Goal: Information Seeking & Learning: Check status

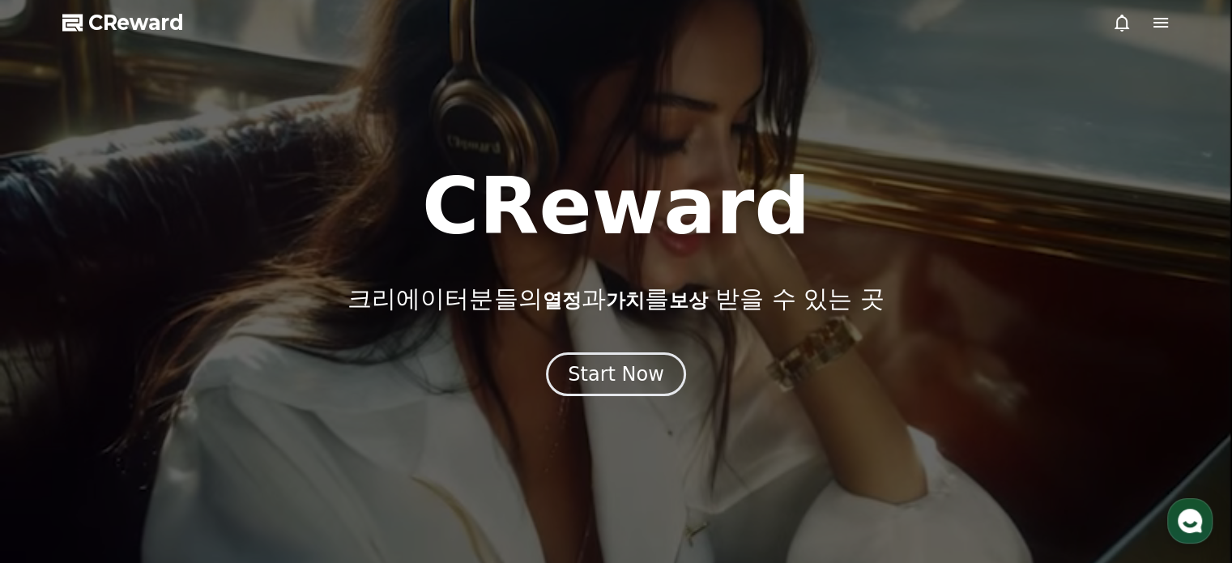
click at [1160, 26] on icon at bounding box center [1161, 23] width 15 height 10
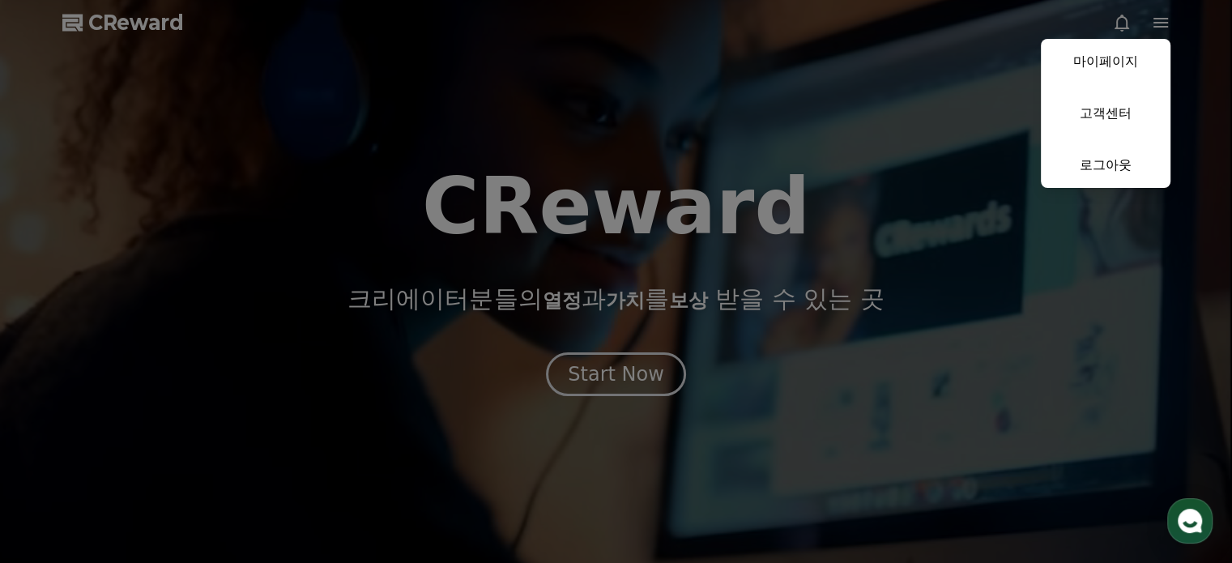
click at [928, 103] on button "close" at bounding box center [616, 281] width 1232 height 563
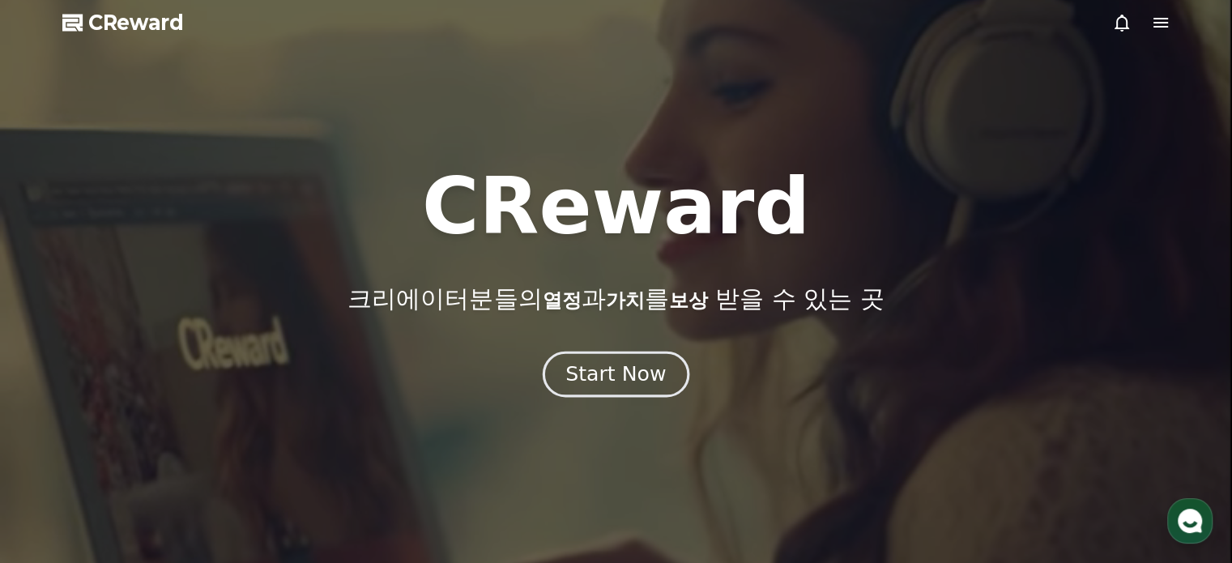
click at [604, 378] on div "Start Now" at bounding box center [615, 374] width 100 height 28
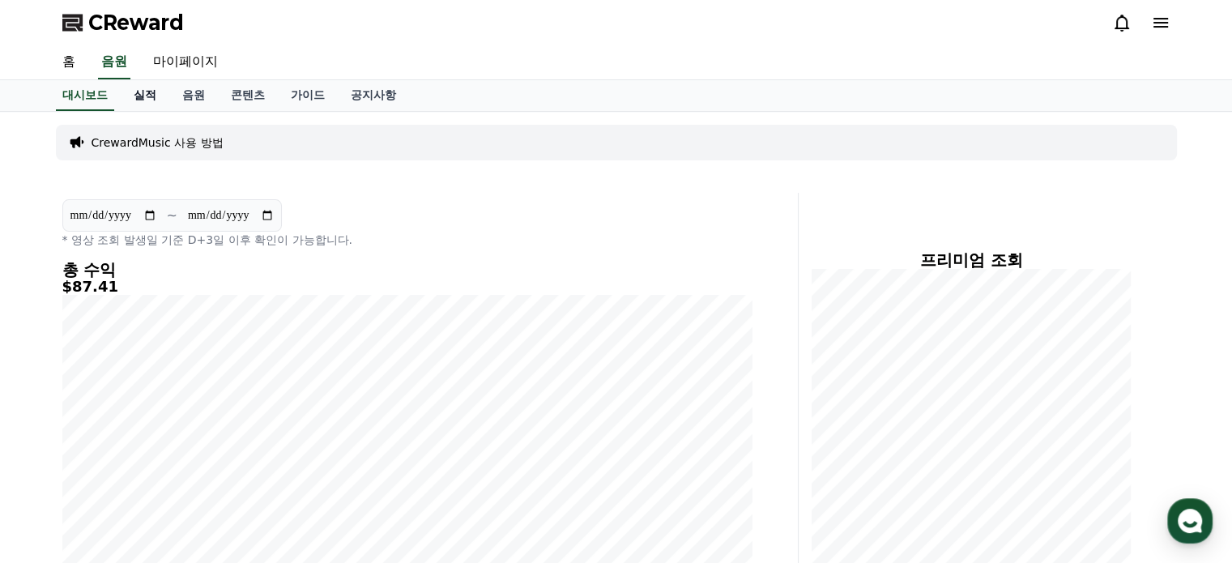
click at [141, 96] on link "실적" at bounding box center [145, 95] width 49 height 31
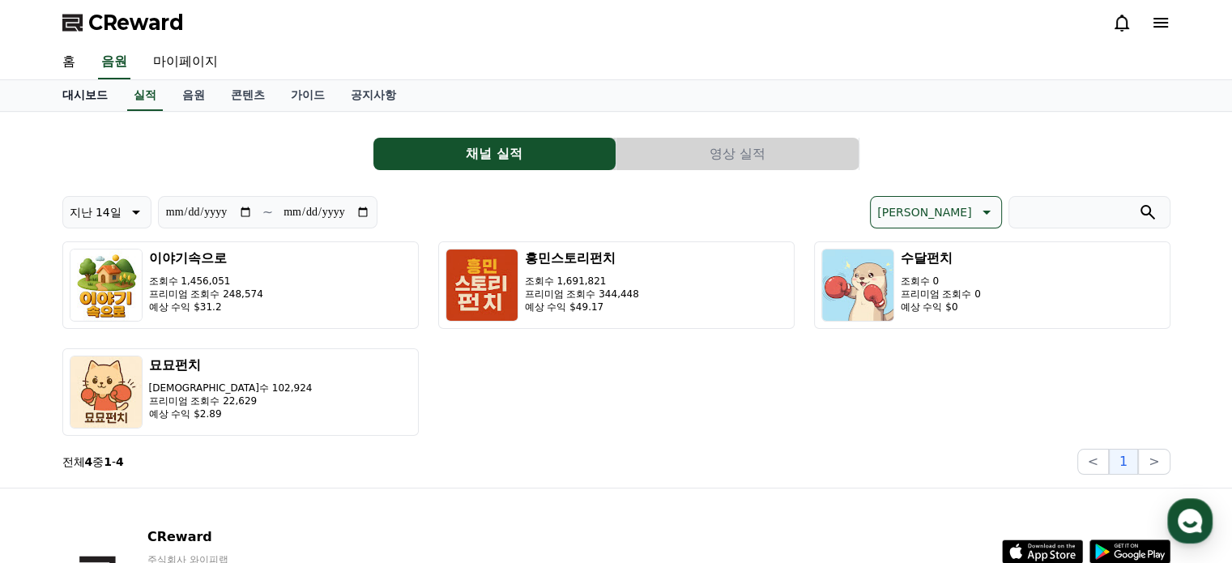
click at [87, 103] on link "대시보드" at bounding box center [84, 95] width 71 height 31
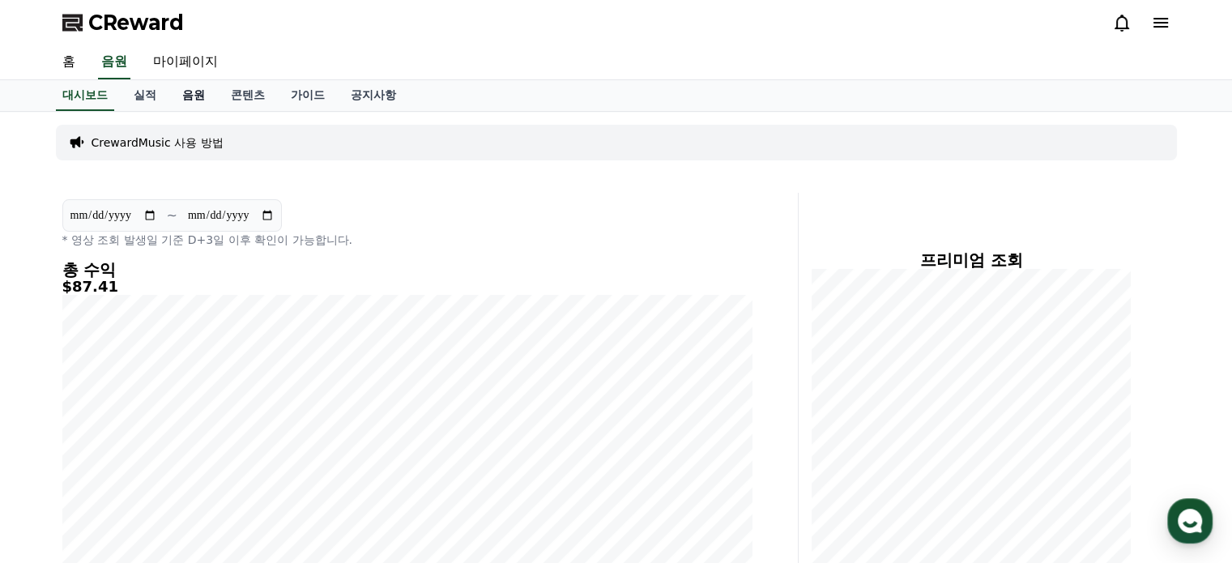
click at [194, 92] on link "음원" at bounding box center [193, 95] width 49 height 31
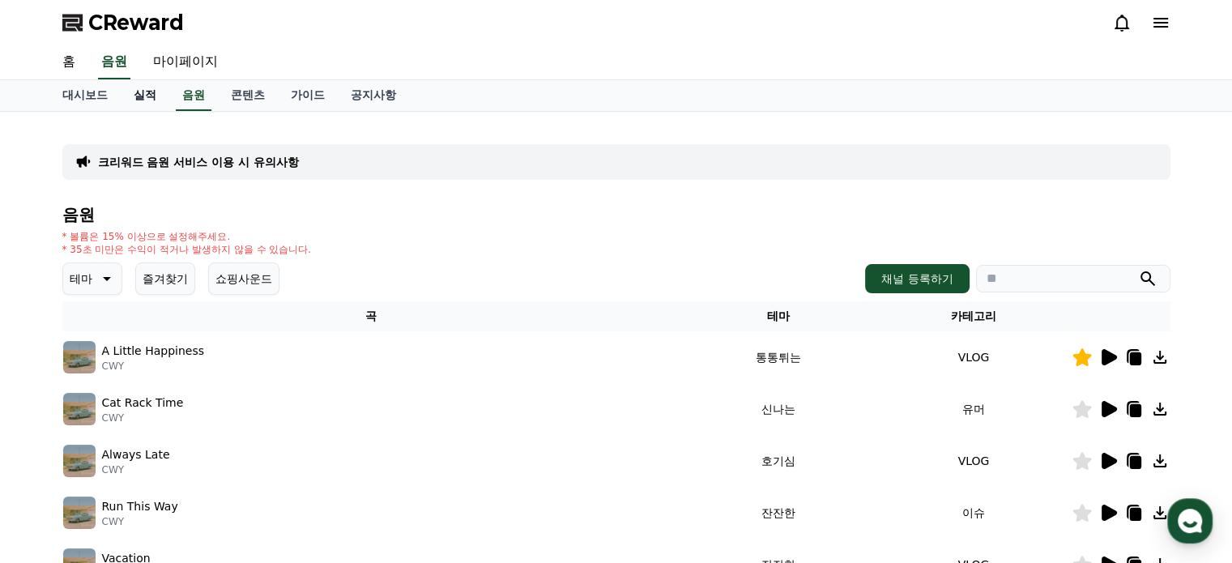
click at [134, 96] on link "실적" at bounding box center [145, 95] width 49 height 31
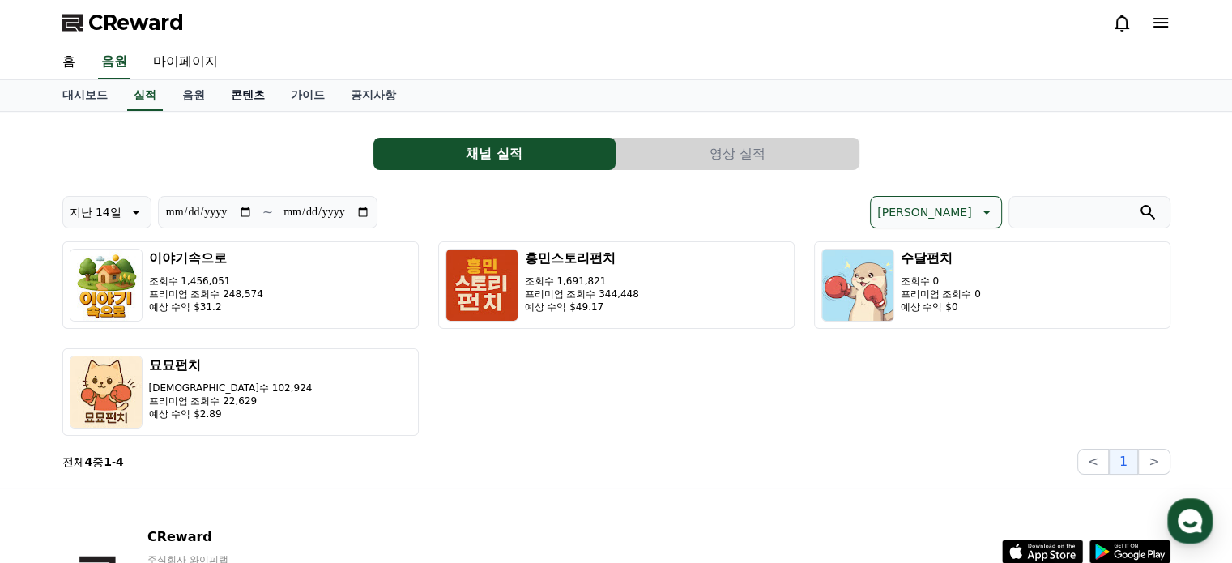
click at [258, 95] on link "콘텐츠" at bounding box center [248, 95] width 60 height 31
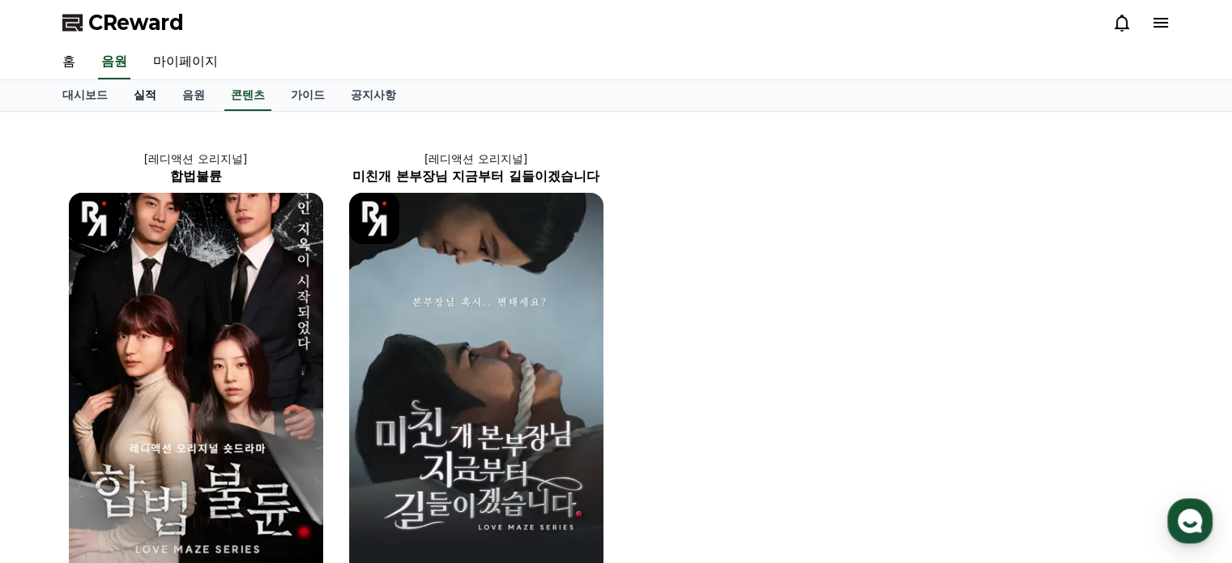
click at [147, 98] on link "실적" at bounding box center [145, 95] width 49 height 31
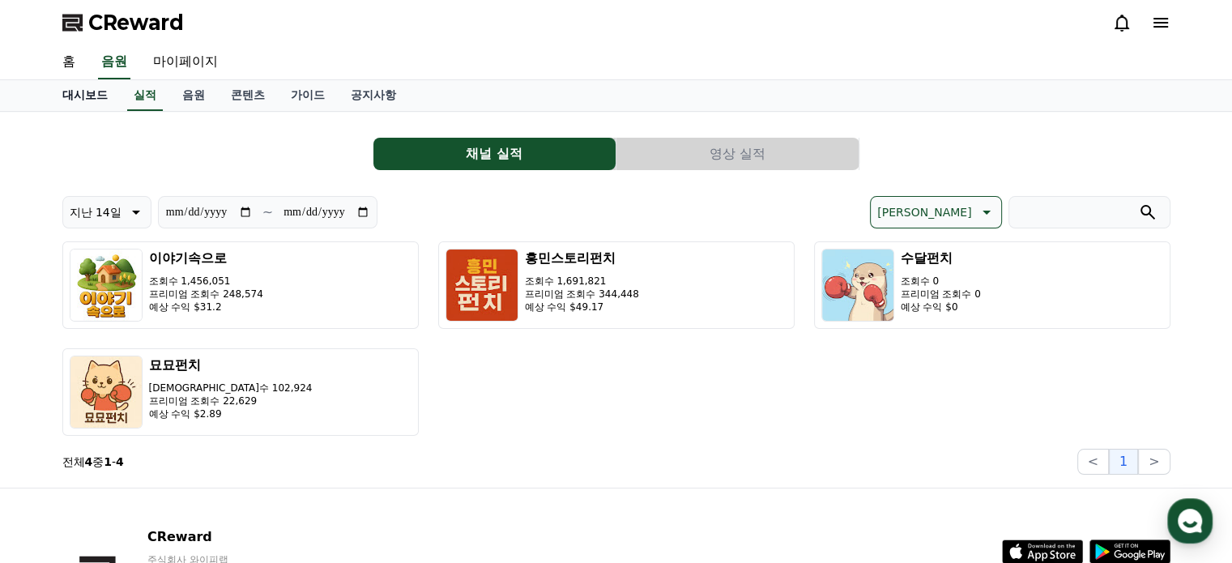
click at [83, 91] on link "대시보드" at bounding box center [84, 95] width 71 height 31
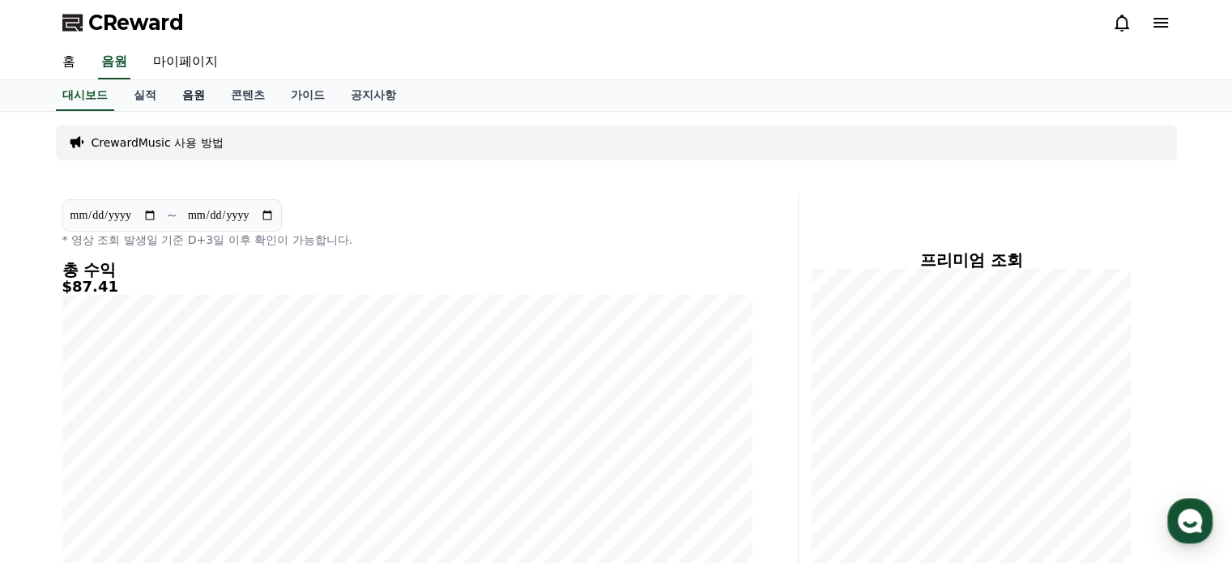
click at [199, 93] on link "음원" at bounding box center [193, 95] width 49 height 31
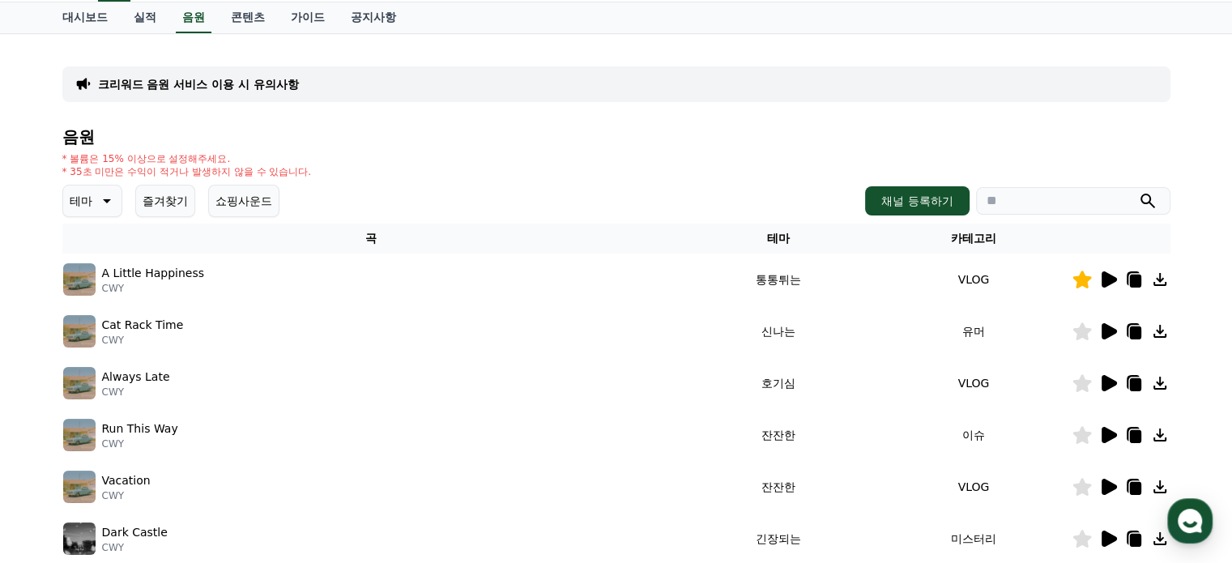
scroll to position [81, 0]
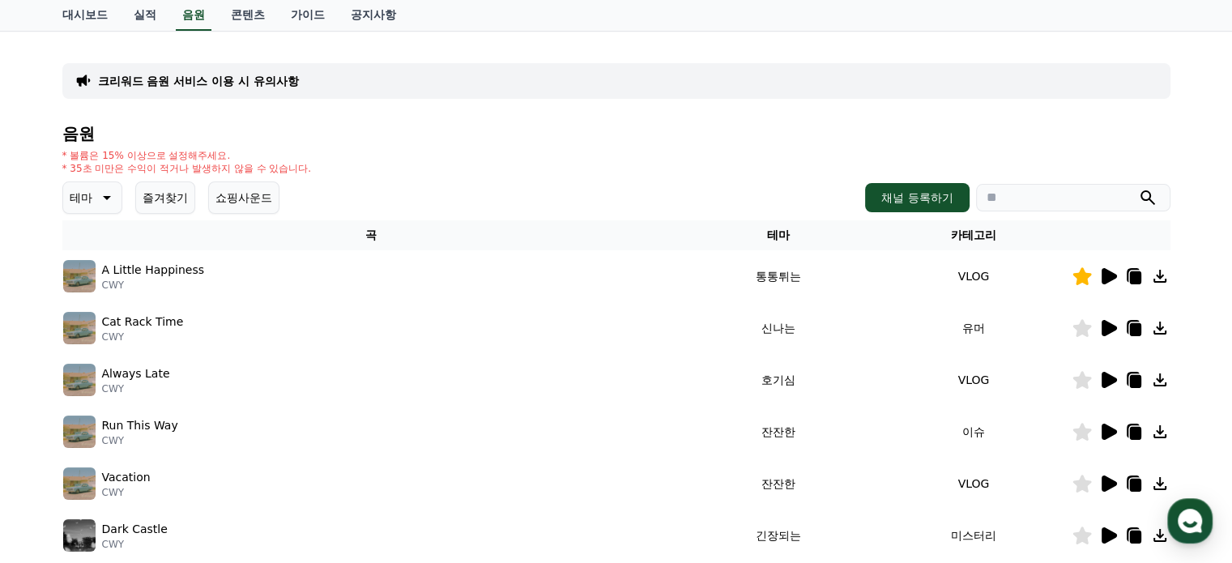
click at [1100, 282] on icon at bounding box center [1107, 276] width 19 height 19
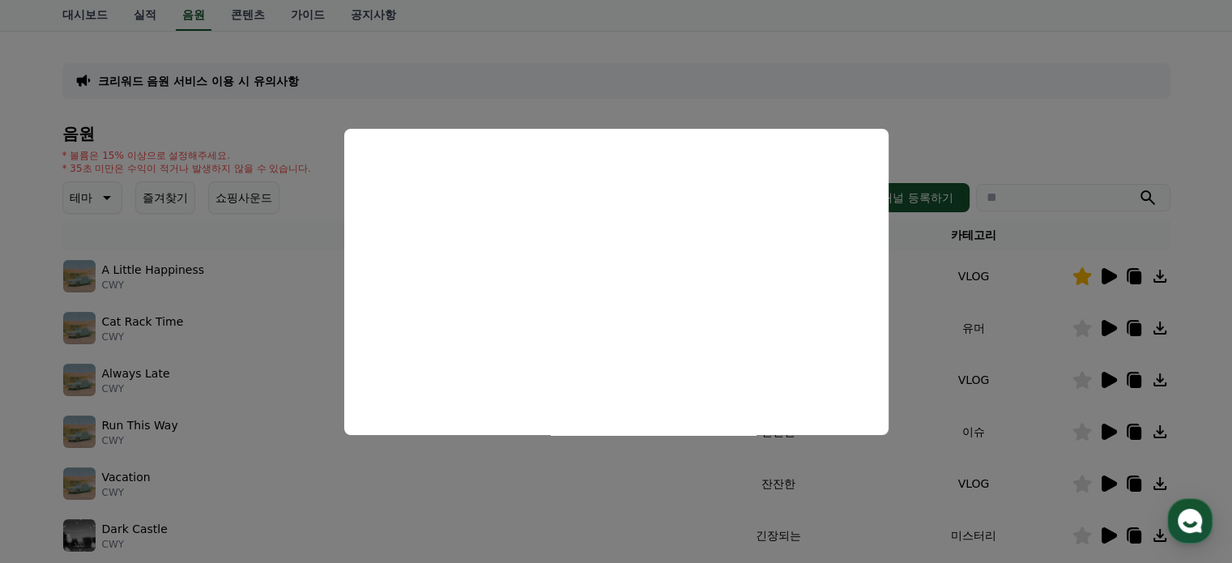
click at [1104, 326] on button "close modal" at bounding box center [616, 281] width 1232 height 563
click at [1104, 326] on icon at bounding box center [1109, 328] width 15 height 16
click at [1112, 382] on button "close modal" at bounding box center [616, 281] width 1232 height 563
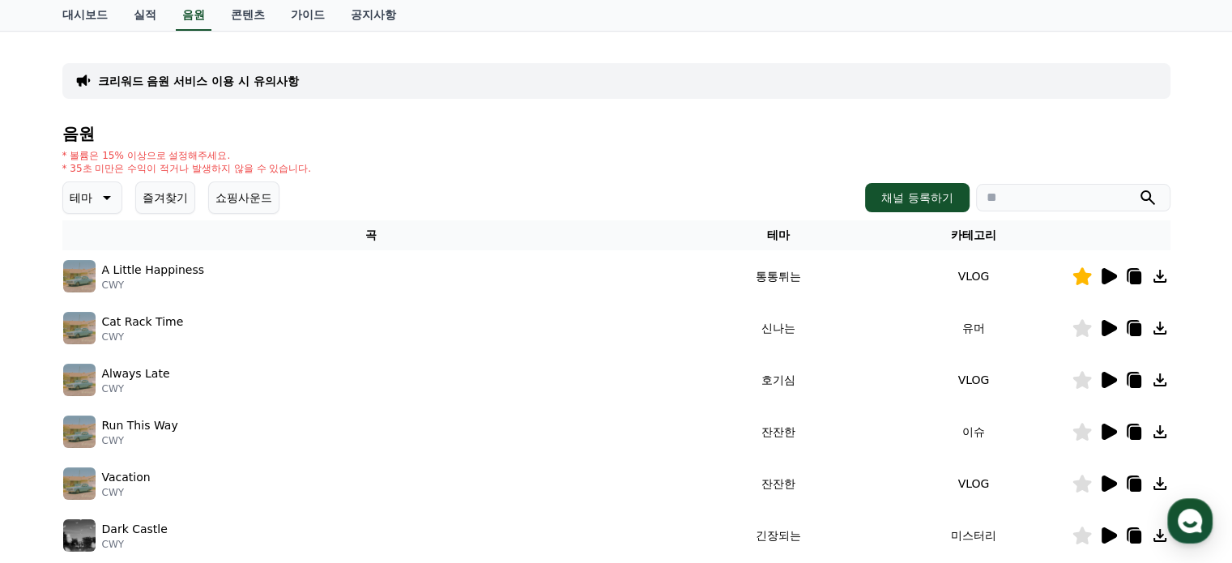
click at [1108, 378] on icon at bounding box center [1109, 380] width 15 height 16
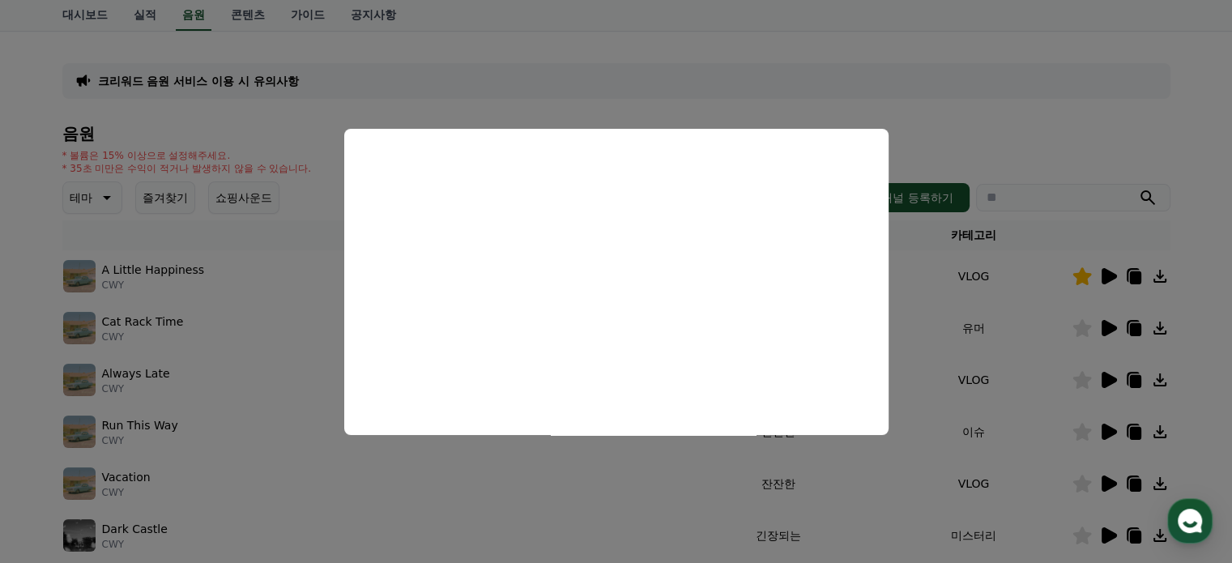
click at [1111, 429] on button "close modal" at bounding box center [616, 281] width 1232 height 563
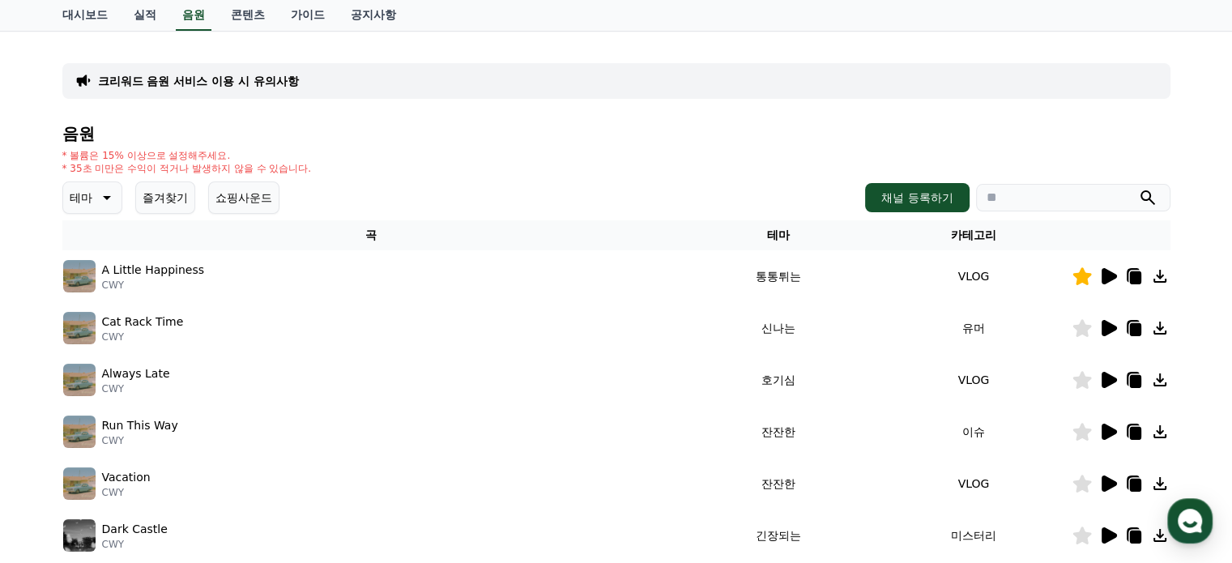
click at [1111, 429] on icon at bounding box center [1109, 432] width 15 height 16
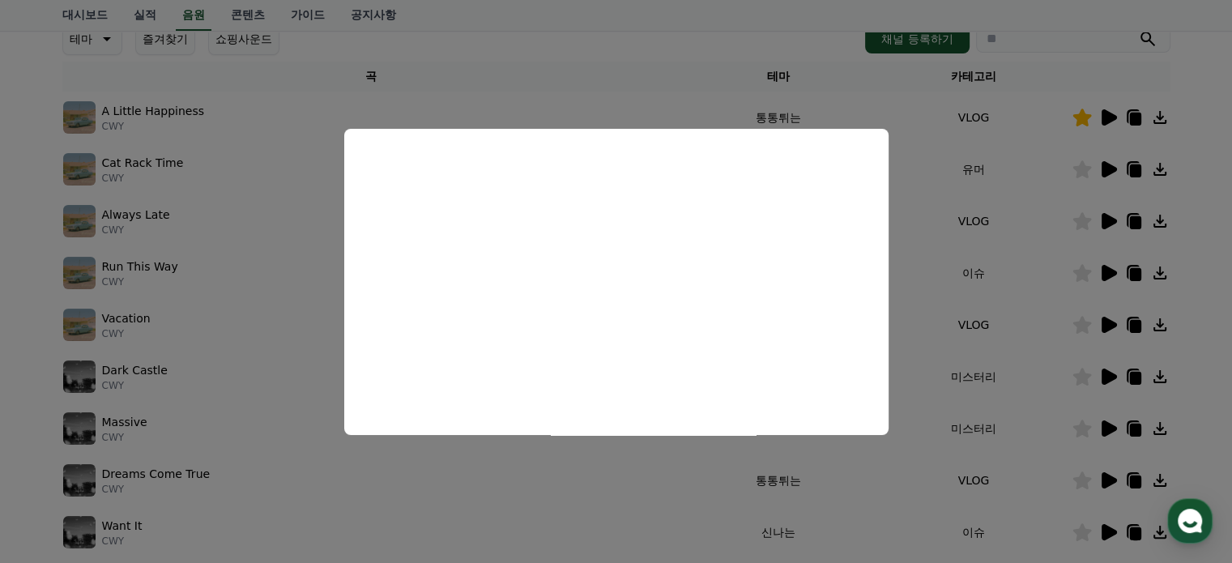
scroll to position [243, 0]
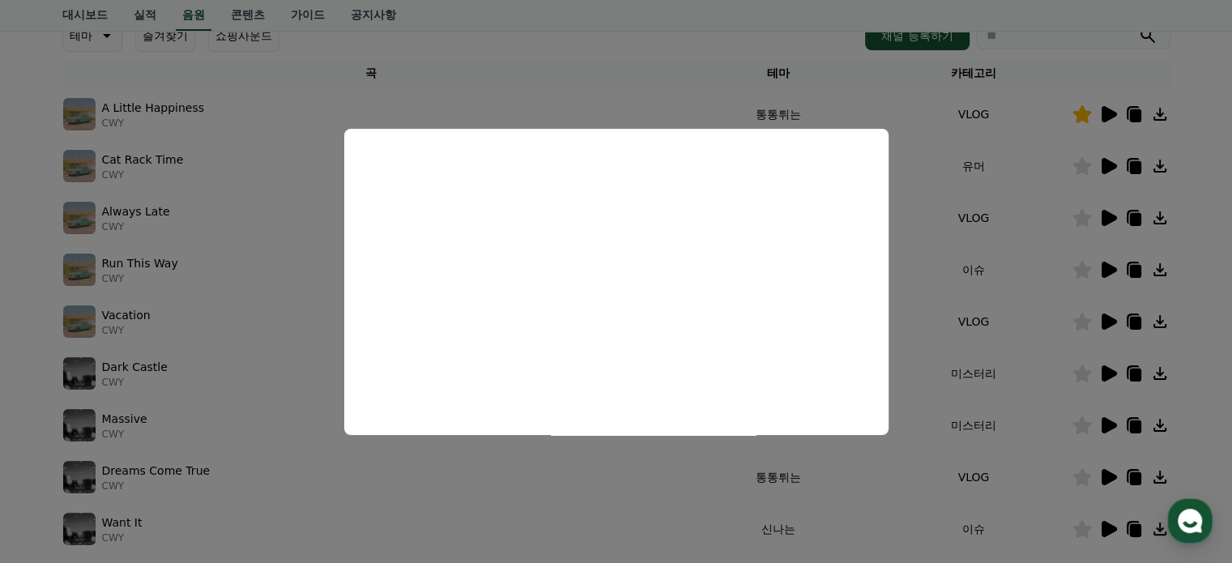
click at [1108, 377] on button "close modal" at bounding box center [616, 281] width 1232 height 563
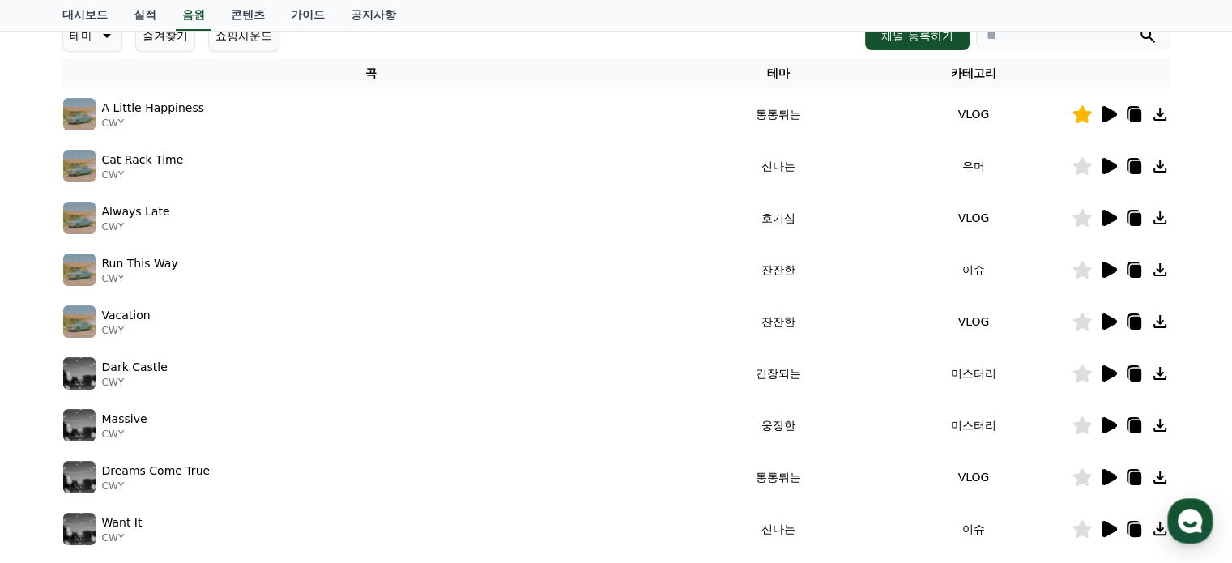
click at [1108, 376] on icon at bounding box center [1109, 373] width 15 height 16
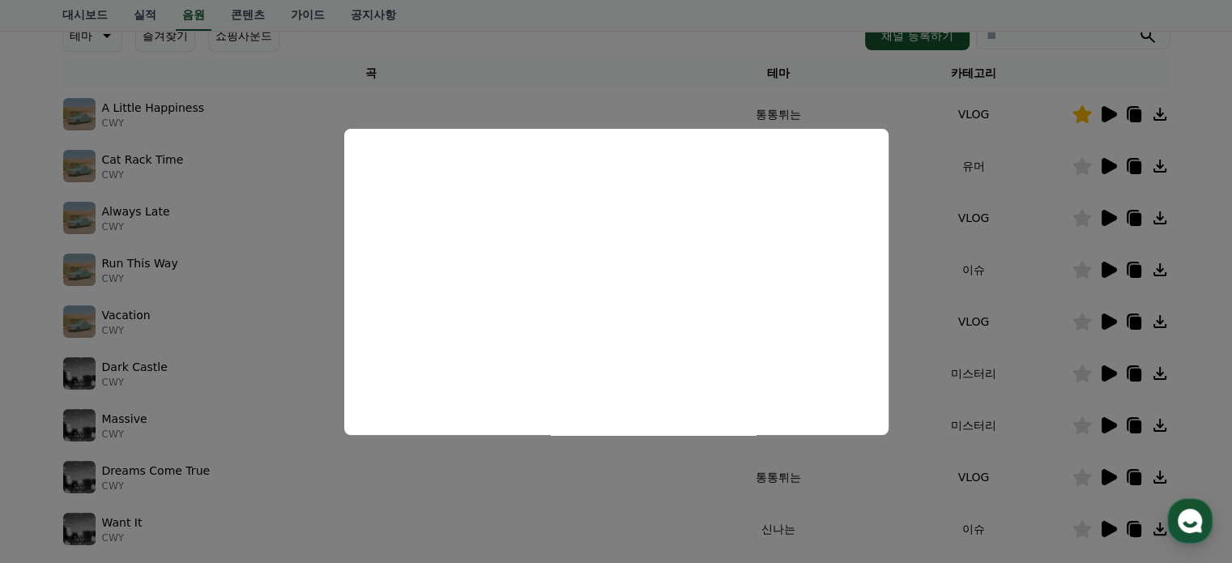
click at [1110, 426] on button "close modal" at bounding box center [616, 281] width 1232 height 563
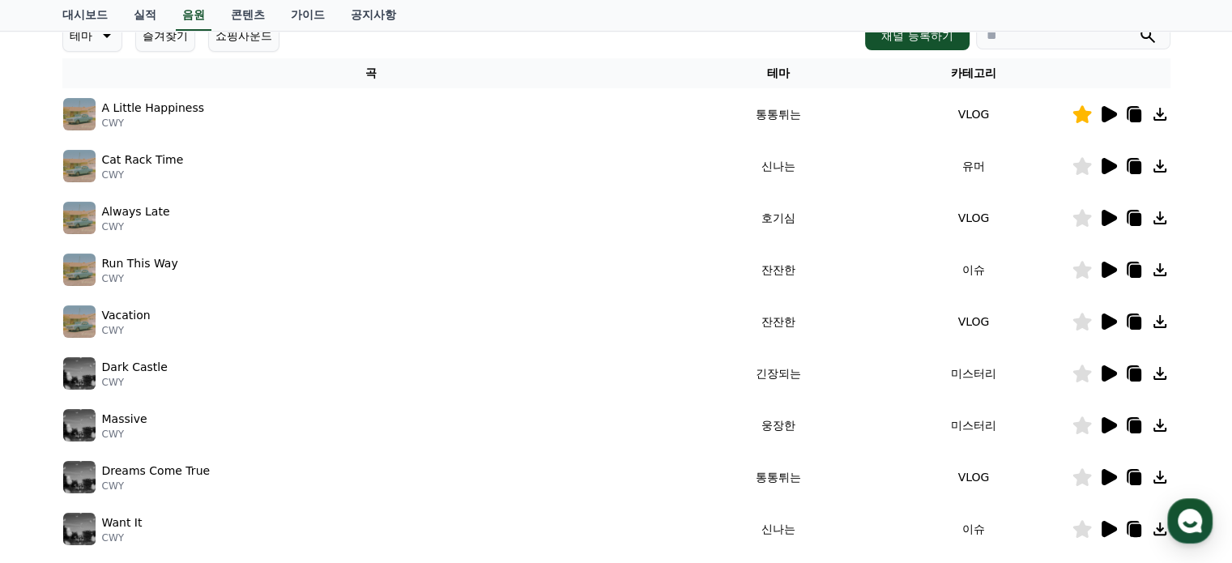
click at [1105, 424] on icon at bounding box center [1109, 425] width 15 height 16
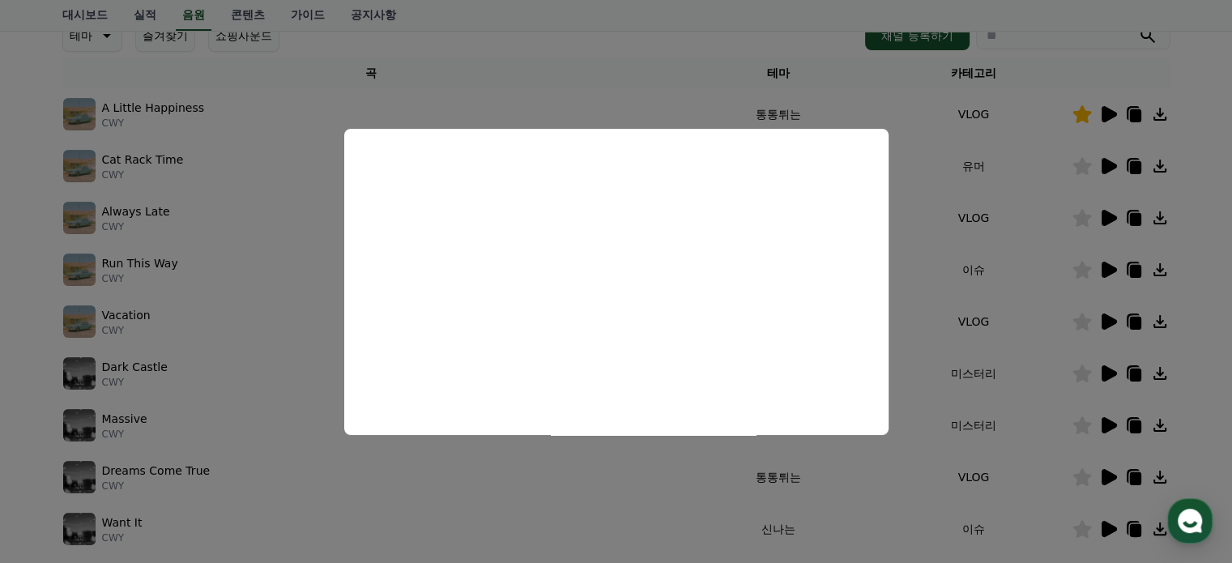
click at [1072, 427] on button "close modal" at bounding box center [616, 281] width 1232 height 563
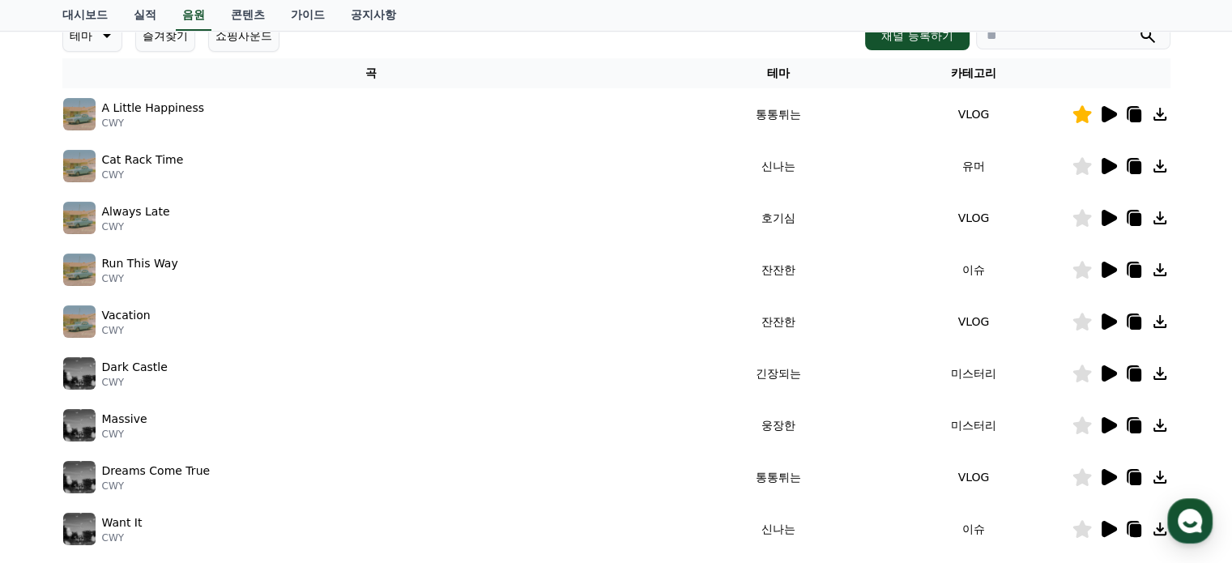
click at [1087, 420] on icon at bounding box center [1082, 425] width 19 height 18
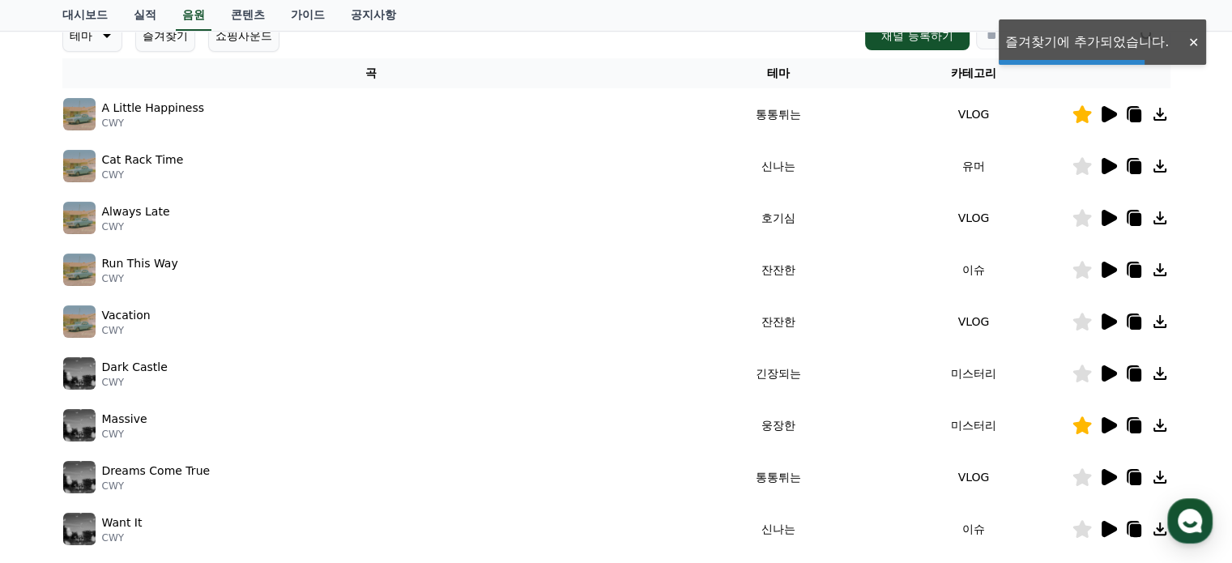
click at [1131, 421] on icon at bounding box center [1134, 426] width 11 height 13
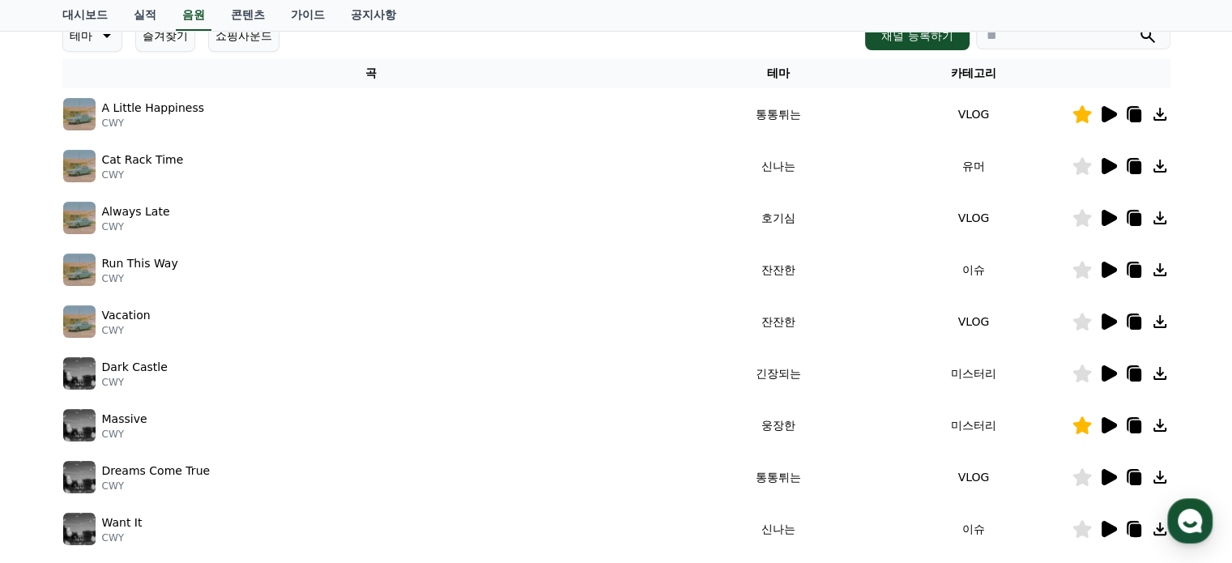
click at [379, 491] on td "Dreams Come True CWY" at bounding box center [371, 477] width 619 height 52
click at [1110, 475] on icon at bounding box center [1109, 477] width 15 height 16
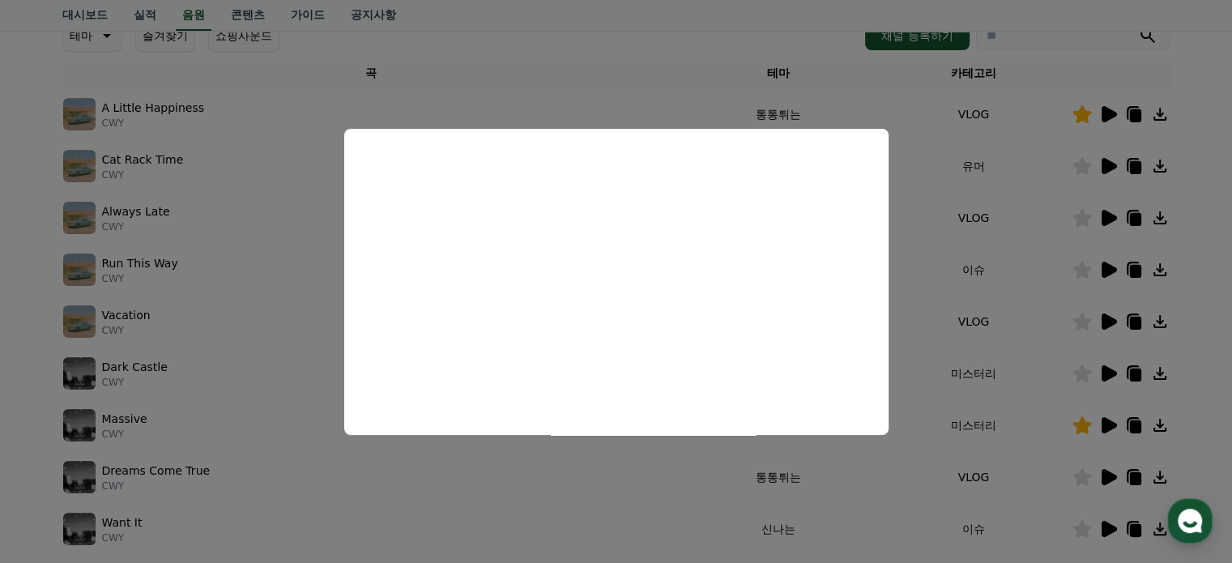
click at [1085, 476] on button "close modal" at bounding box center [616, 281] width 1232 height 563
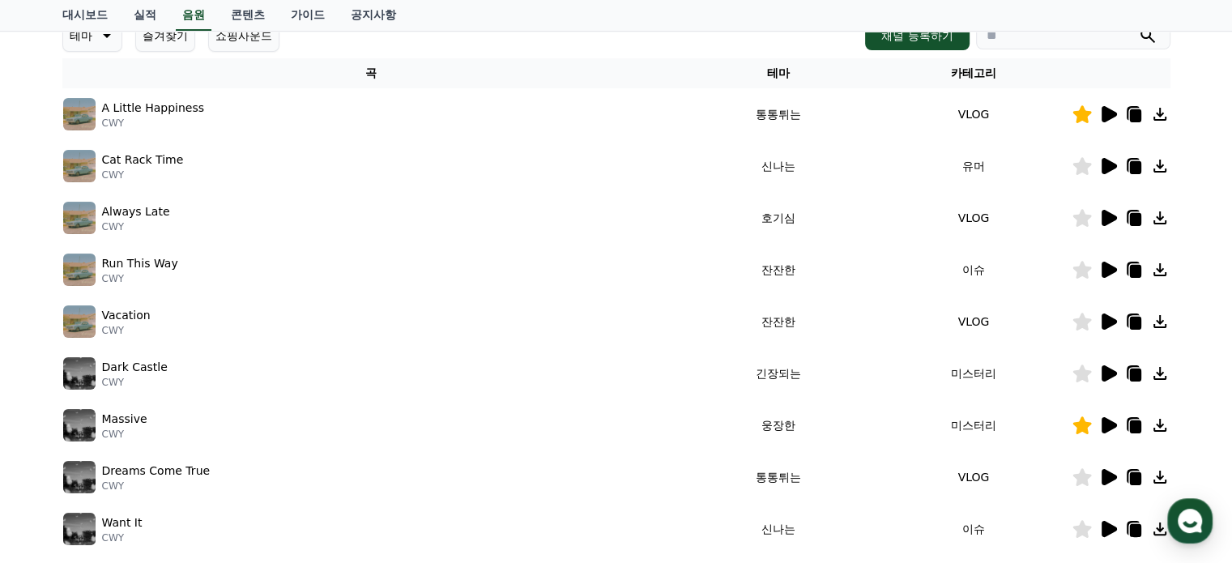
click at [1073, 480] on icon at bounding box center [1082, 477] width 19 height 18
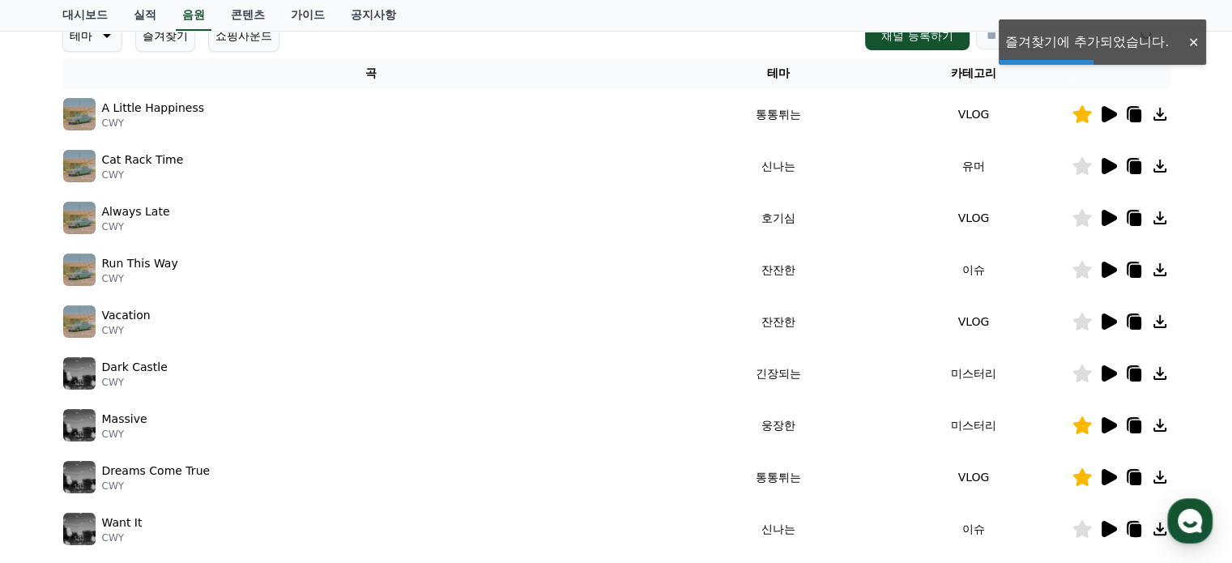
click at [1132, 474] on icon at bounding box center [1134, 478] width 11 height 13
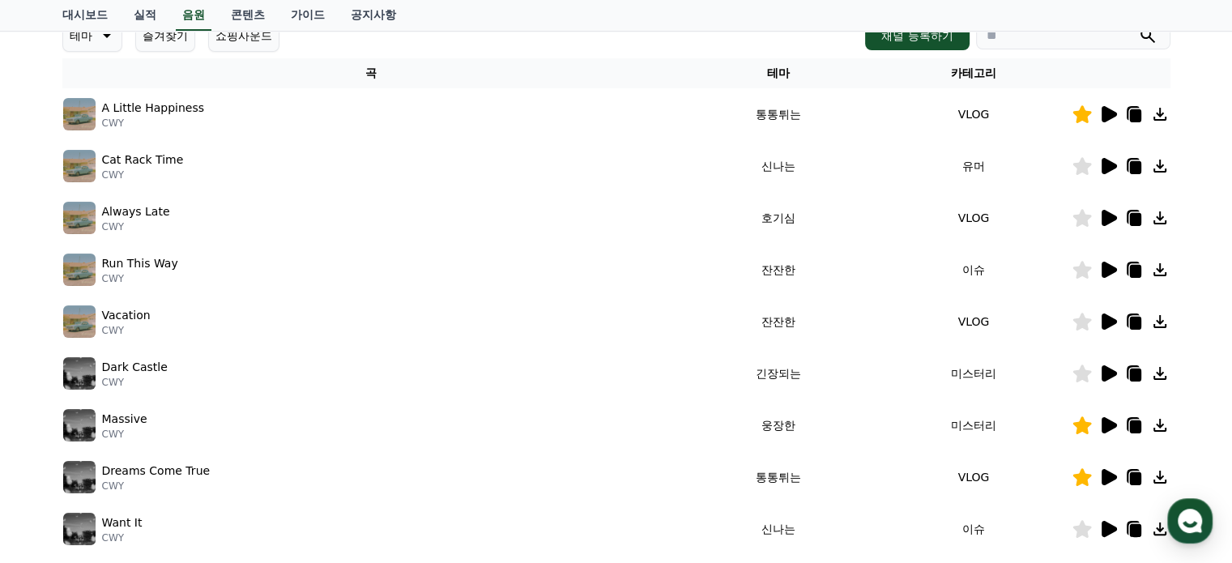
click at [467, 307] on div "Vacation CWY" at bounding box center [371, 321] width 617 height 32
click at [133, 525] on p "Want It" at bounding box center [122, 522] width 41 height 17
click at [1103, 531] on icon at bounding box center [1109, 529] width 15 height 16
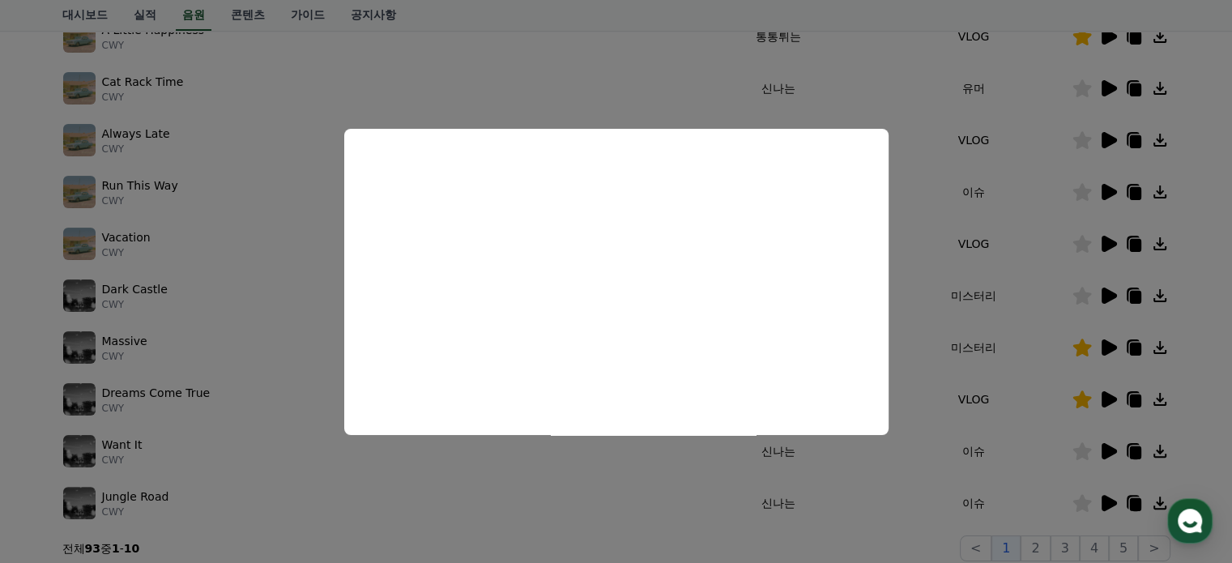
scroll to position [324, 0]
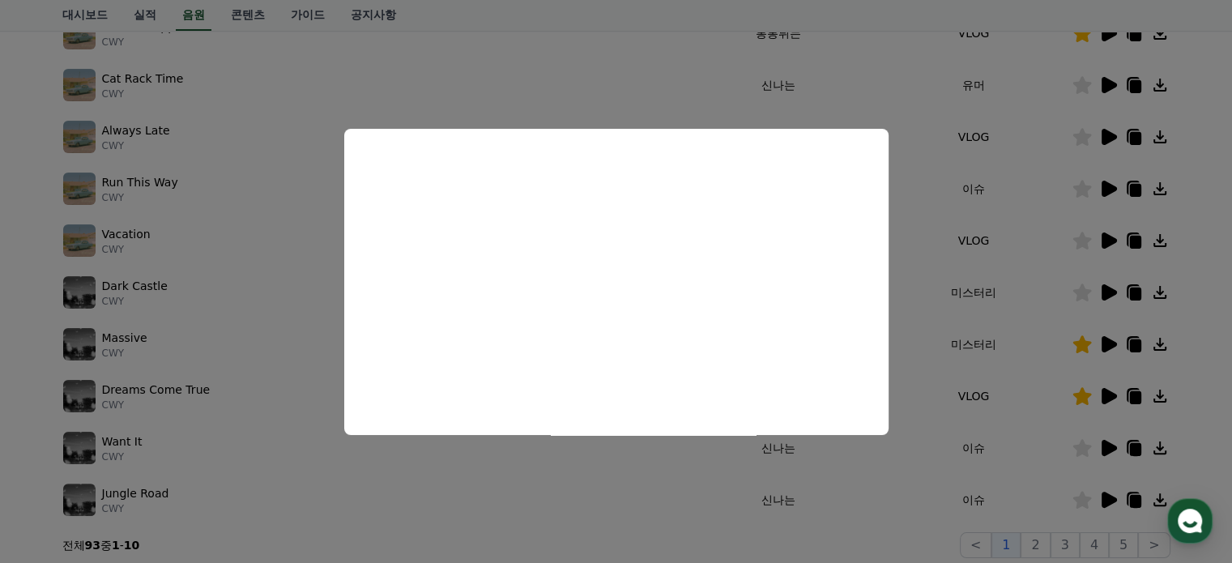
click at [1095, 507] on button "close modal" at bounding box center [616, 281] width 1232 height 563
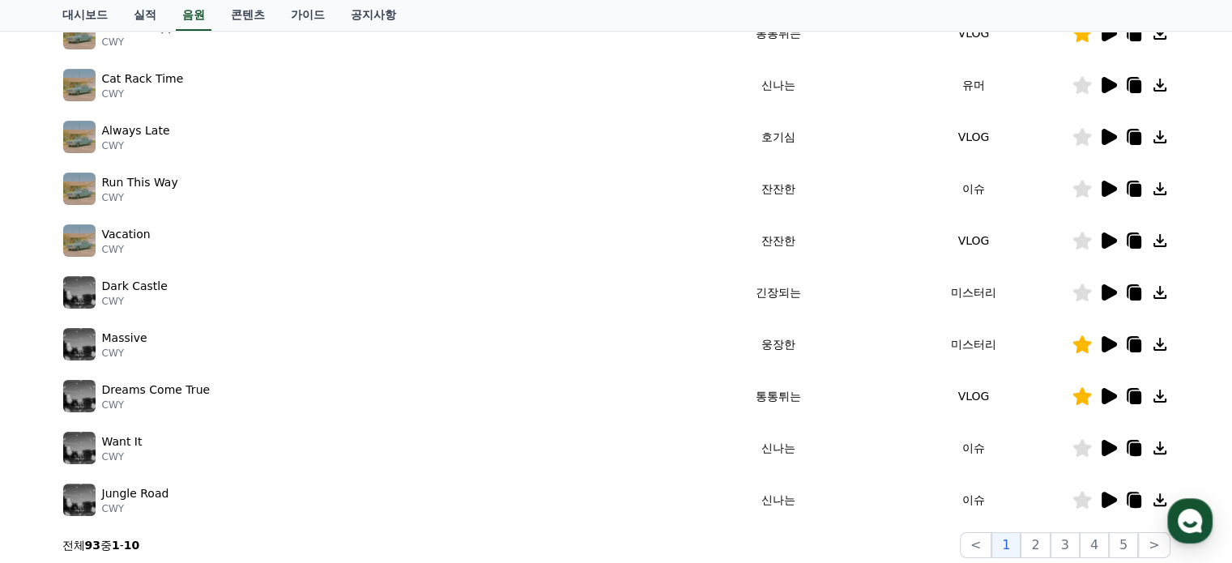
click at [1111, 501] on icon at bounding box center [1109, 500] width 15 height 16
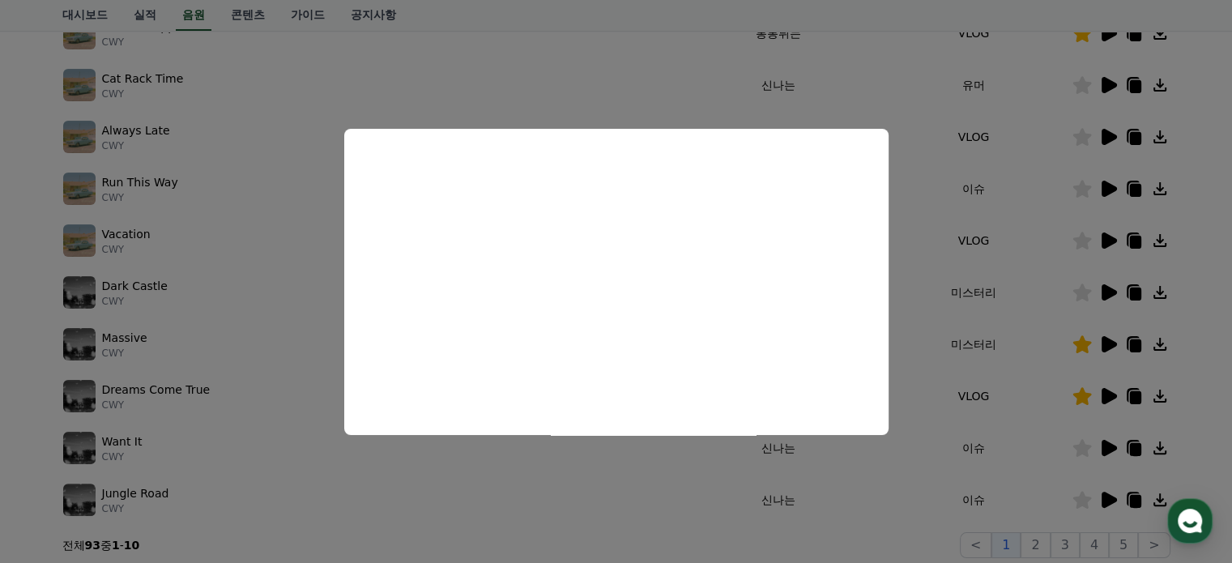
click at [209, 169] on button "close modal" at bounding box center [616, 281] width 1232 height 563
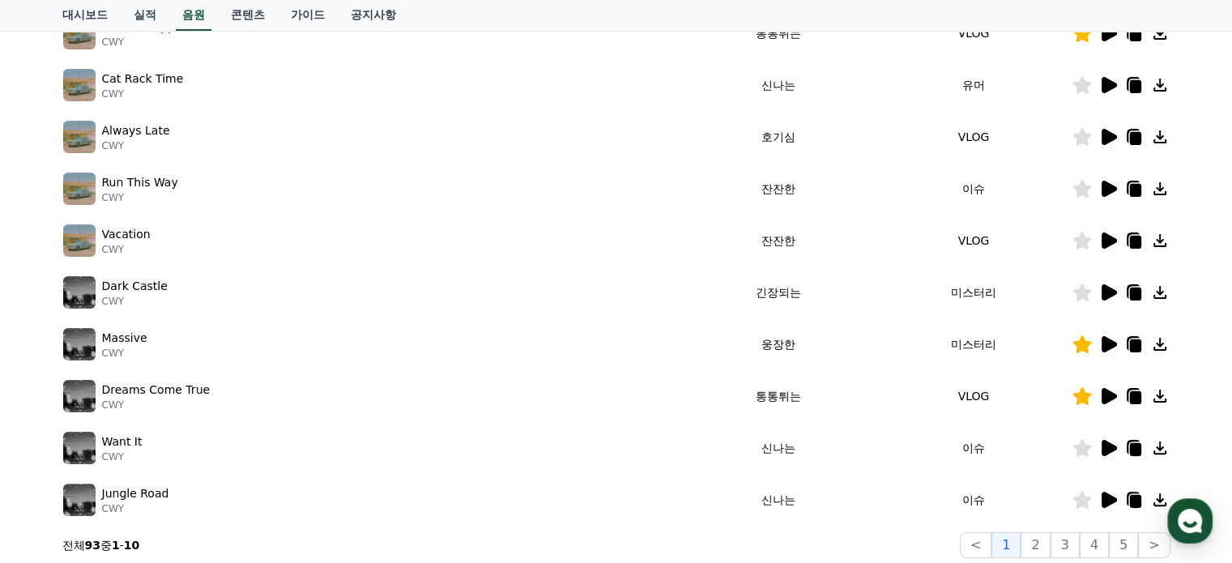
scroll to position [0, 0]
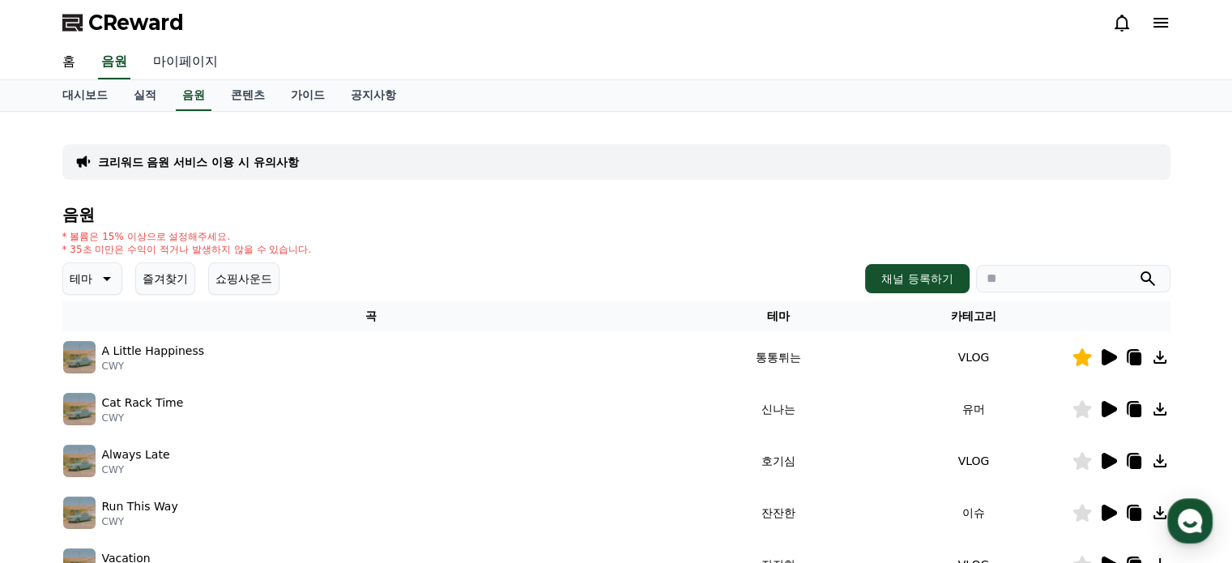
click at [199, 67] on link "마이페이지" at bounding box center [185, 62] width 91 height 34
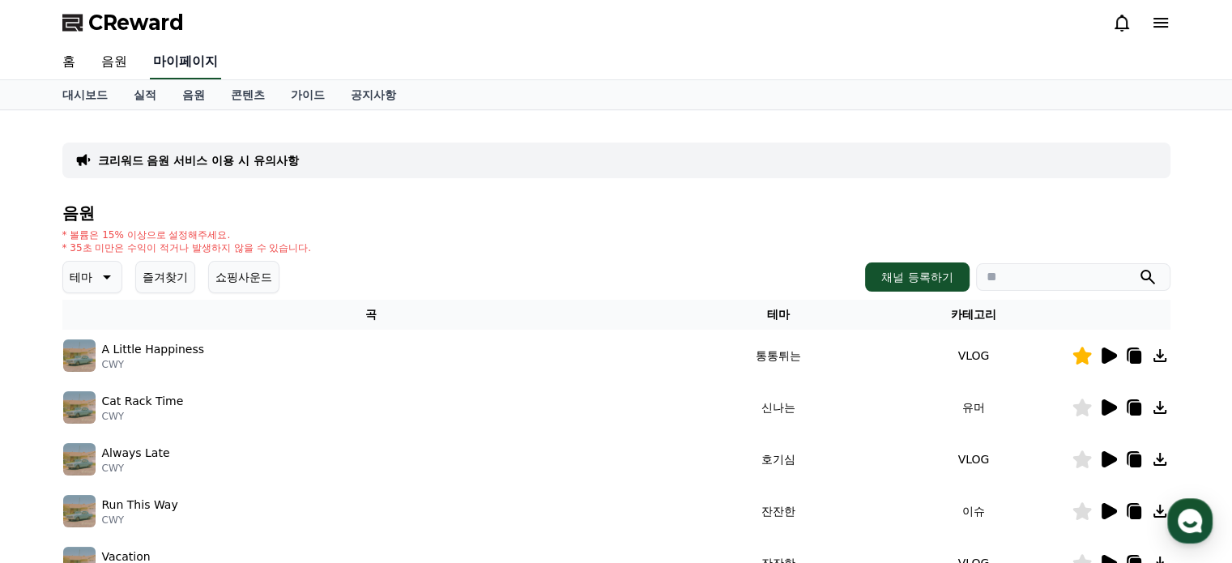
select select "**********"
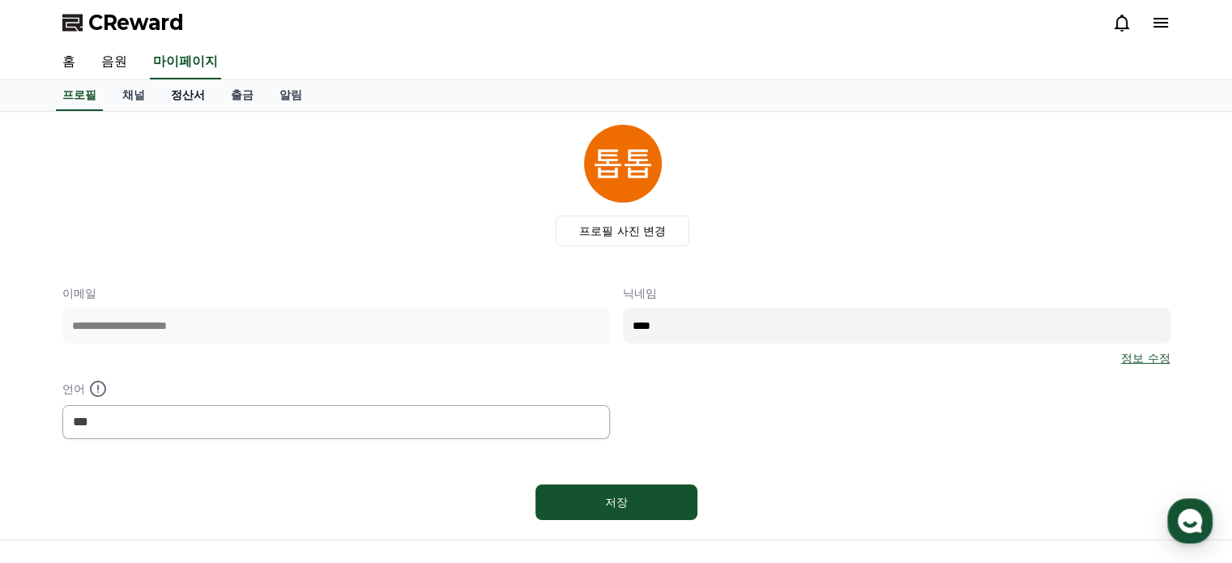
click at [201, 88] on link "정산서" at bounding box center [188, 95] width 60 height 31
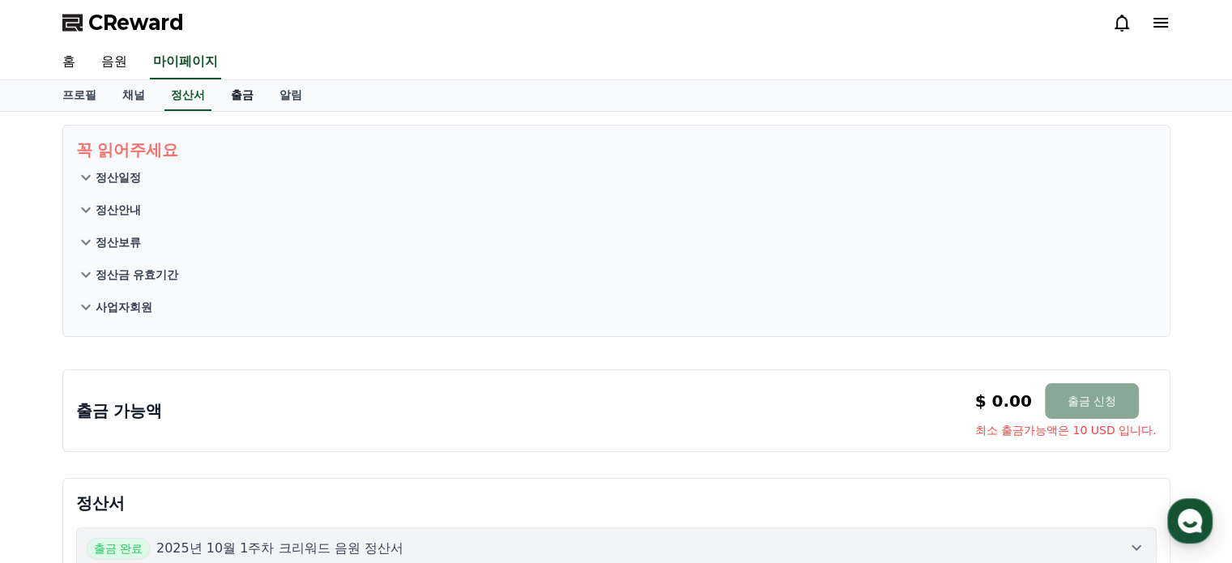
click at [237, 96] on link "출금" at bounding box center [242, 95] width 49 height 31
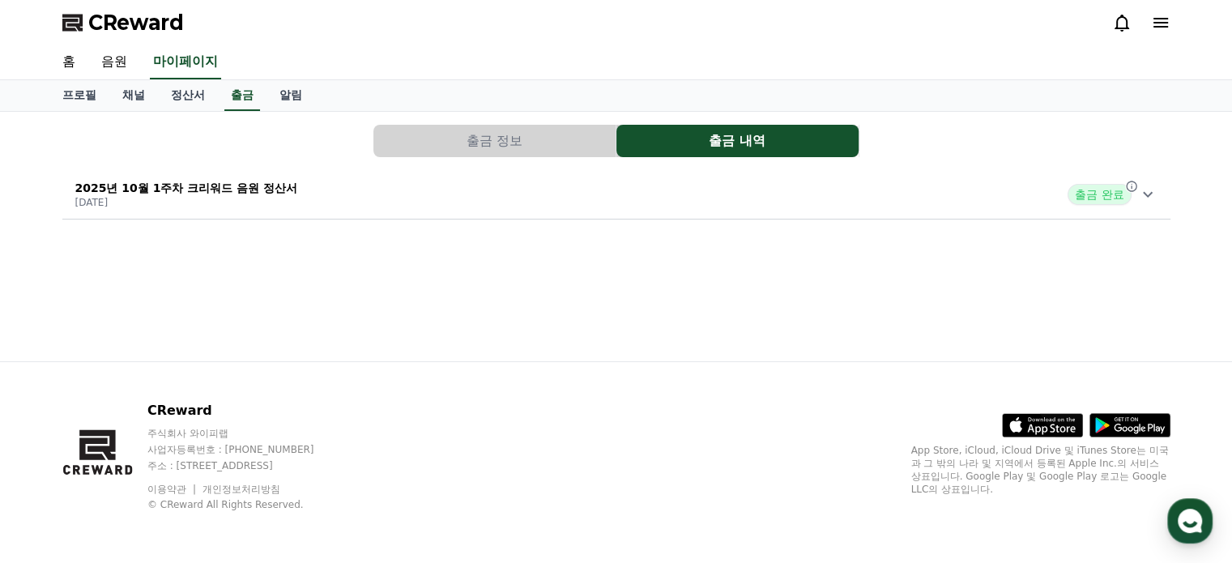
click at [185, 196] on p "[DATE]" at bounding box center [186, 202] width 223 height 13
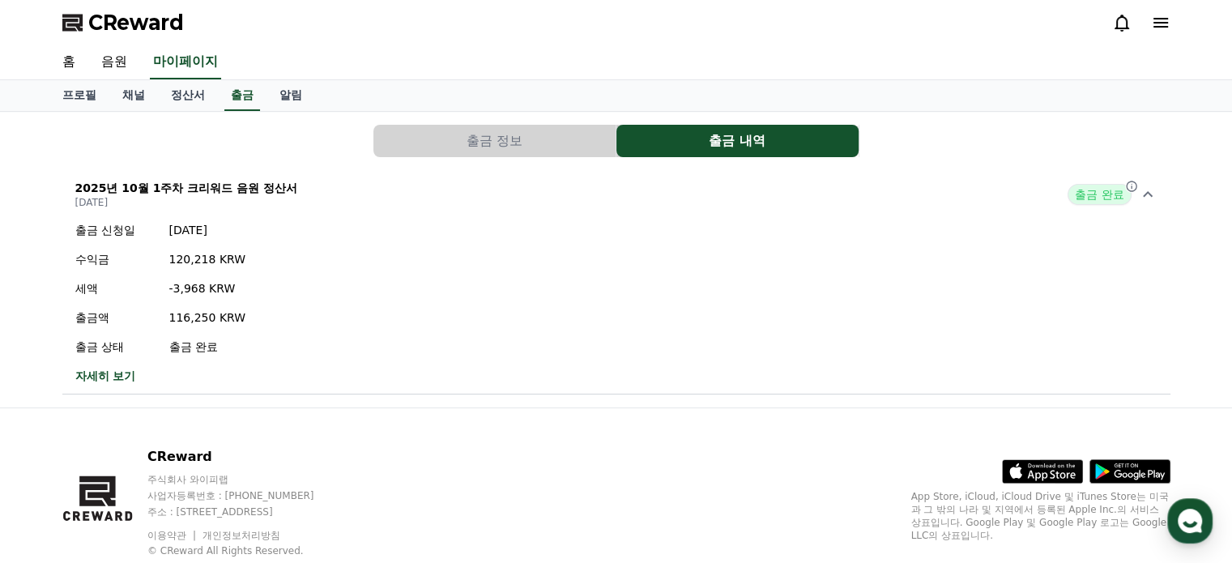
click at [709, 130] on button "출금 내역" at bounding box center [737, 141] width 242 height 32
click at [305, 96] on link "알림" at bounding box center [291, 95] width 49 height 31
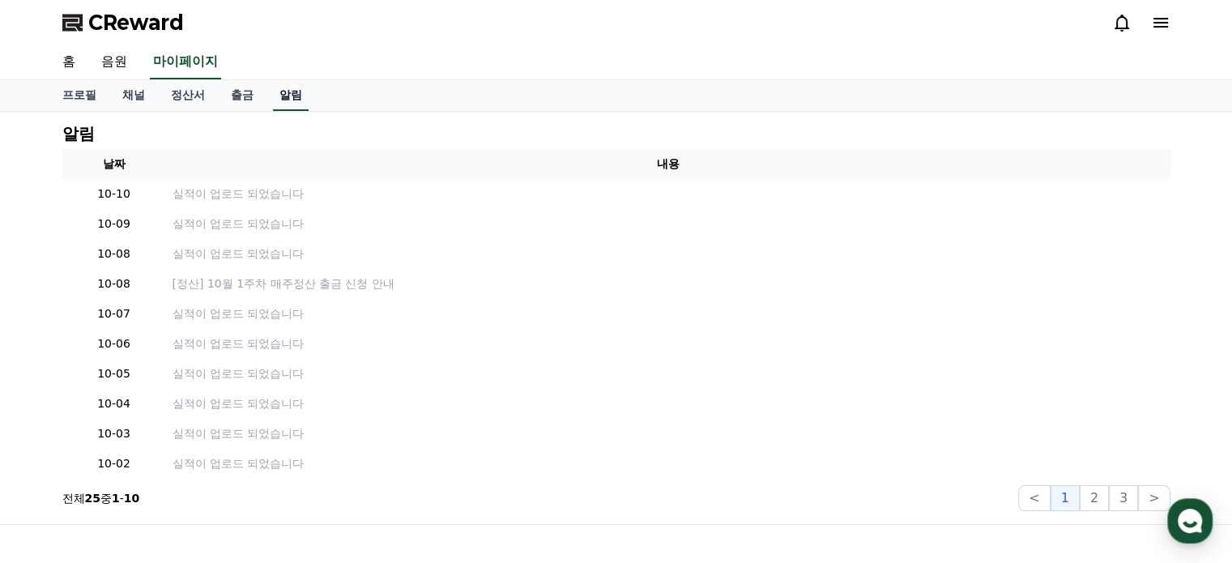
click at [291, 93] on link "알림" at bounding box center [291, 95] width 36 height 31
click at [60, 60] on link "홈" at bounding box center [68, 62] width 39 height 34
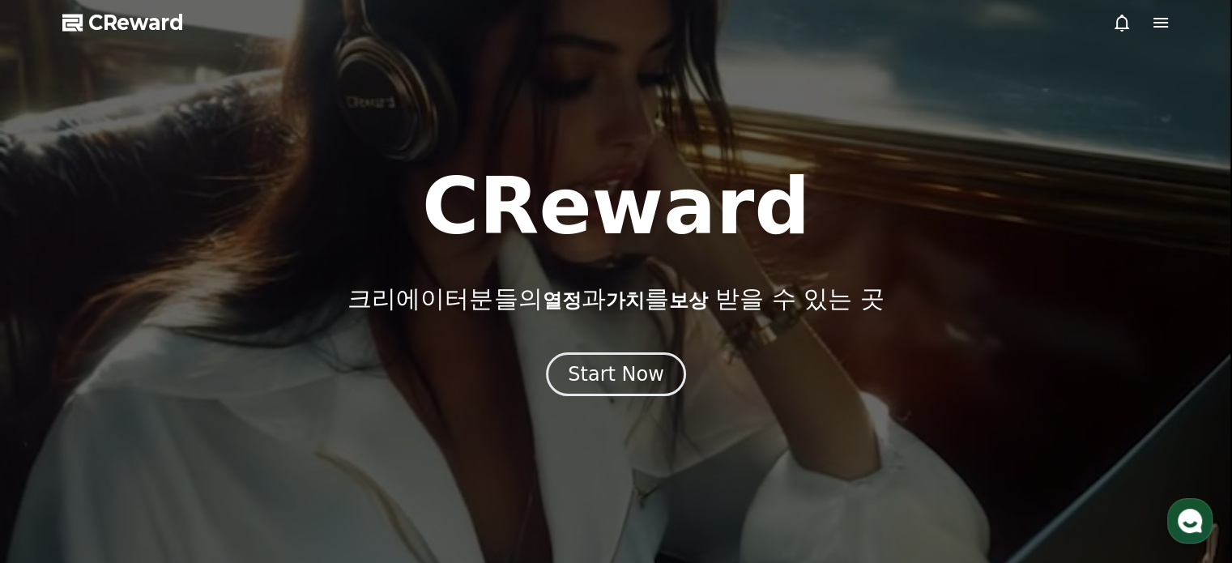
click at [79, 25] on polygon at bounding box center [72, 23] width 20 height 17
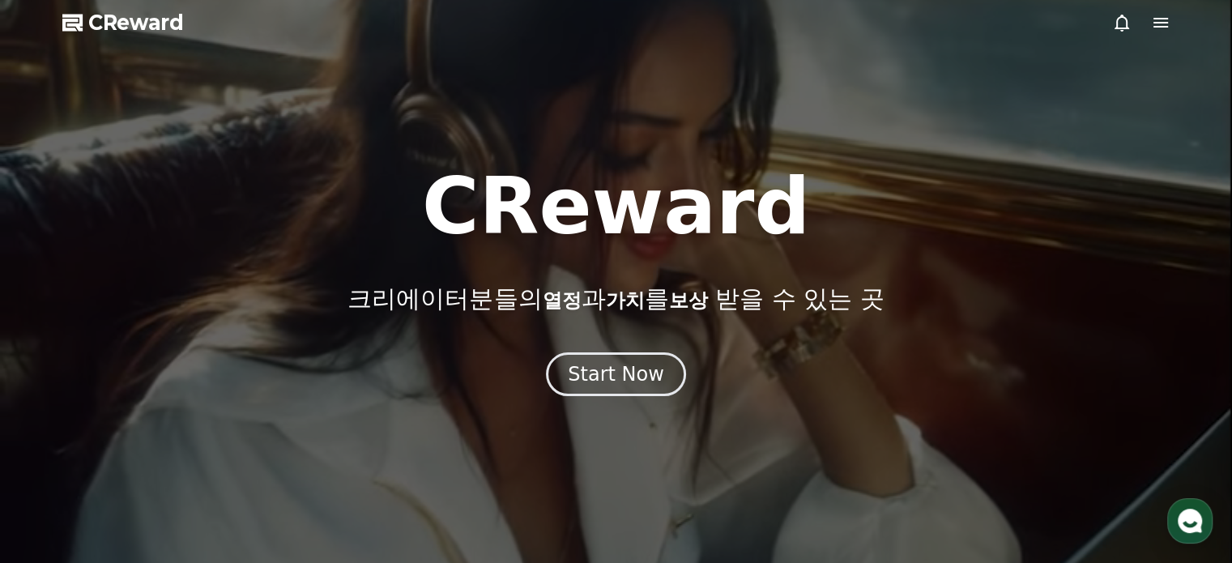
click at [151, 28] on span "CReward" at bounding box center [136, 23] width 96 height 26
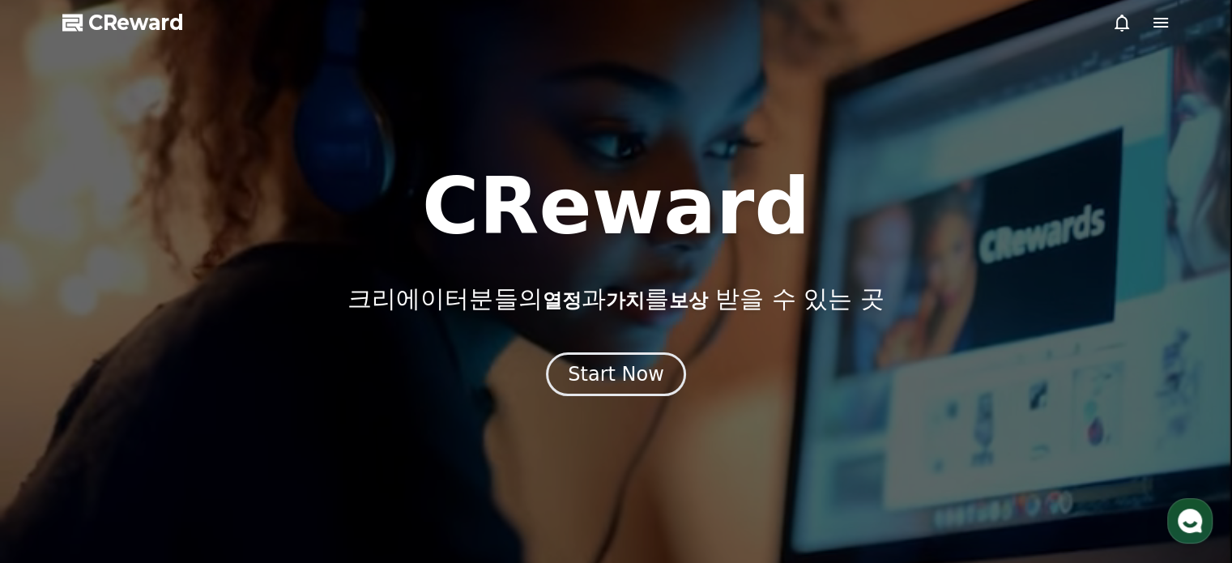
click at [1167, 23] on icon at bounding box center [1160, 22] width 19 height 19
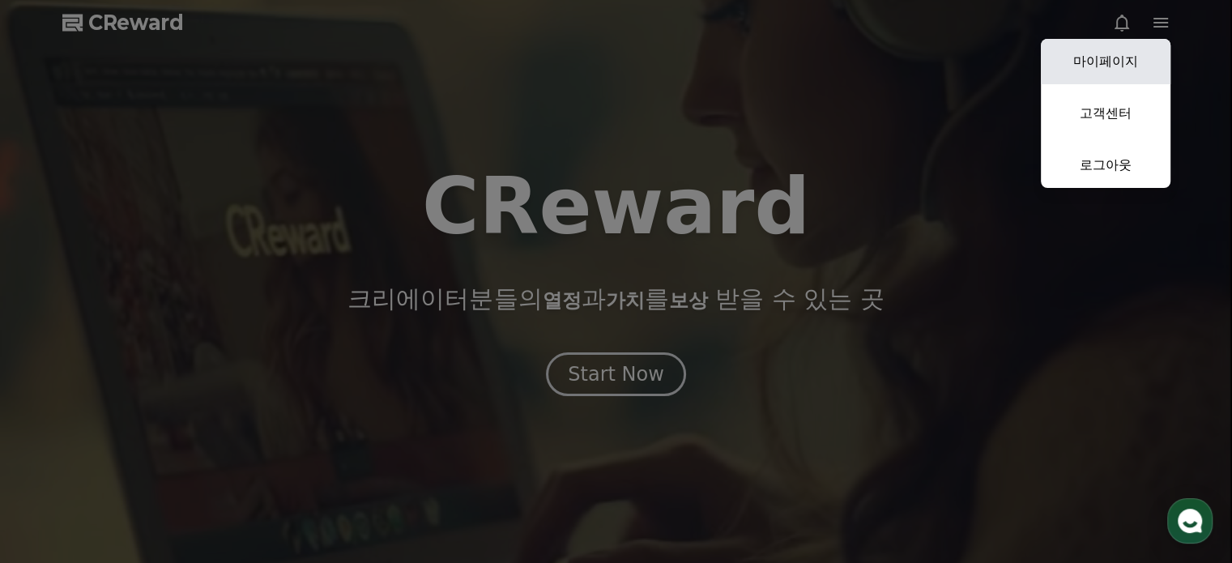
click at [1142, 48] on link "마이페이지" at bounding box center [1106, 61] width 130 height 45
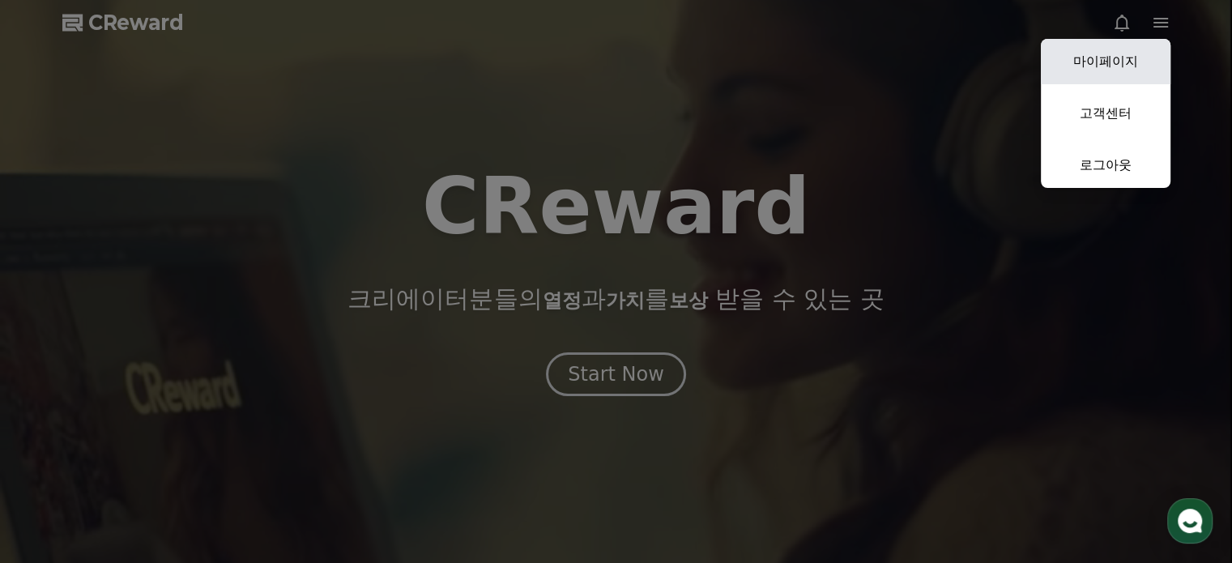
select select "**********"
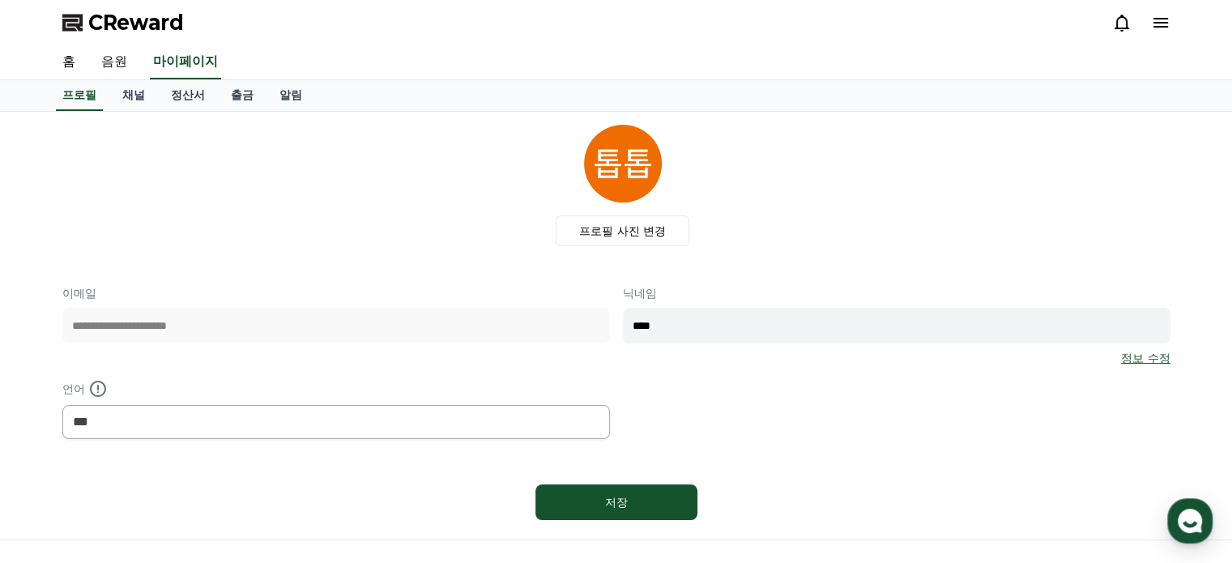
click at [119, 61] on link "음원" at bounding box center [114, 62] width 52 height 34
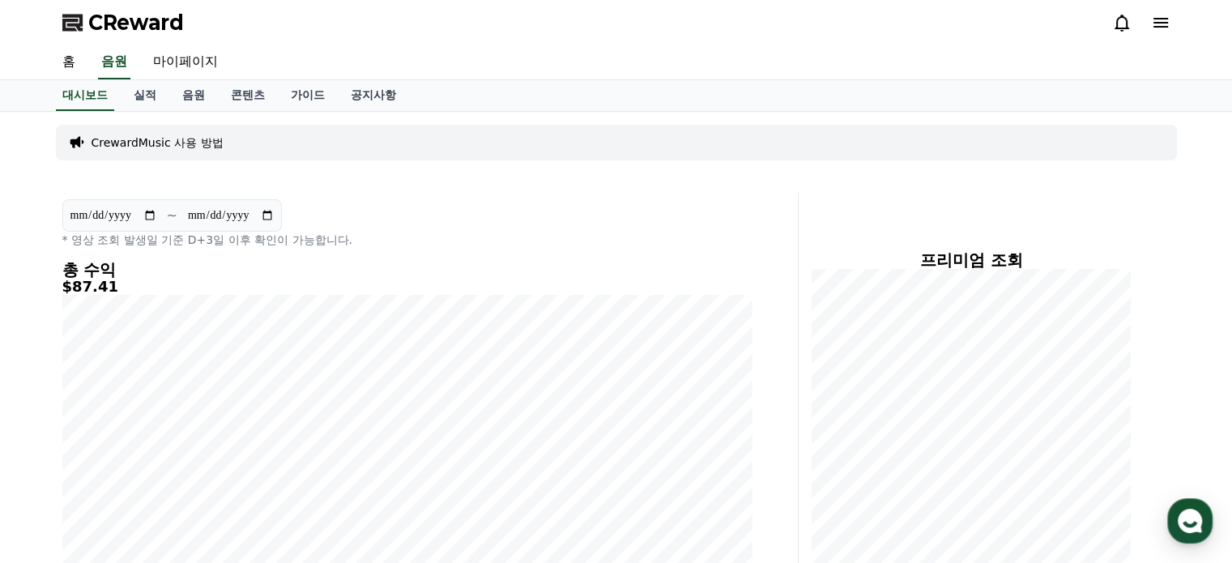
click at [147, 216] on input "**********" at bounding box center [113, 216] width 87 height 18
click at [458, 211] on div "**********" at bounding box center [407, 223] width 690 height 49
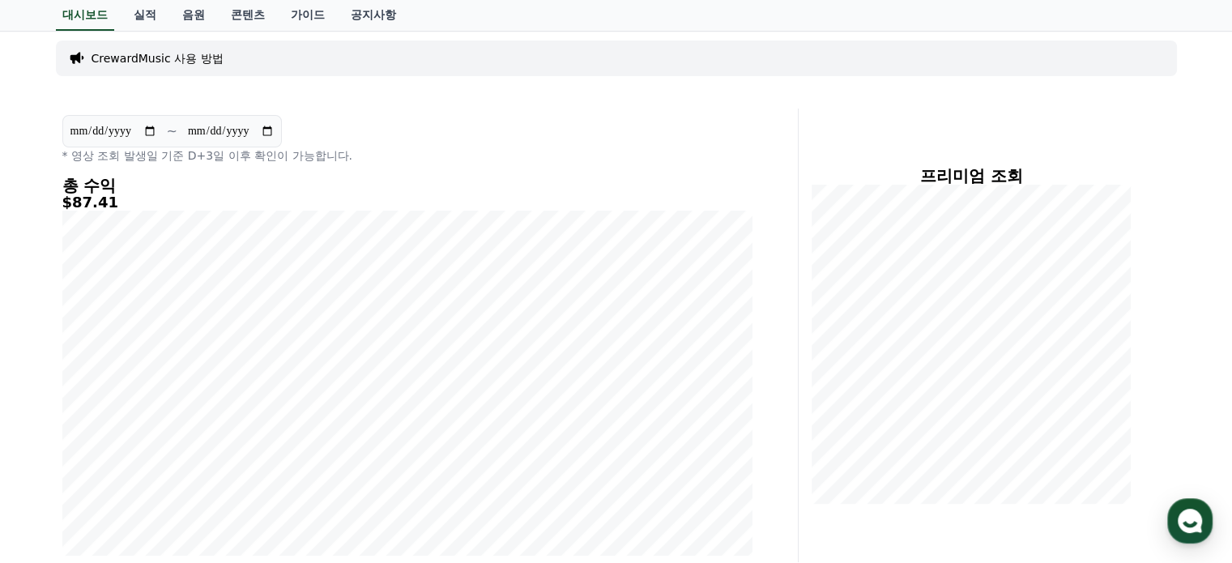
scroll to position [81, 0]
click at [150, 15] on link "실적" at bounding box center [145, 15] width 49 height 31
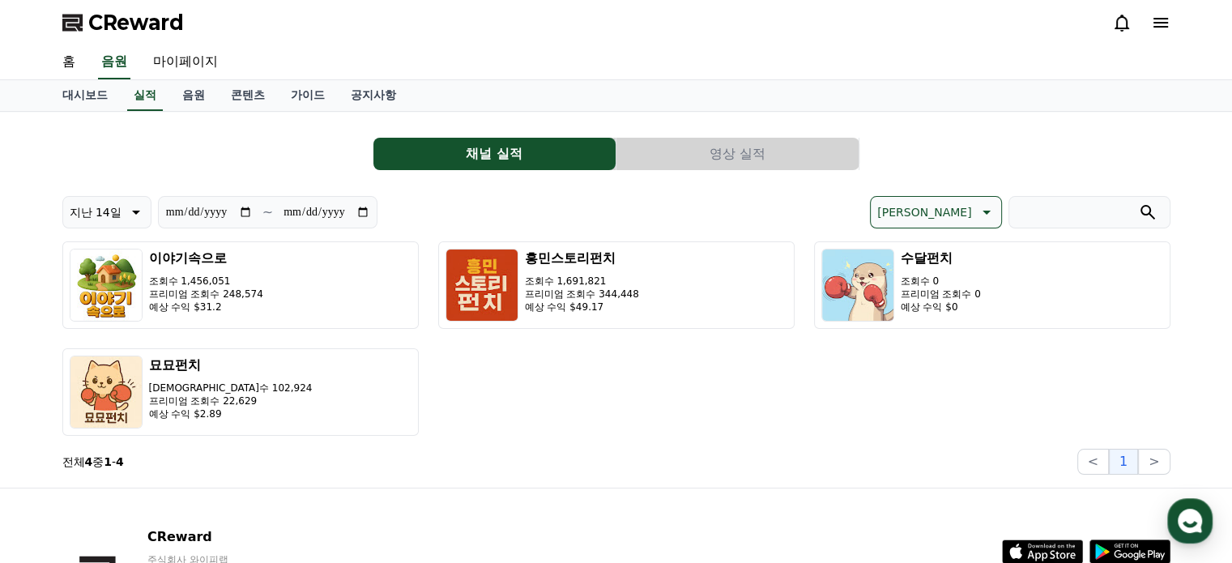
click at [685, 155] on button "영상 실적" at bounding box center [737, 154] width 242 height 32
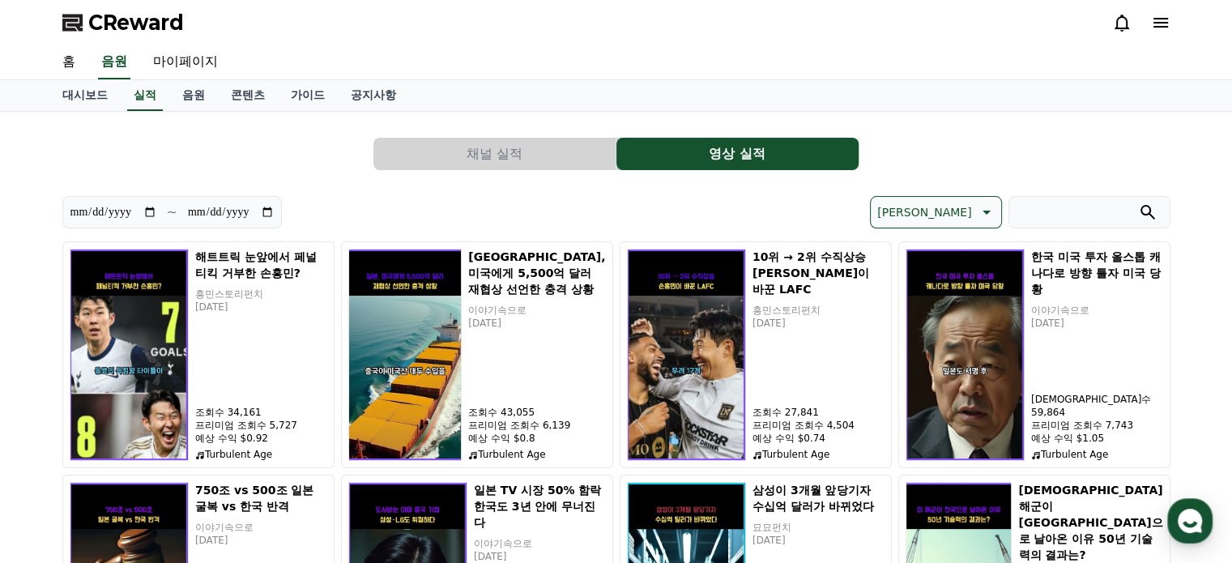
click at [975, 204] on icon at bounding box center [984, 212] width 19 height 19
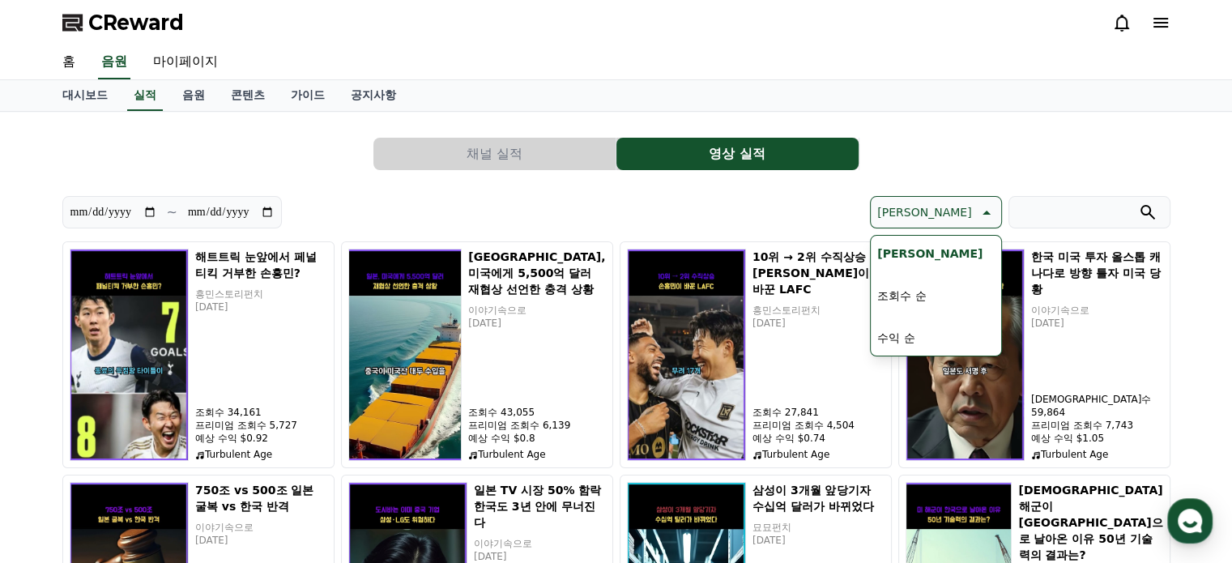
click at [955, 242] on button "[PERSON_NAME]" at bounding box center [930, 254] width 118 height 36
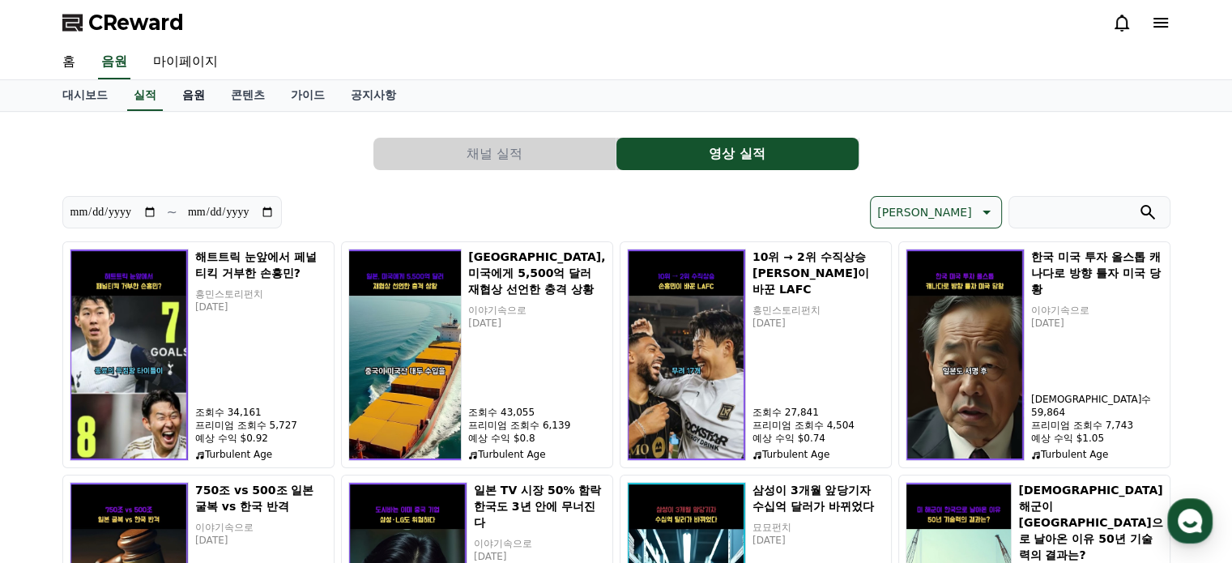
click at [203, 96] on link "음원" at bounding box center [193, 95] width 49 height 31
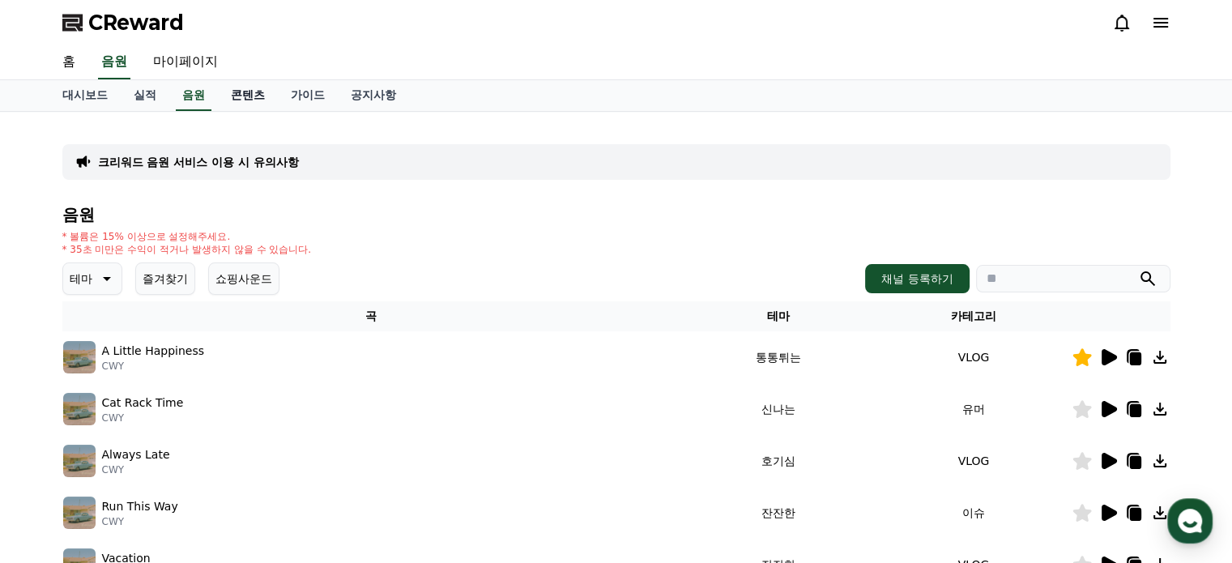
click at [237, 93] on link "콘텐츠" at bounding box center [248, 95] width 60 height 31
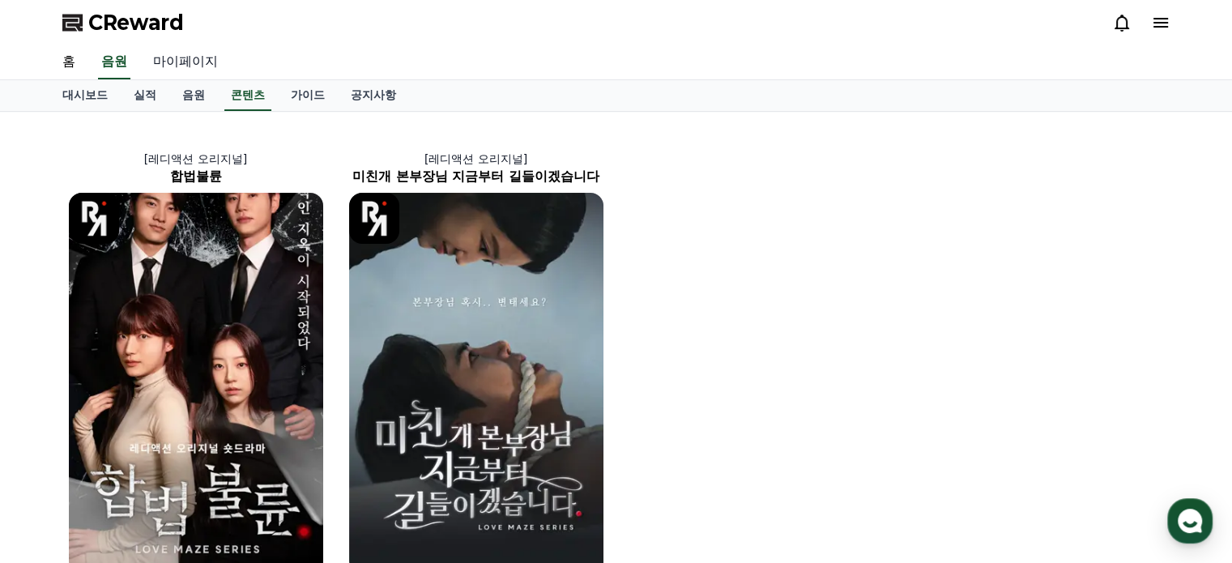
click at [190, 56] on link "마이페이지" at bounding box center [185, 62] width 91 height 34
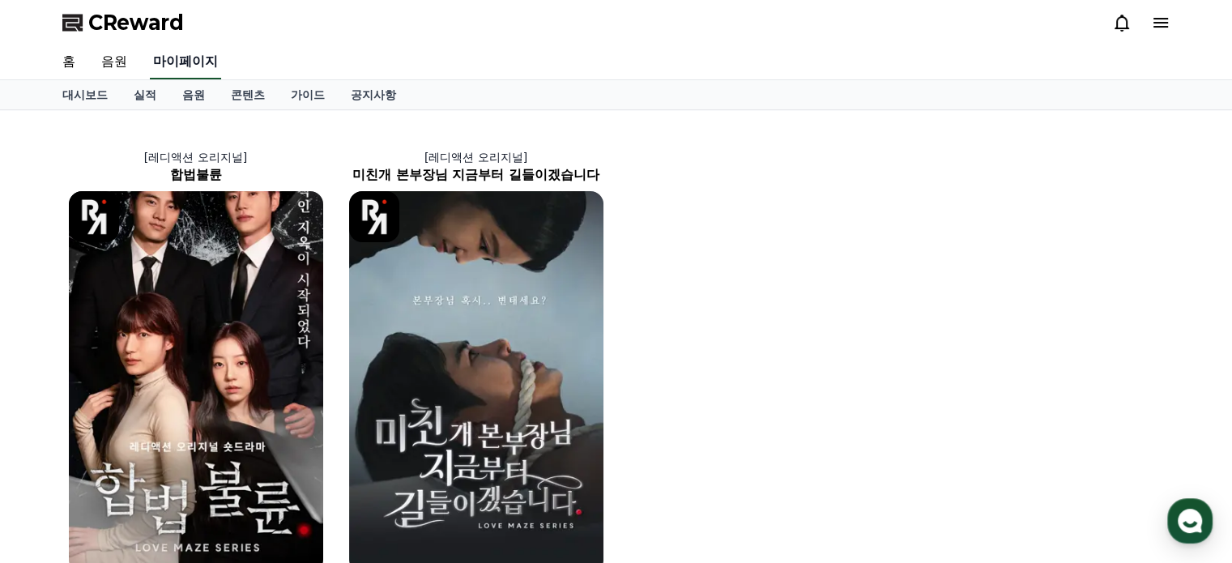
select select "**********"
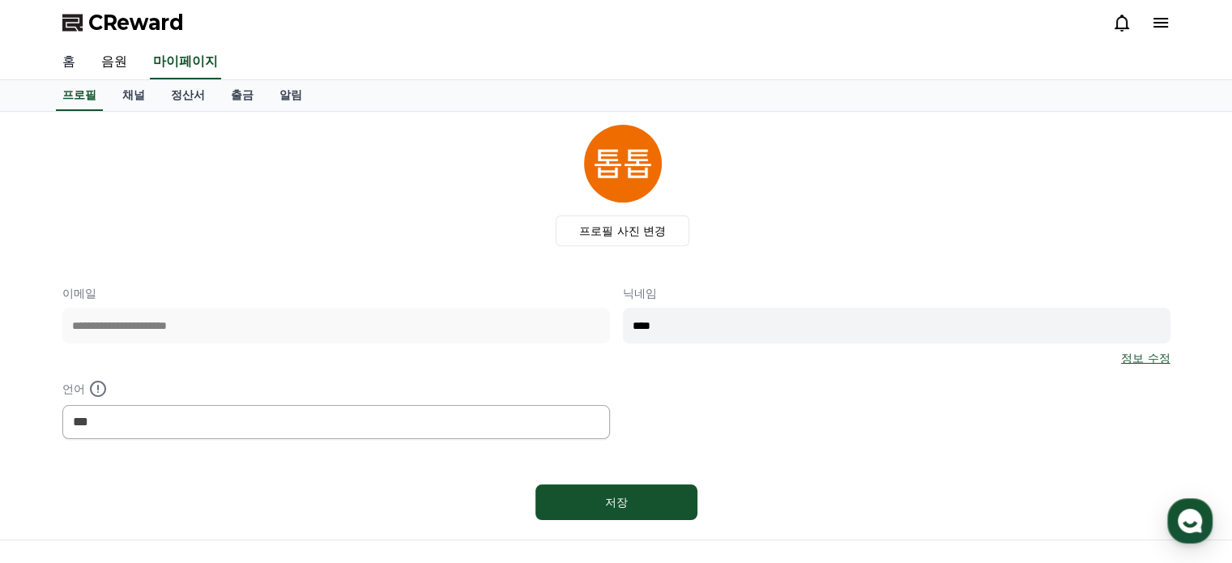
click at [62, 60] on link "홈" at bounding box center [68, 62] width 39 height 34
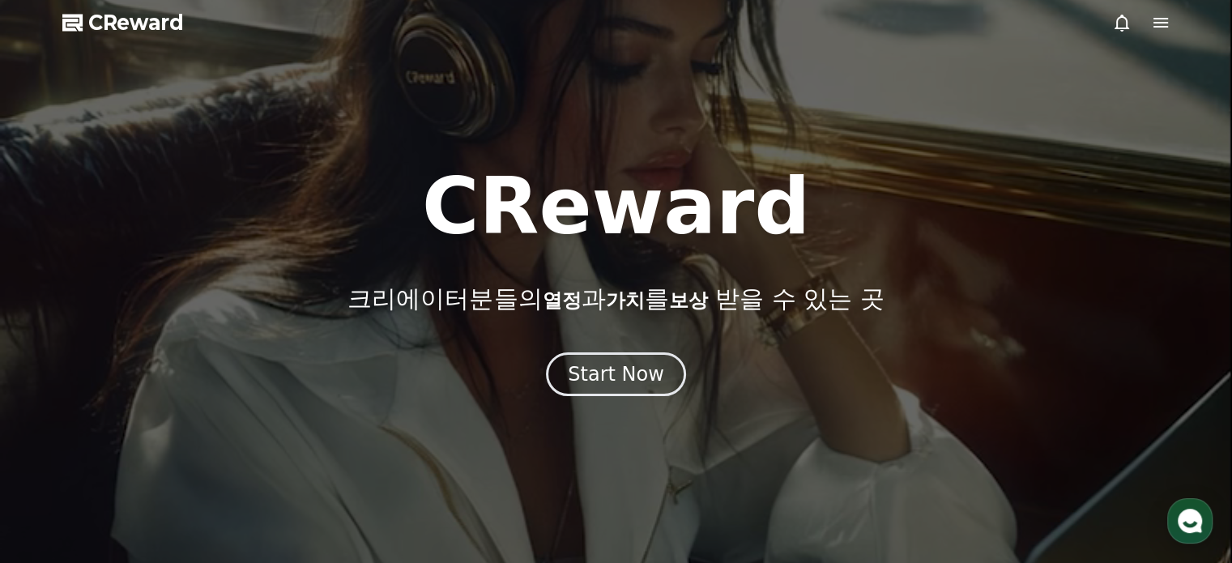
click at [1162, 23] on icon at bounding box center [1161, 23] width 15 height 10
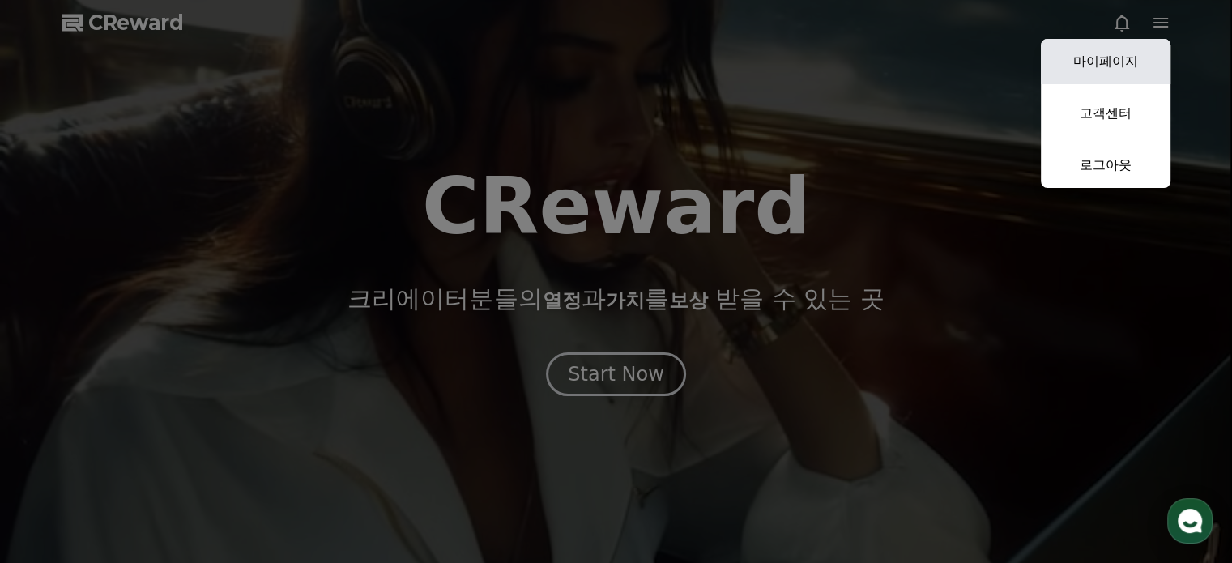
click at [1131, 54] on link "마이페이지" at bounding box center [1106, 61] width 130 height 45
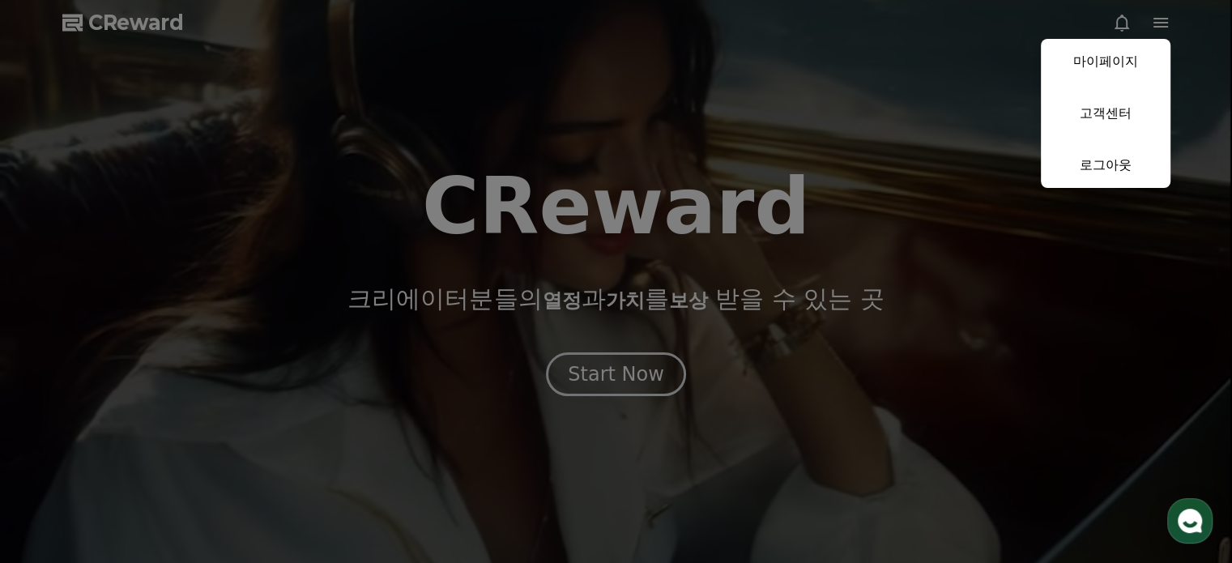
select select "**********"
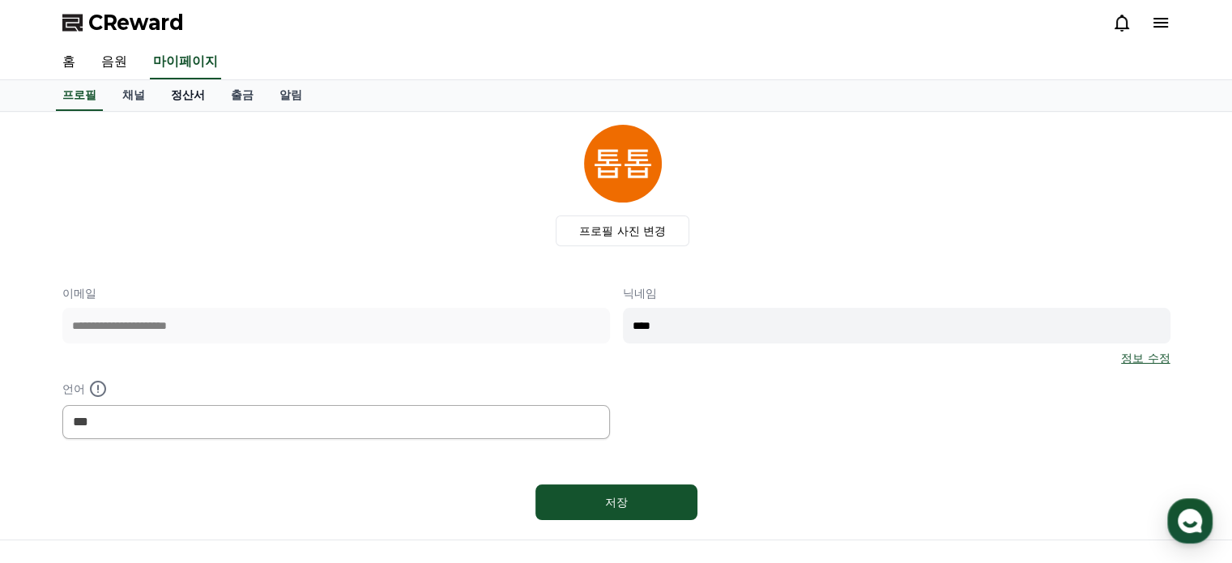
click at [179, 96] on link "정산서" at bounding box center [188, 95] width 60 height 31
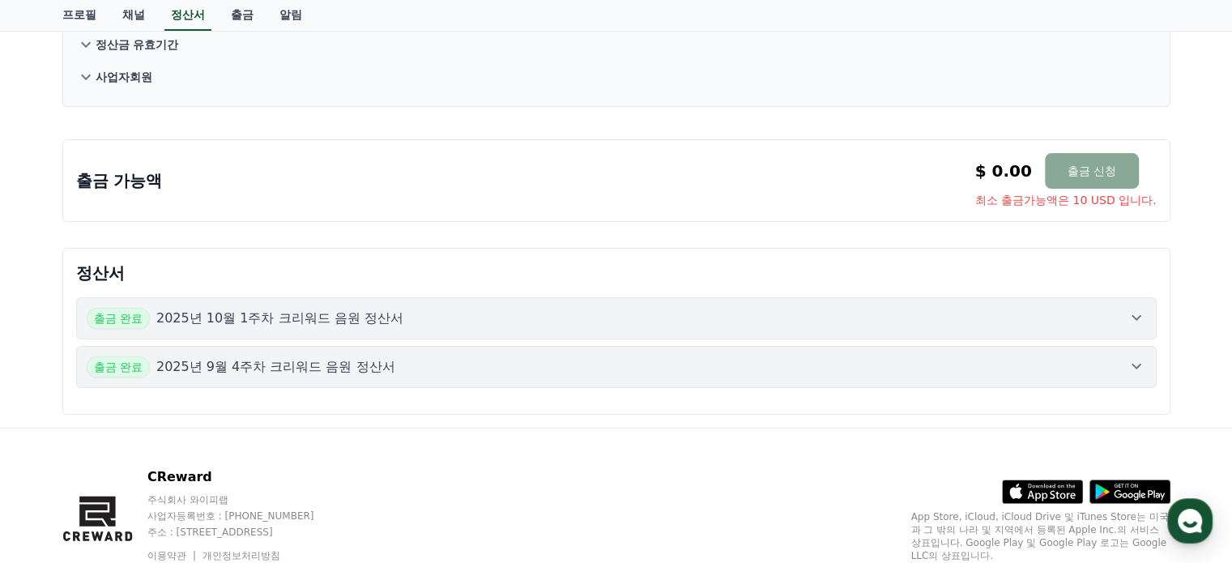
scroll to position [49, 0]
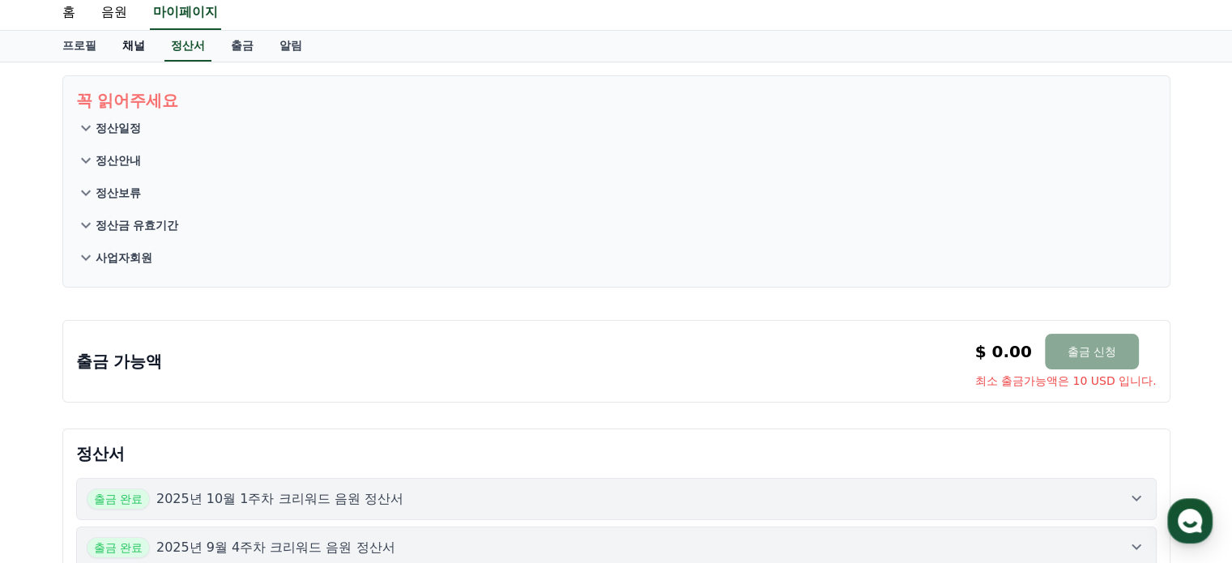
click at [133, 45] on link "채널" at bounding box center [133, 46] width 49 height 31
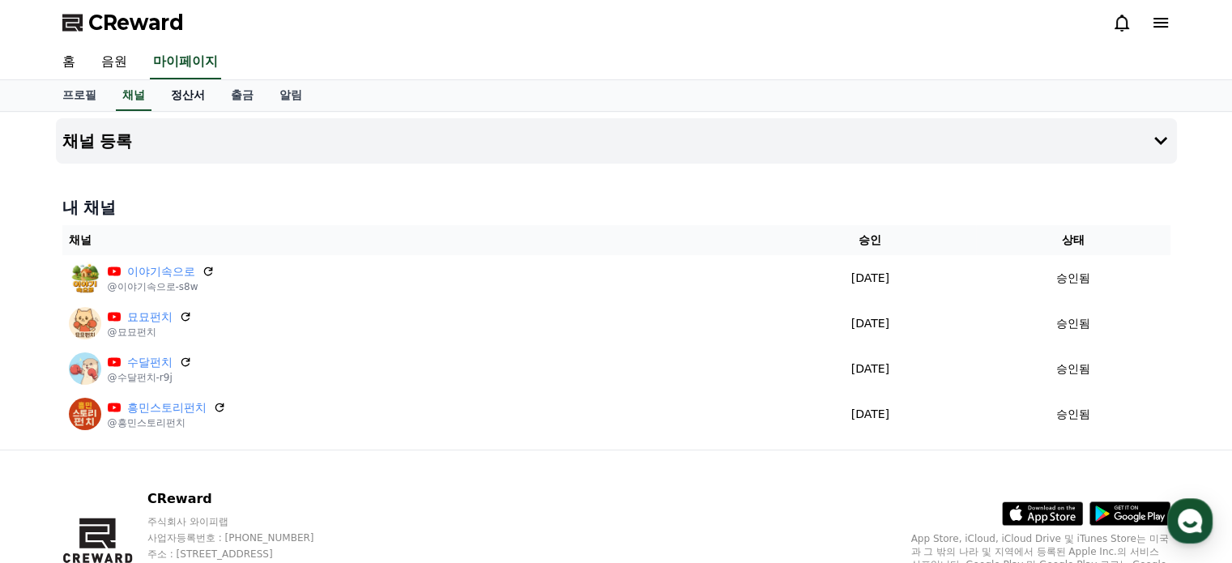
click at [185, 100] on link "정산서" at bounding box center [188, 95] width 60 height 31
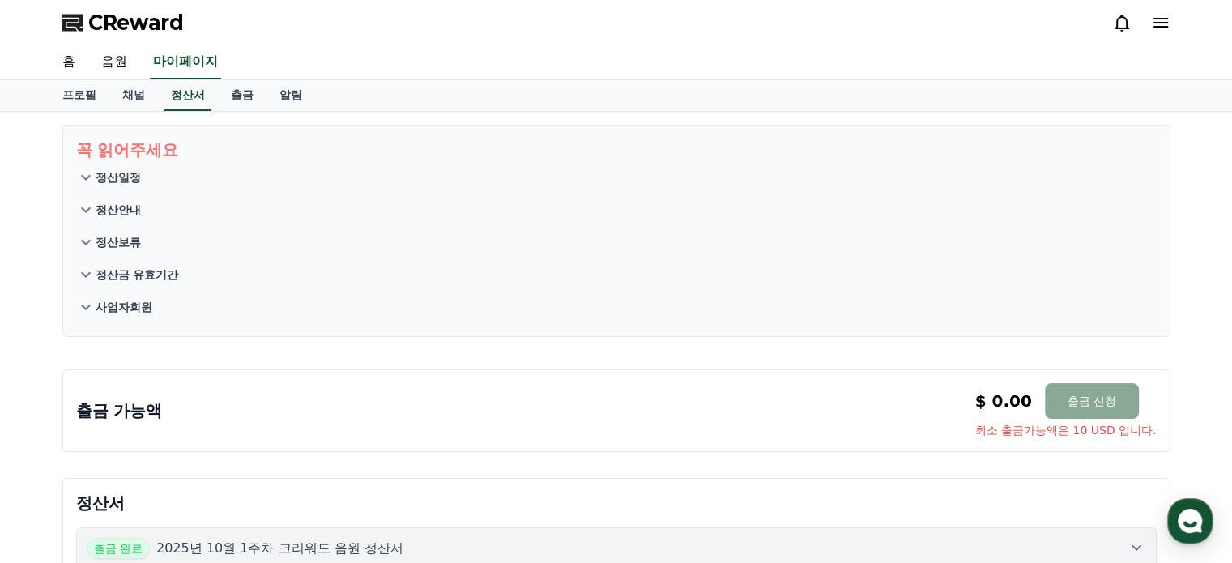
click at [79, 61] on link "홈" at bounding box center [68, 62] width 39 height 34
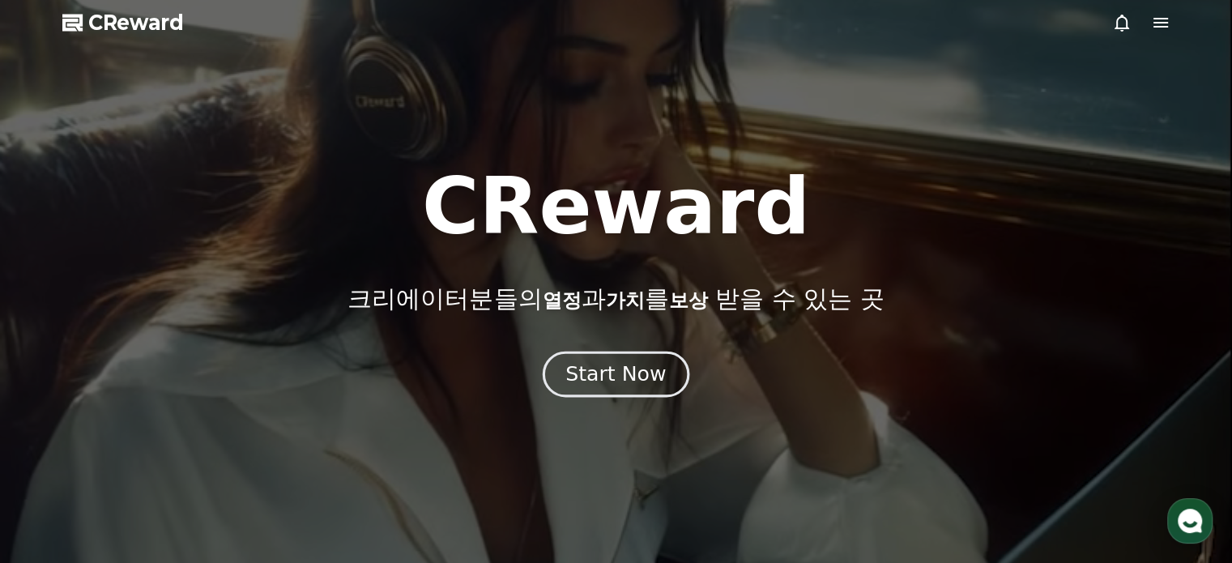
click at [619, 365] on div "Start Now" at bounding box center [615, 374] width 100 height 28
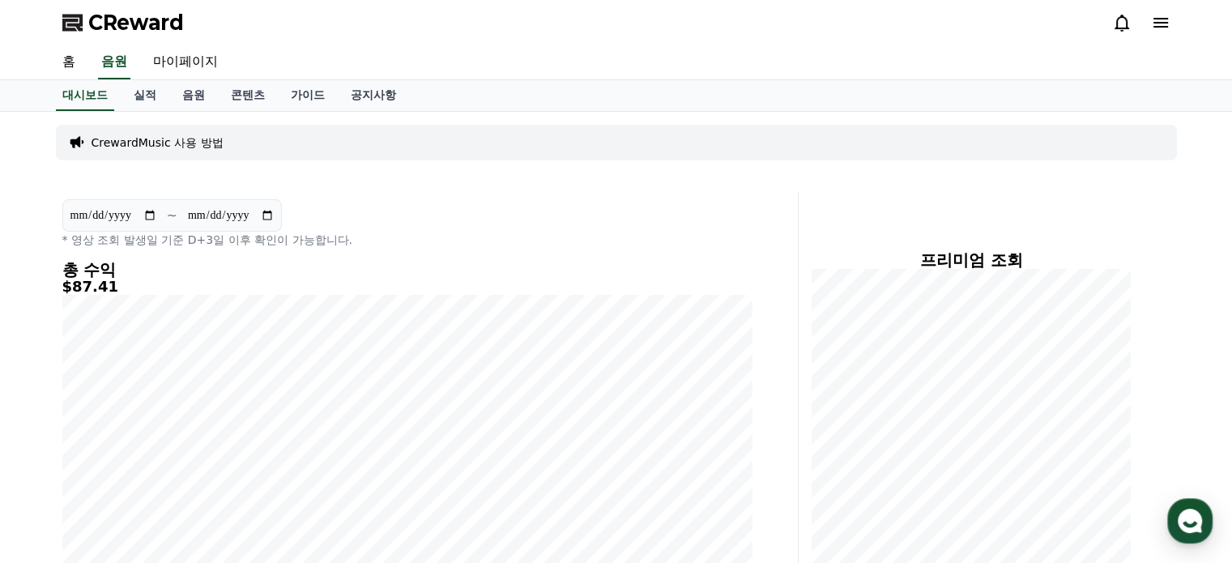
click at [91, 284] on h5 "$87.41" at bounding box center [407, 287] width 690 height 16
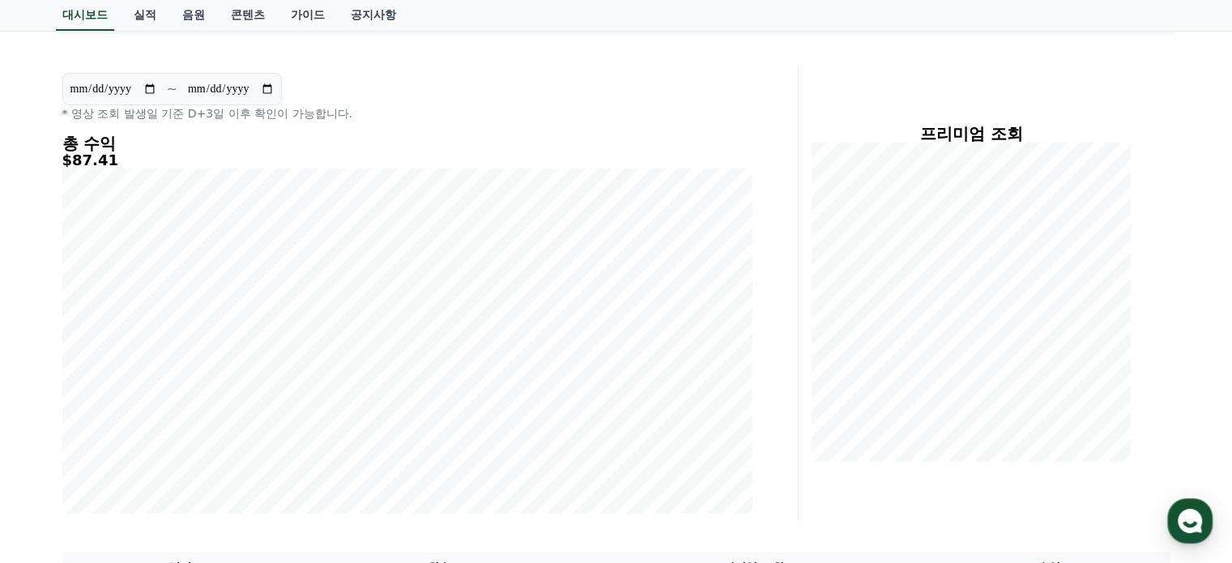
scroll to position [81, 0]
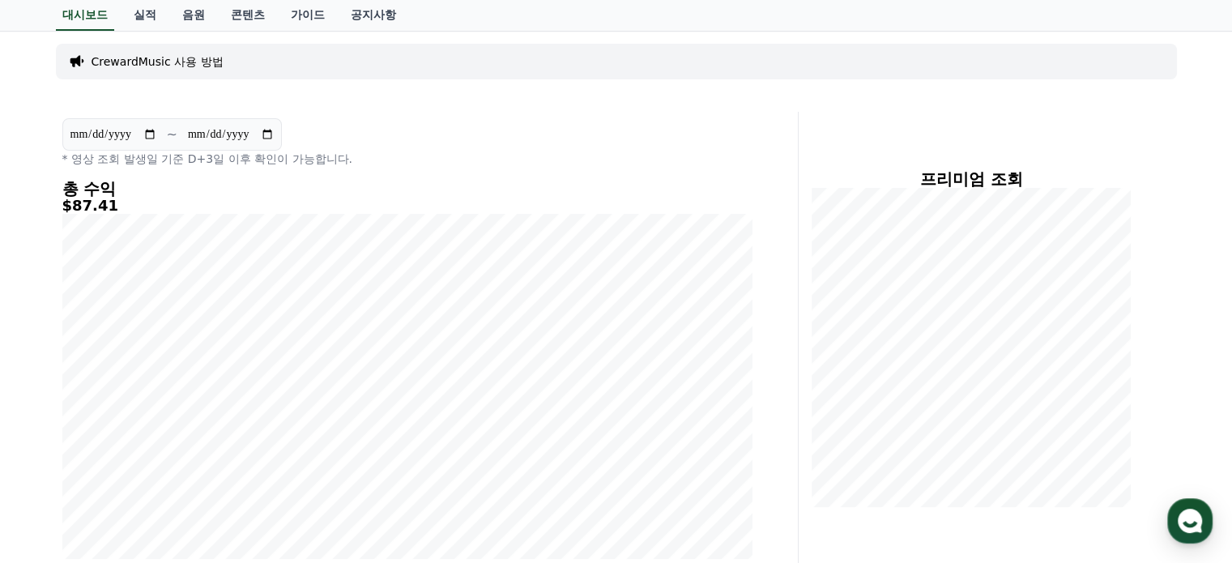
click at [153, 135] on input "**********" at bounding box center [113, 135] width 87 height 18
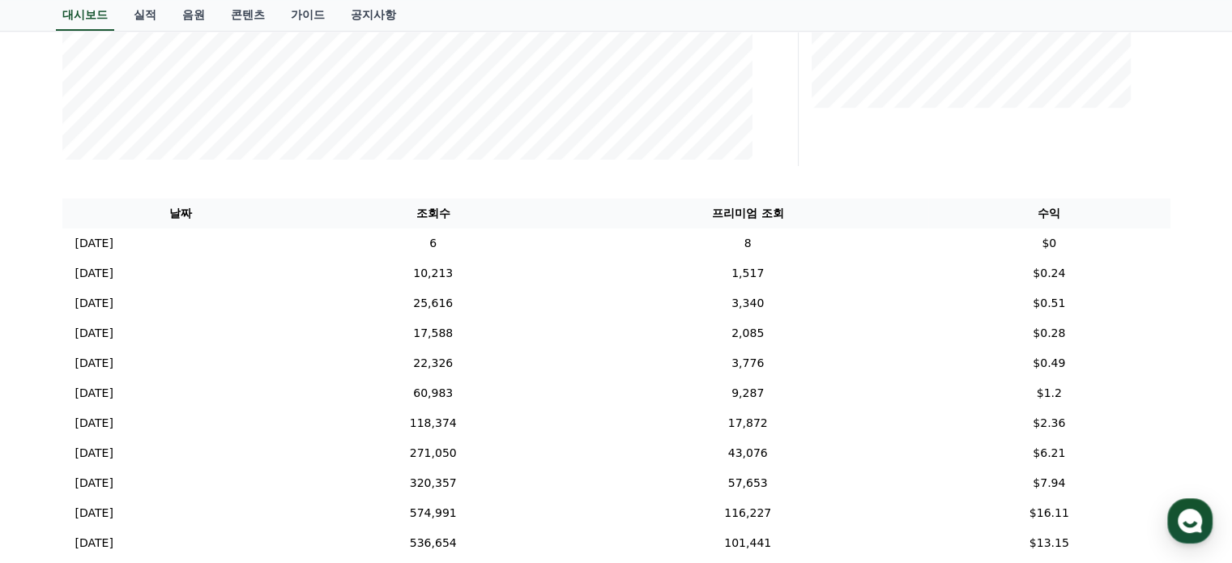
scroll to position [405, 0]
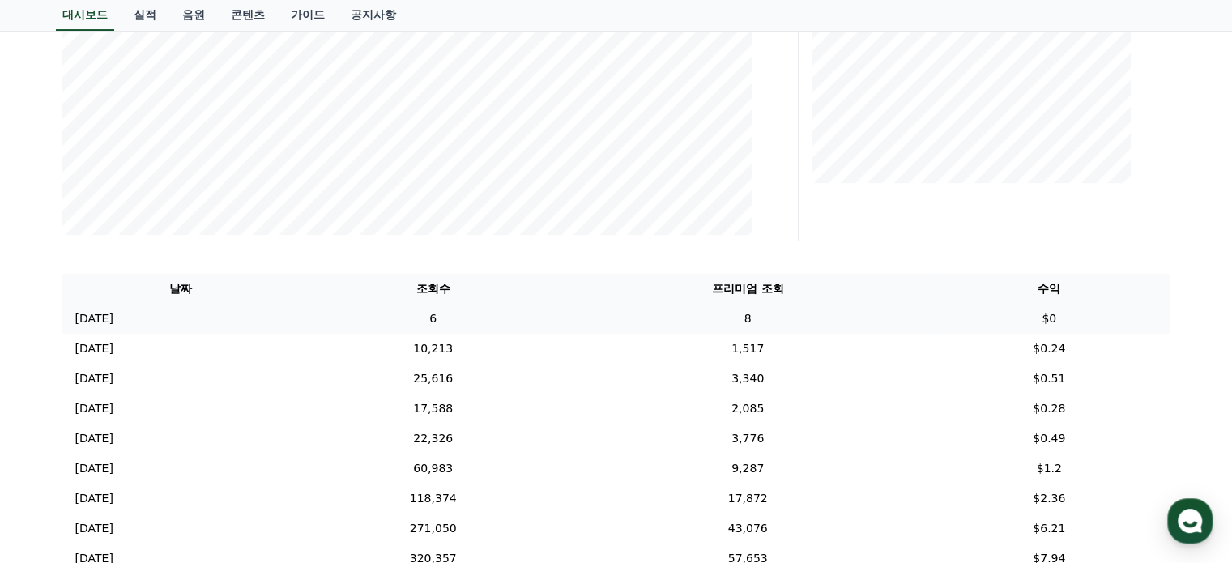
click at [113, 316] on p "[DATE]" at bounding box center [94, 318] width 38 height 17
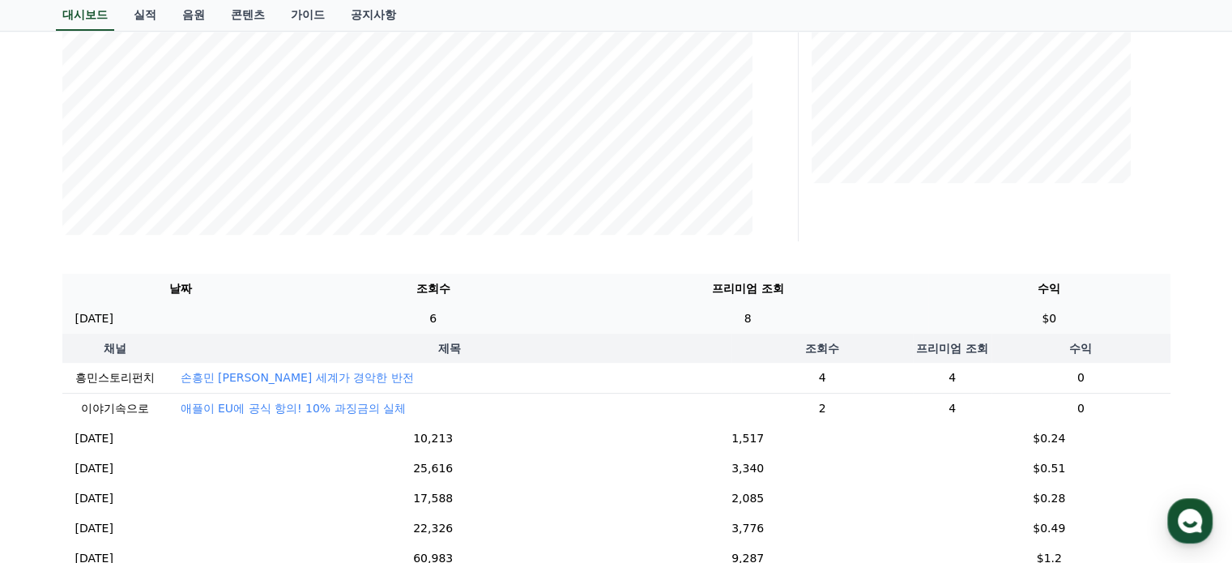
click at [113, 316] on p "[DATE]" at bounding box center [94, 318] width 38 height 17
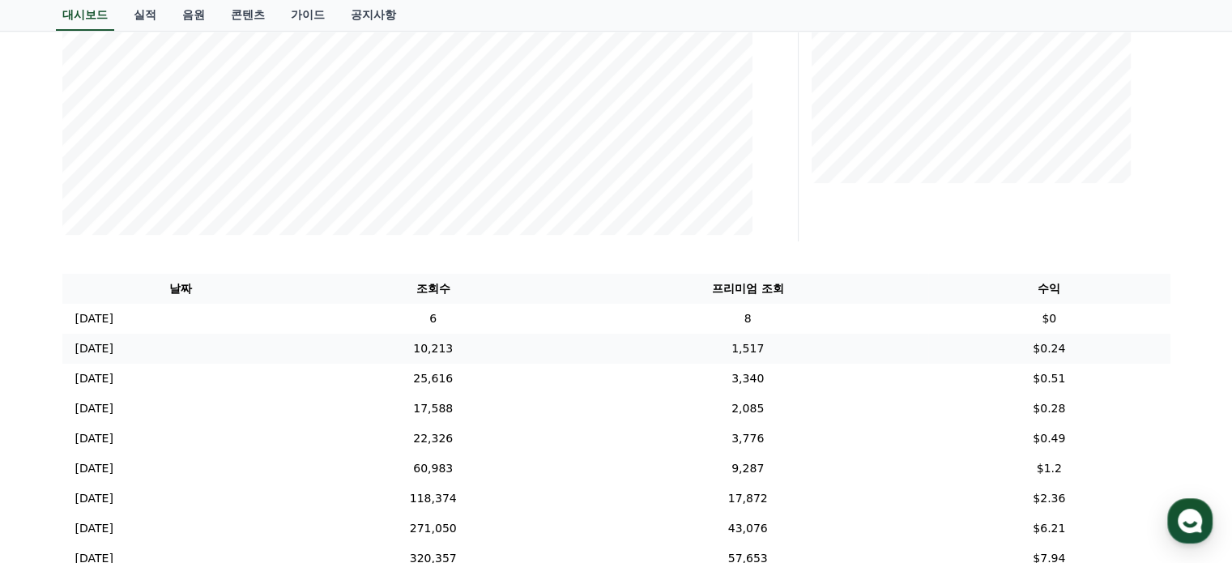
click at [113, 343] on p "[DATE]" at bounding box center [94, 348] width 38 height 17
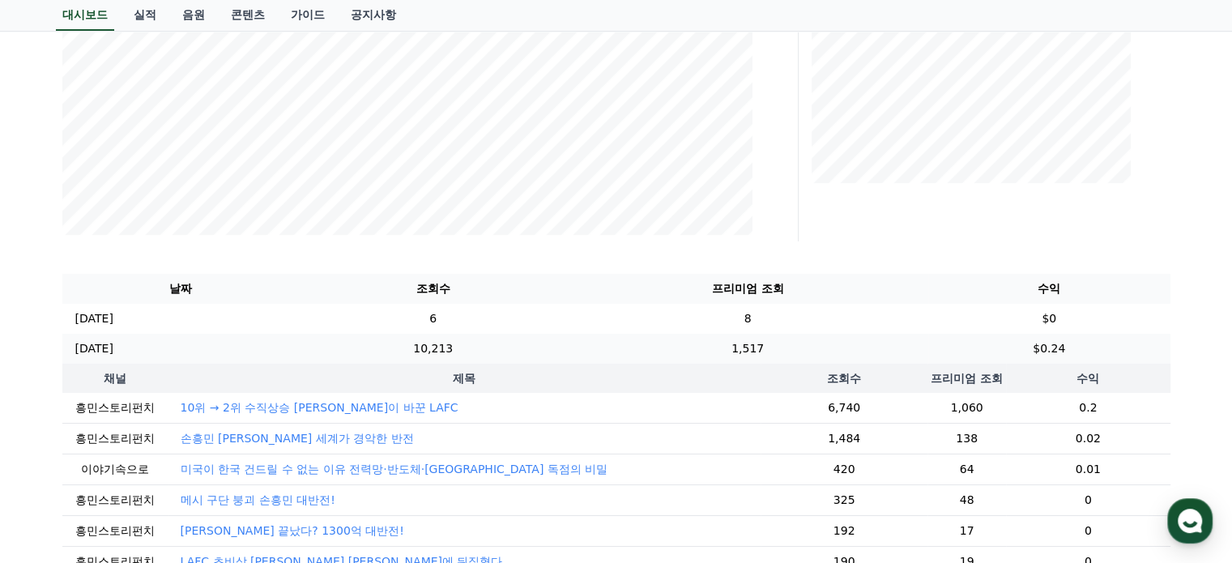
click at [113, 343] on p "[DATE]" at bounding box center [94, 348] width 38 height 17
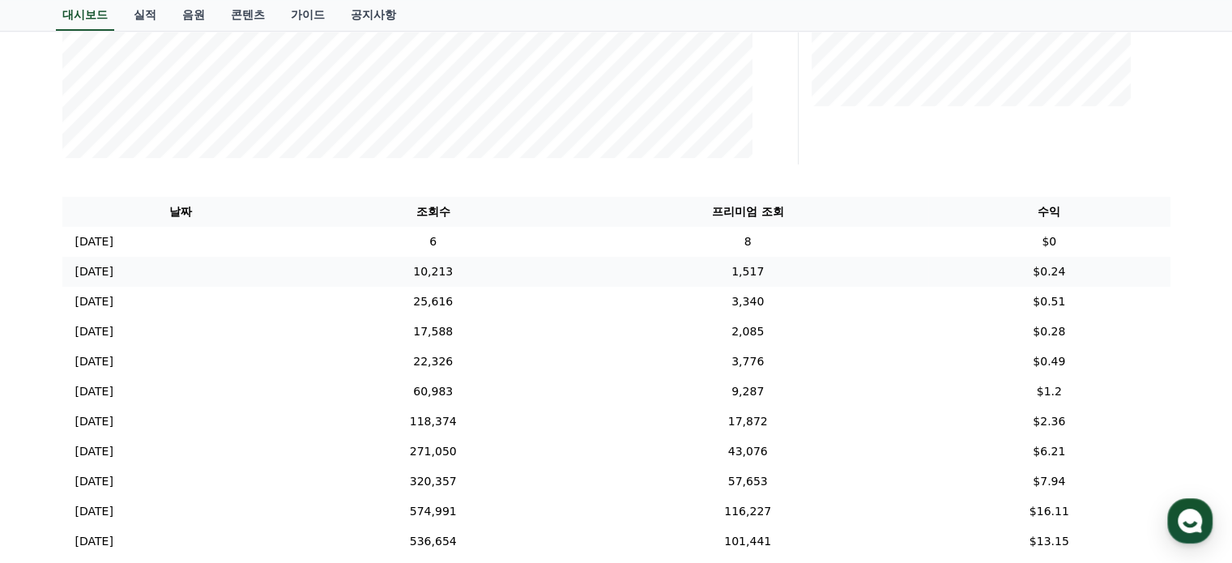
scroll to position [486, 0]
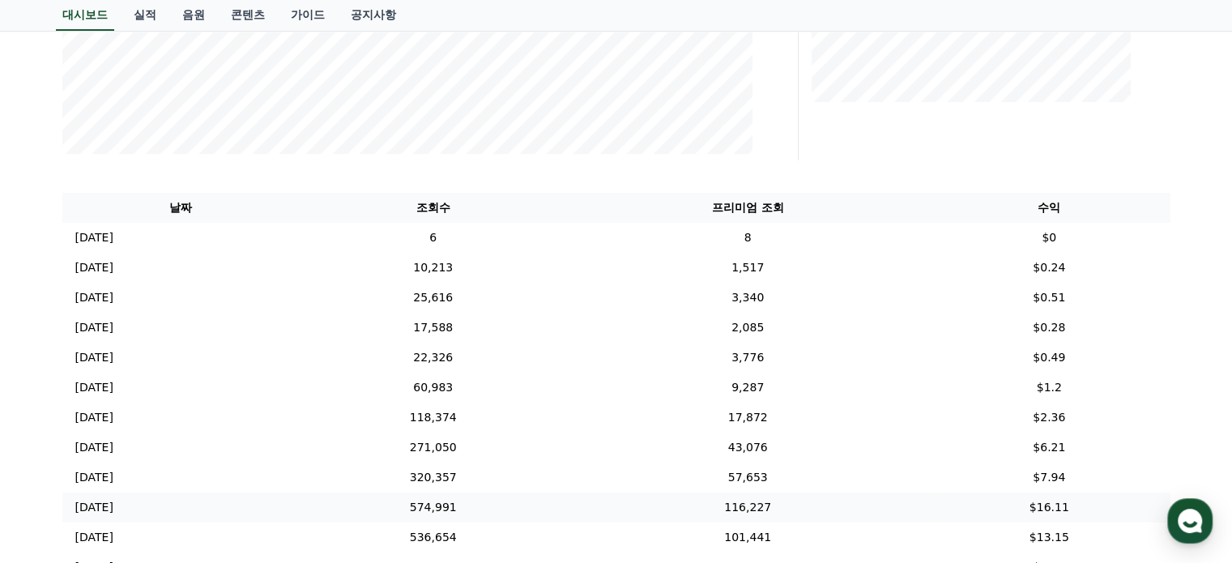
click at [113, 506] on p "[DATE]" at bounding box center [94, 507] width 38 height 17
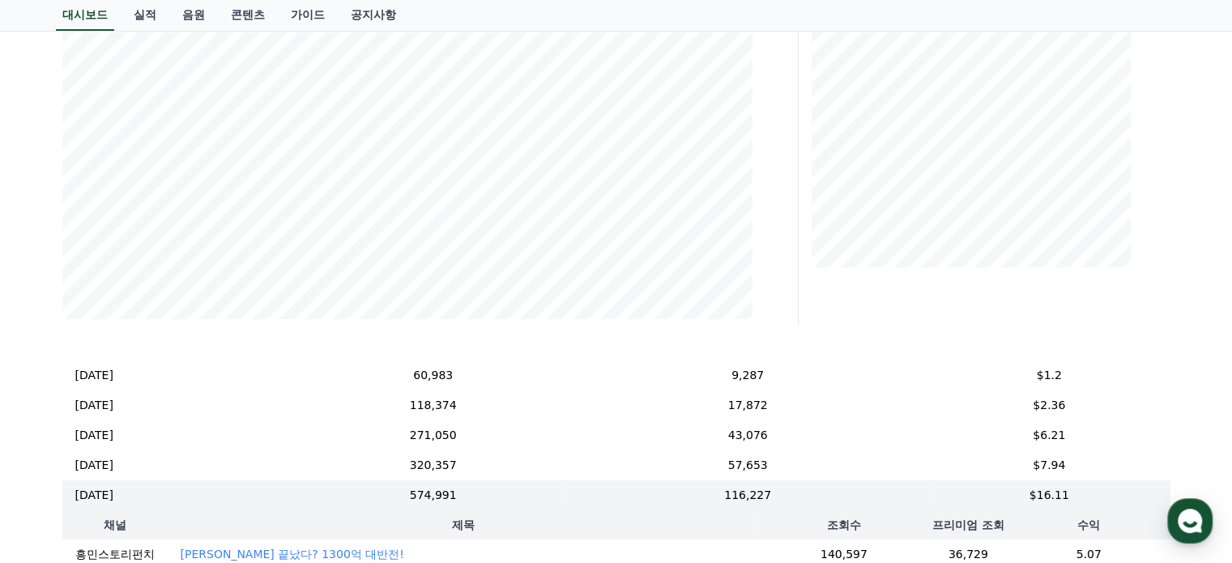
scroll to position [162, 0]
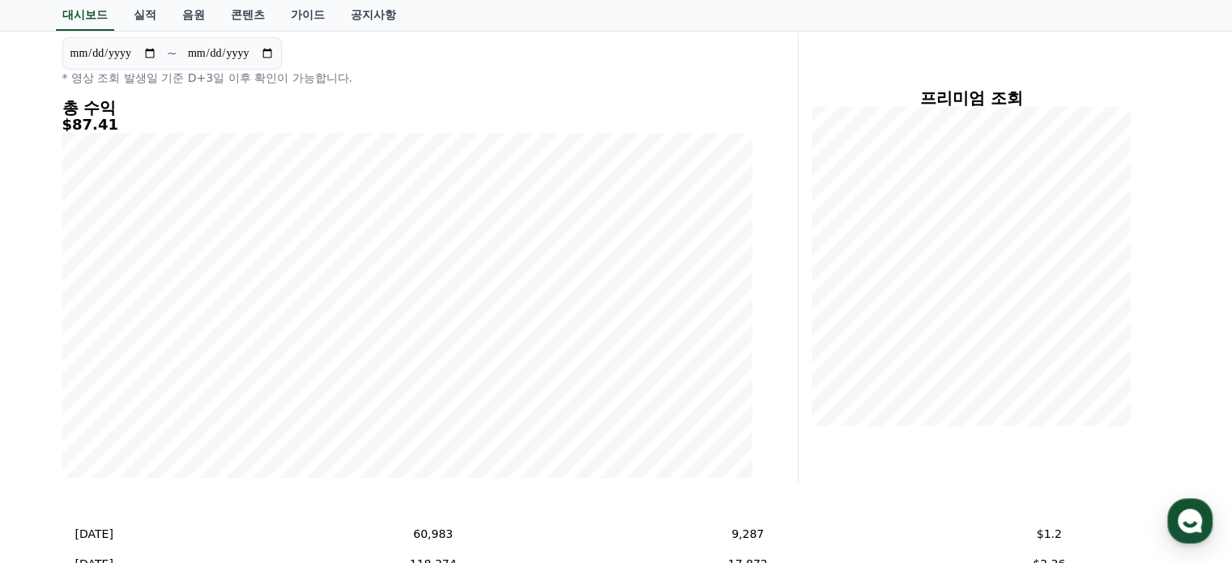
click at [149, 49] on input "**********" at bounding box center [113, 54] width 87 height 18
type input "**********"
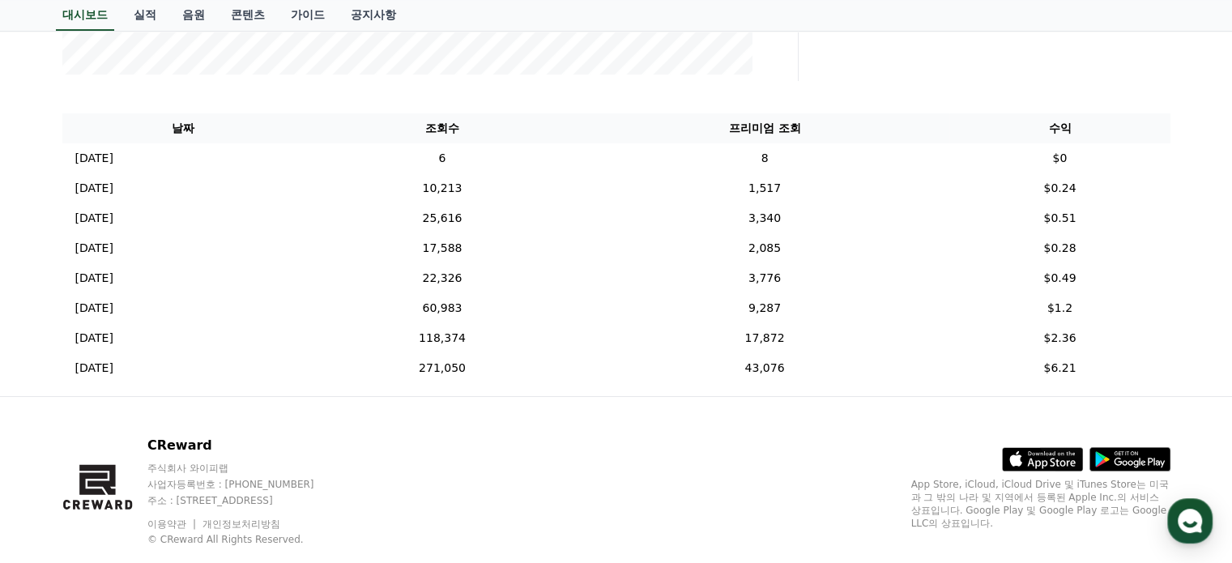
scroll to position [567, 0]
click at [113, 369] on p "[DATE]" at bounding box center [94, 366] width 38 height 17
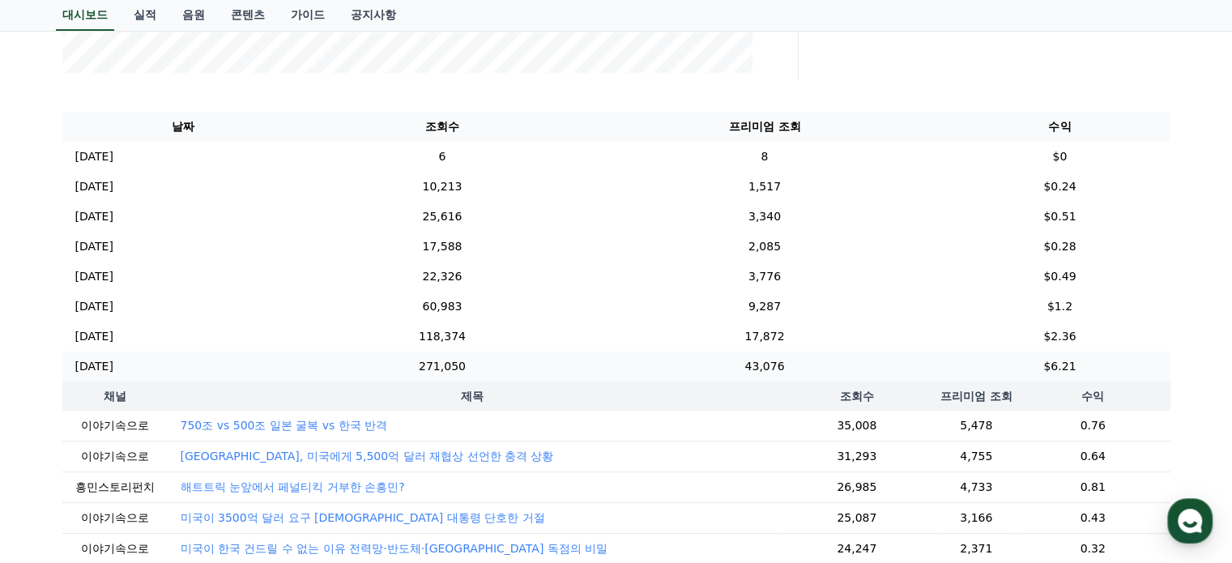
click at [113, 369] on p "[DATE]" at bounding box center [94, 366] width 38 height 17
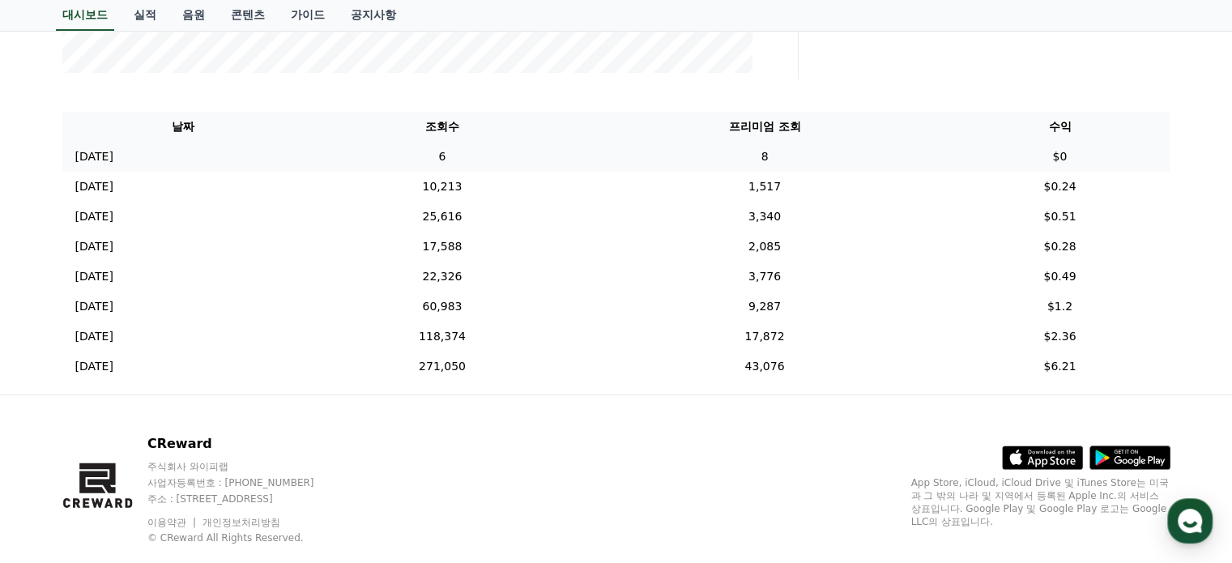
click at [113, 160] on p "[DATE]" at bounding box center [94, 156] width 38 height 17
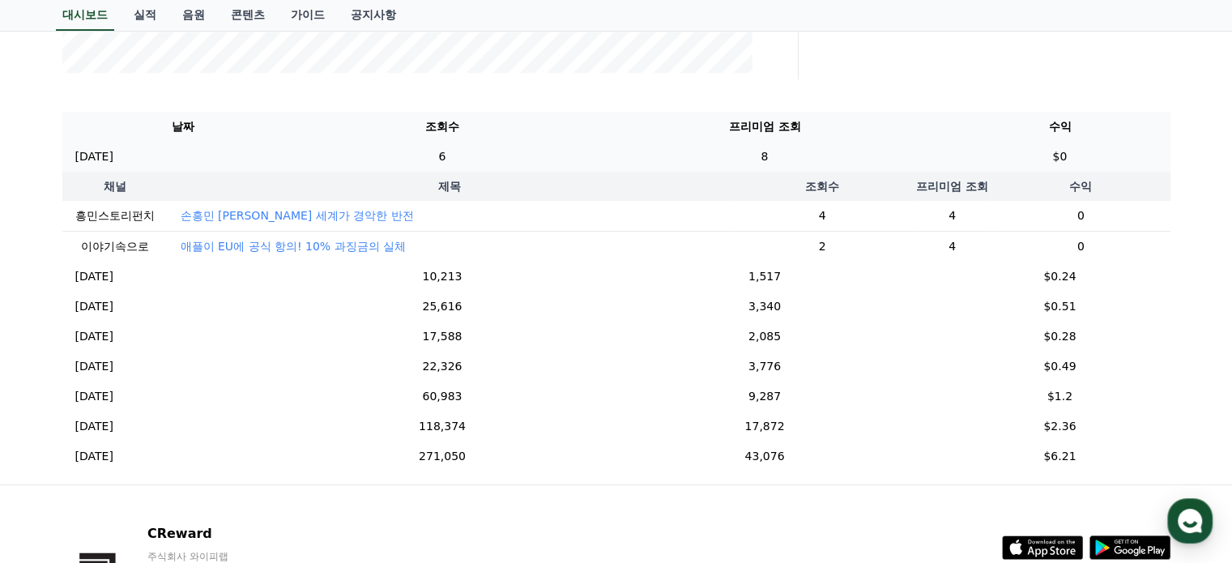
click at [113, 160] on p "[DATE]" at bounding box center [94, 156] width 38 height 17
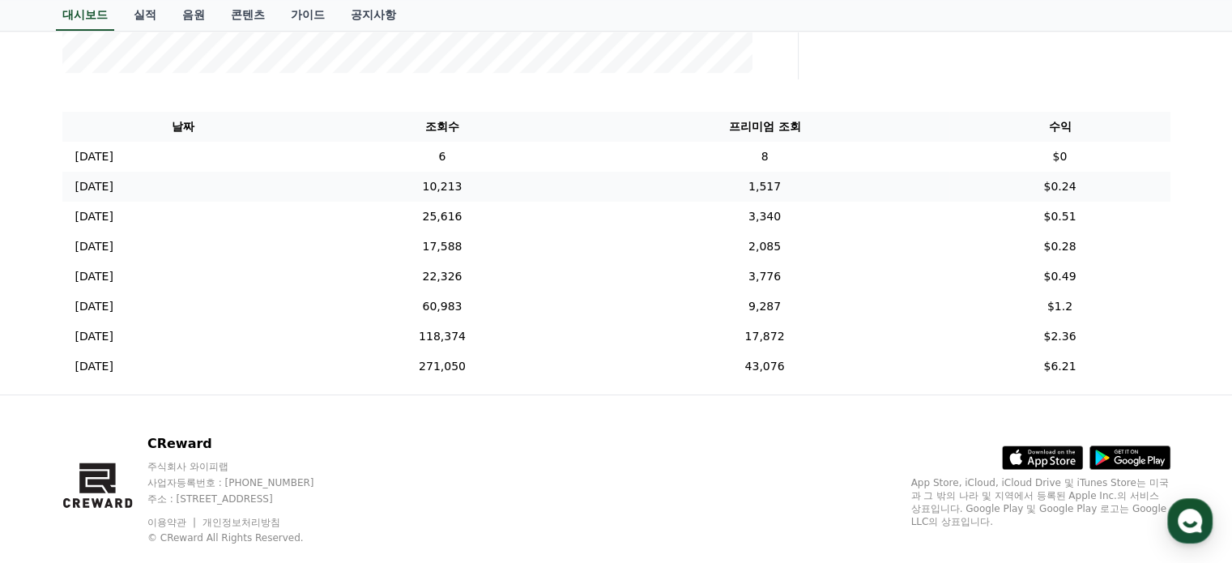
click at [111, 186] on p "[DATE]" at bounding box center [94, 186] width 38 height 17
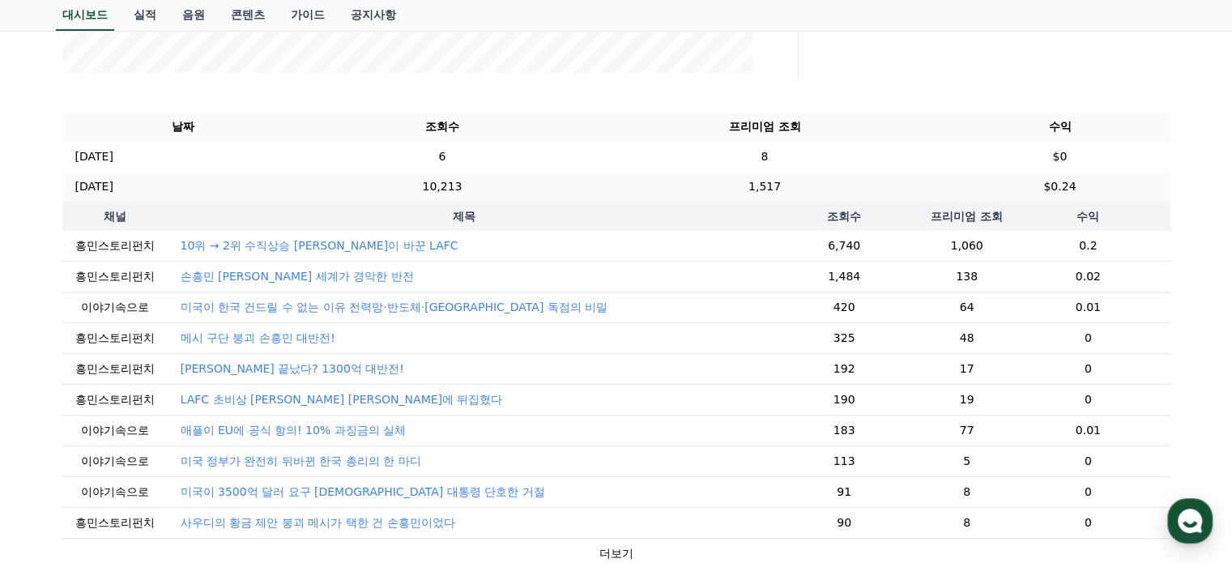
click at [111, 187] on p "[DATE]" at bounding box center [94, 186] width 38 height 17
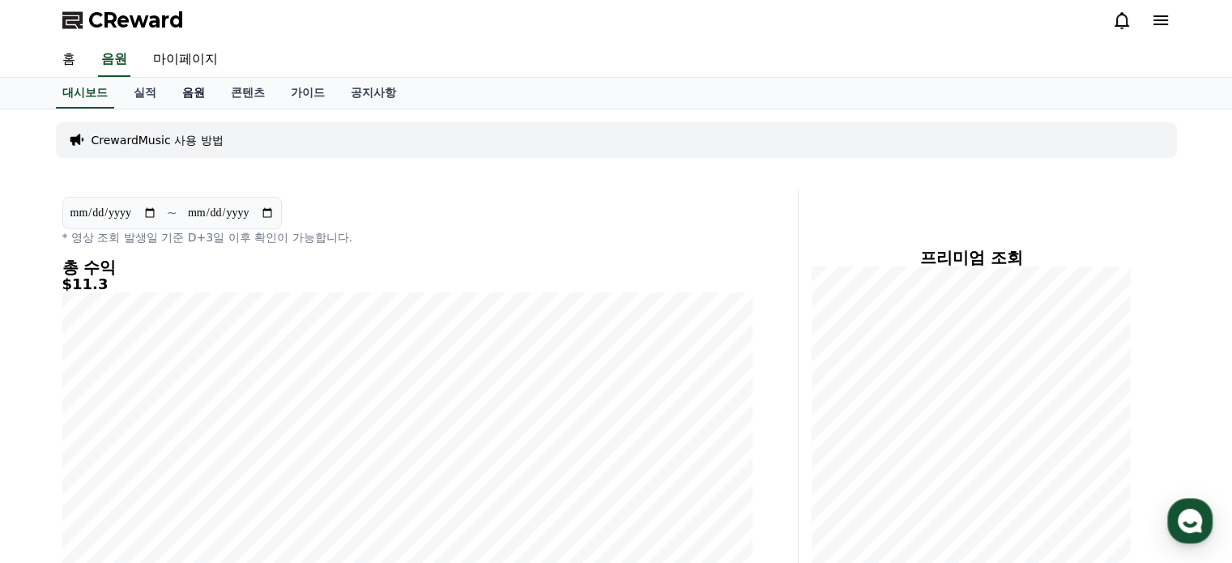
scroll to position [0, 0]
click at [181, 66] on link "마이페이지" at bounding box center [185, 62] width 91 height 34
select select "**********"
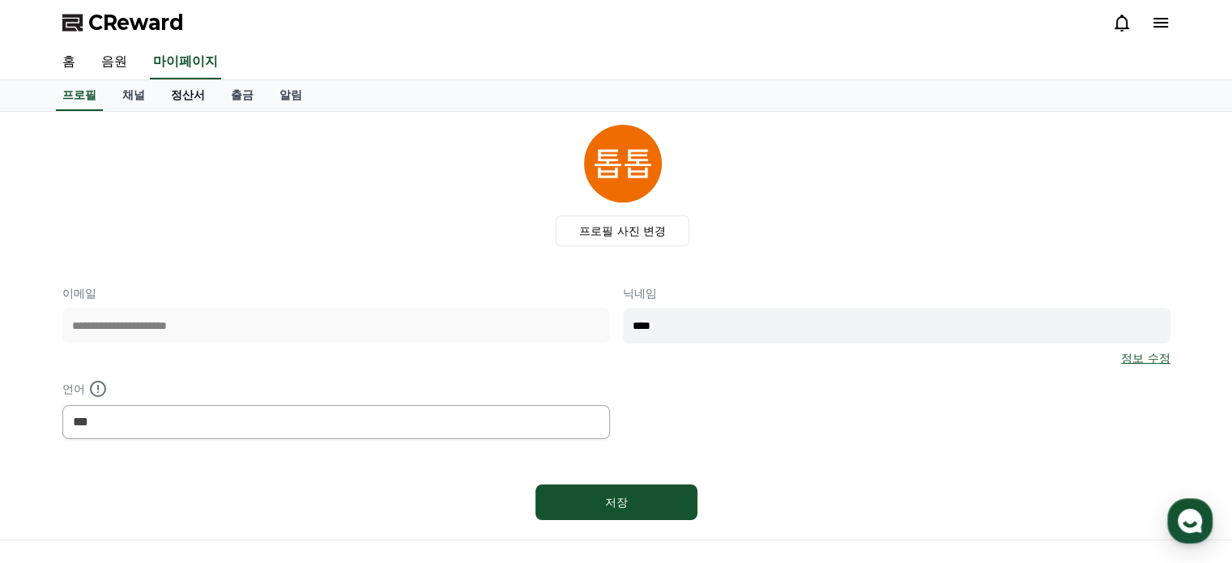
click at [187, 99] on link "정산서" at bounding box center [188, 95] width 60 height 31
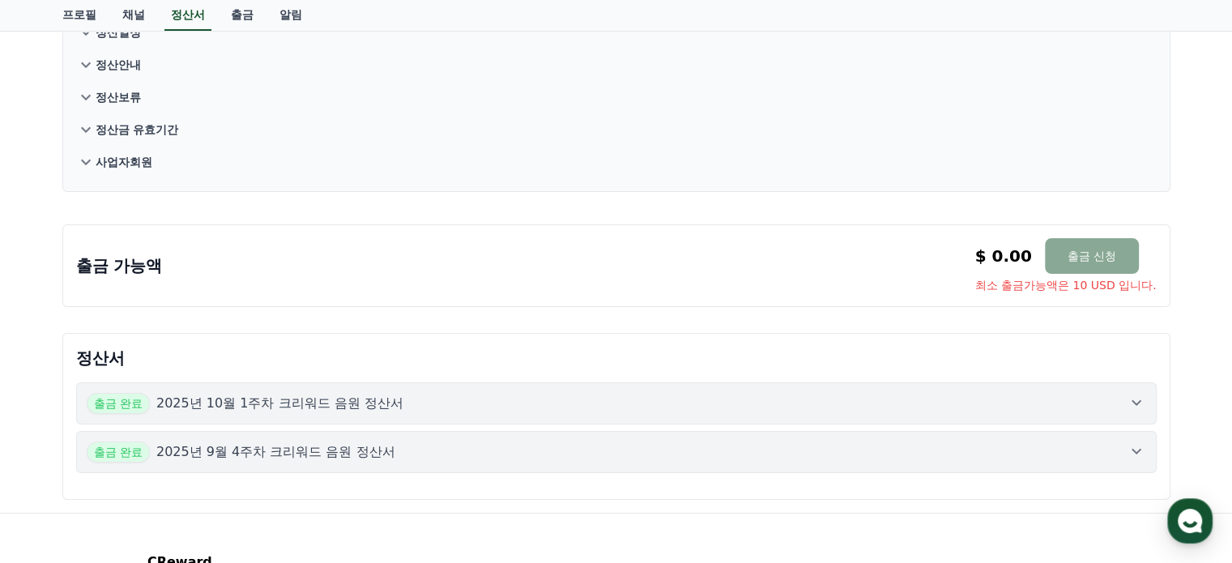
scroll to position [162, 0]
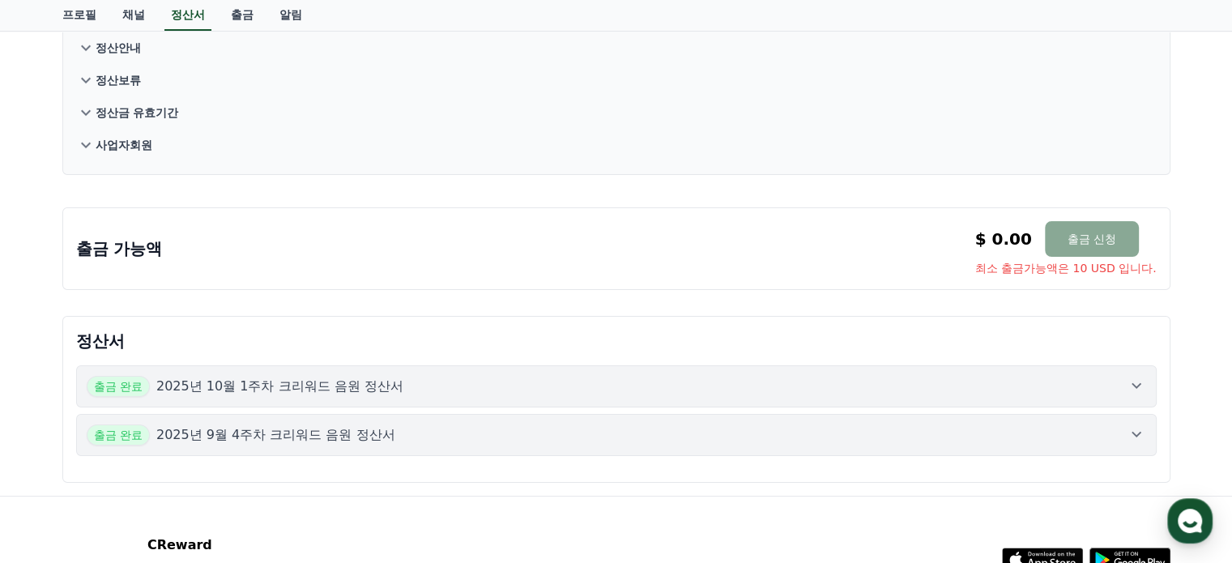
click at [126, 397] on button "출금 완료 2025년 10월 1주차 크리워드 음원 정산서" at bounding box center [616, 386] width 1081 height 42
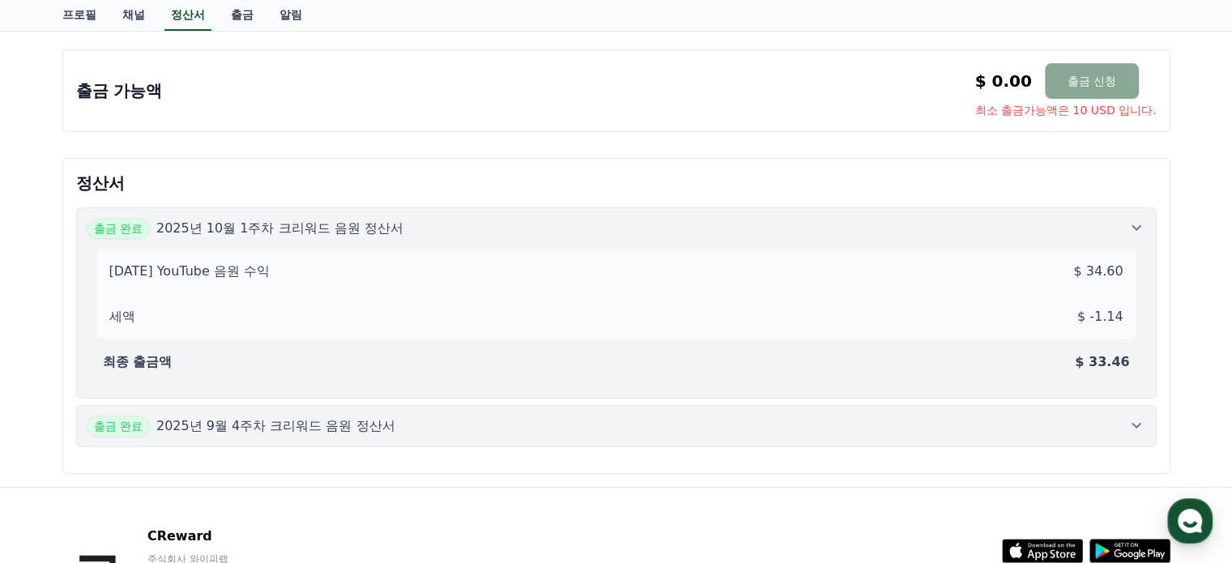
scroll to position [324, 0]
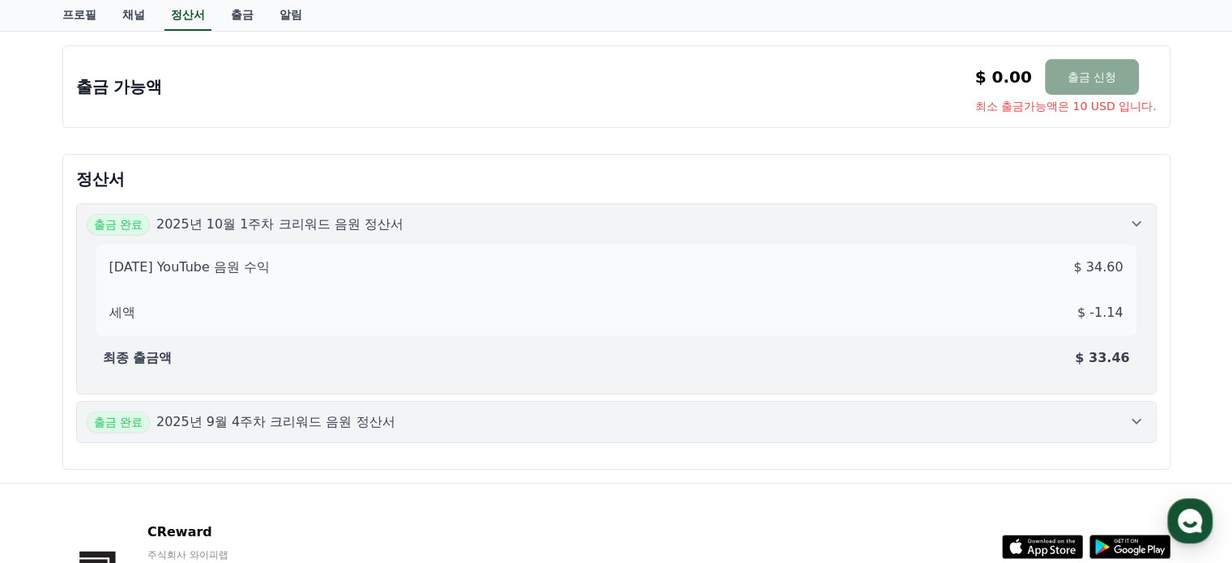
click at [1128, 356] on p "$ 33.46" at bounding box center [1102, 357] width 54 height 19
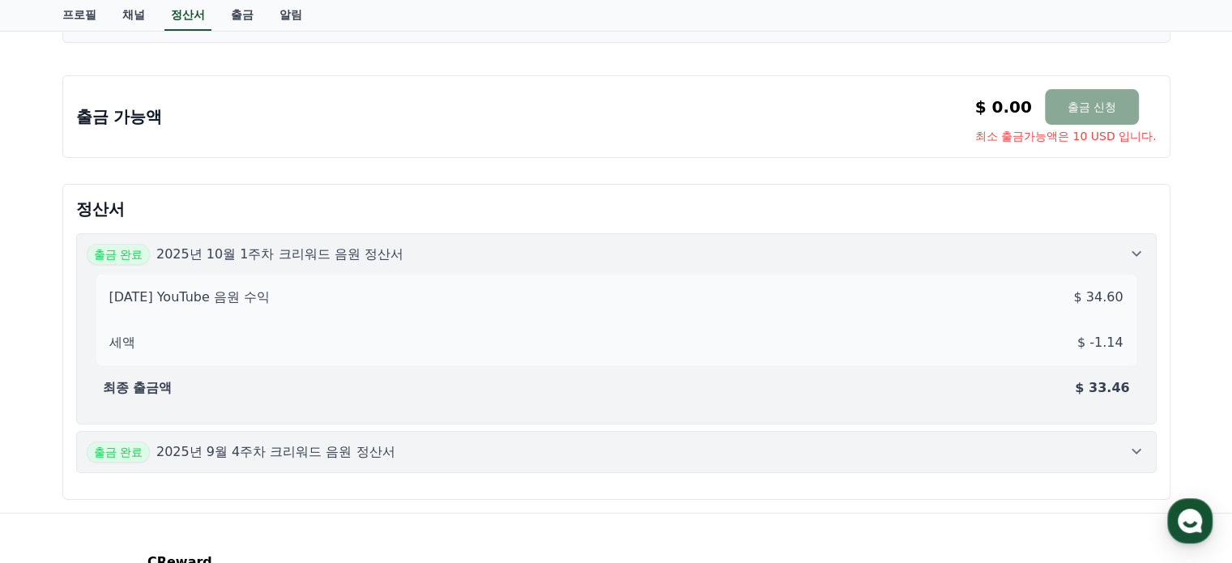
scroll to position [292, 0]
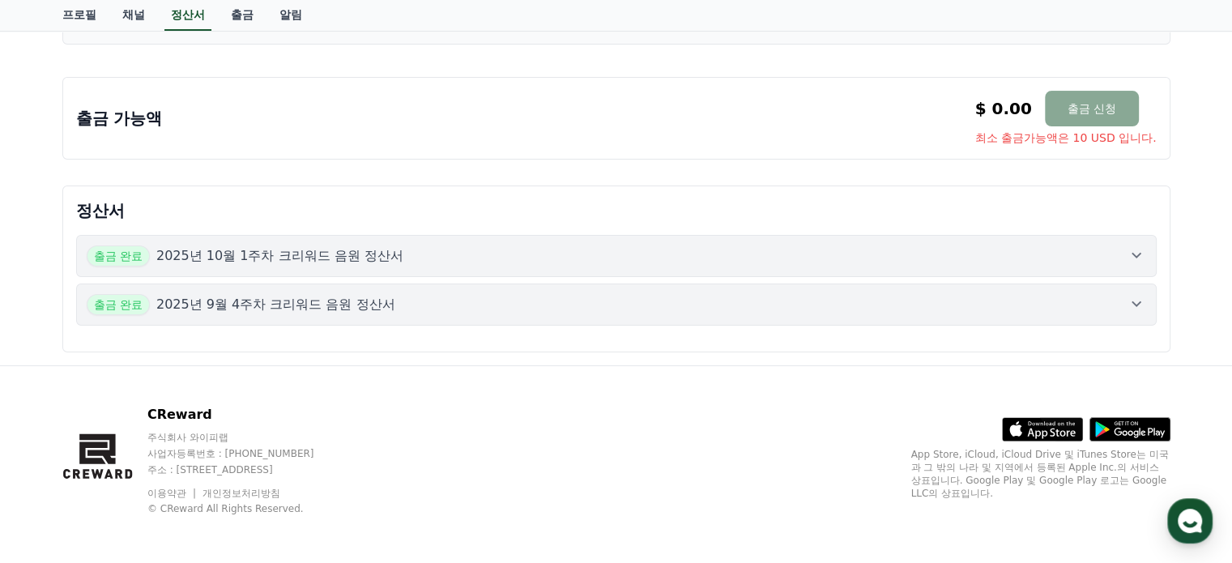
click at [1124, 307] on div "출금 완료 2025년 9월 4주차 크리워드 음원 정산서" at bounding box center [617, 304] width 1060 height 21
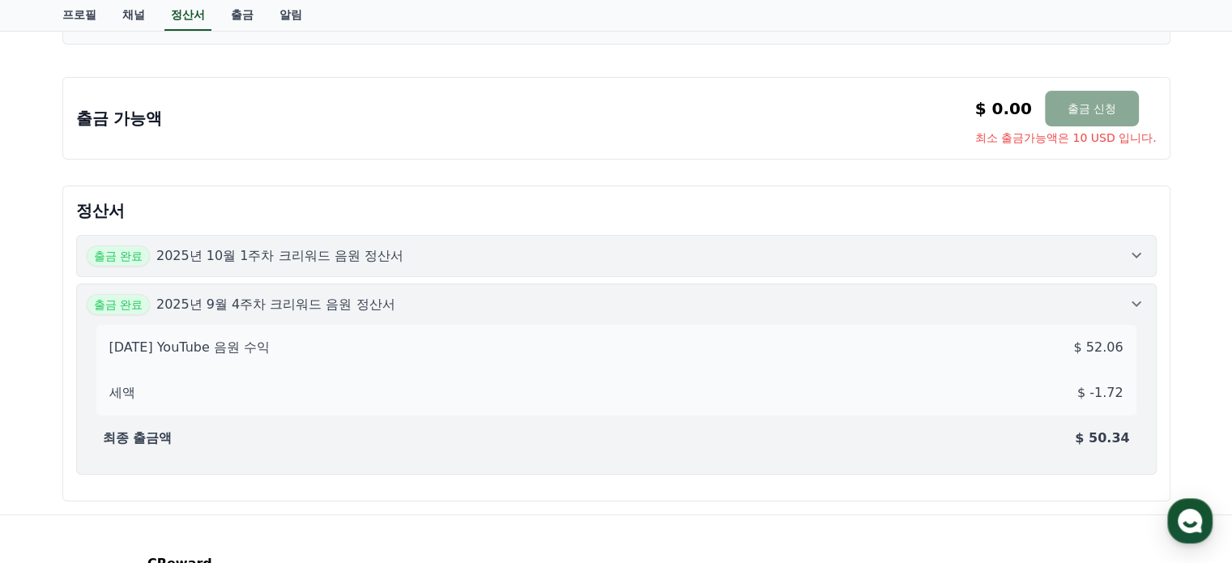
click at [1121, 304] on div "출금 완료 2025년 9월 4주차 크리워드 음원 정산서" at bounding box center [617, 304] width 1060 height 21
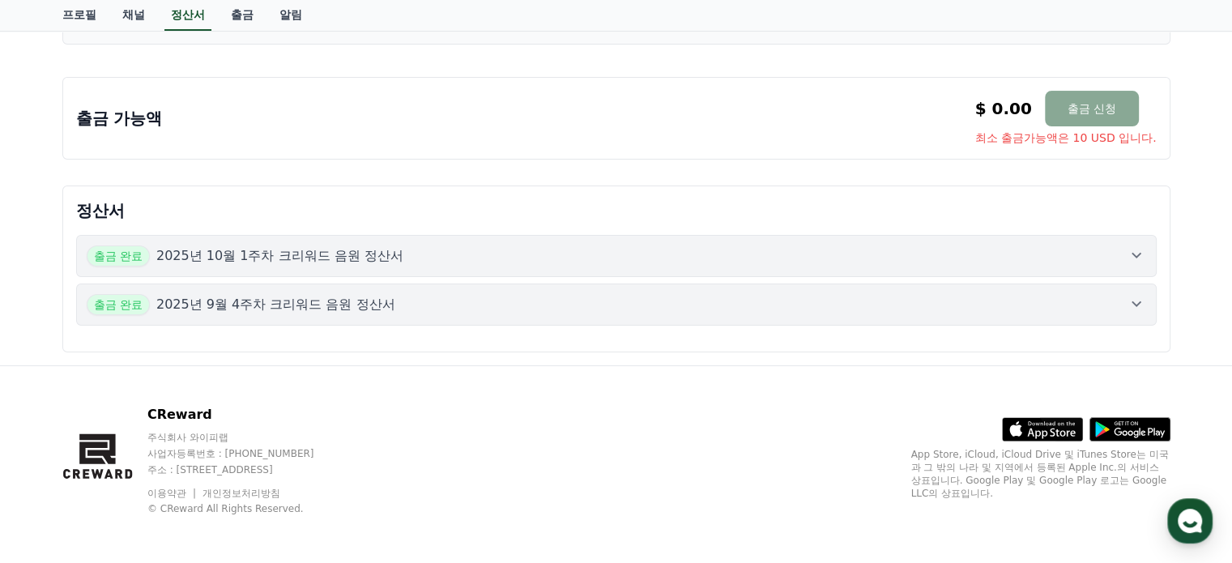
click at [1121, 304] on div "출금 완료 2025년 9월 4주차 크리워드 음원 정산서" at bounding box center [617, 304] width 1060 height 21
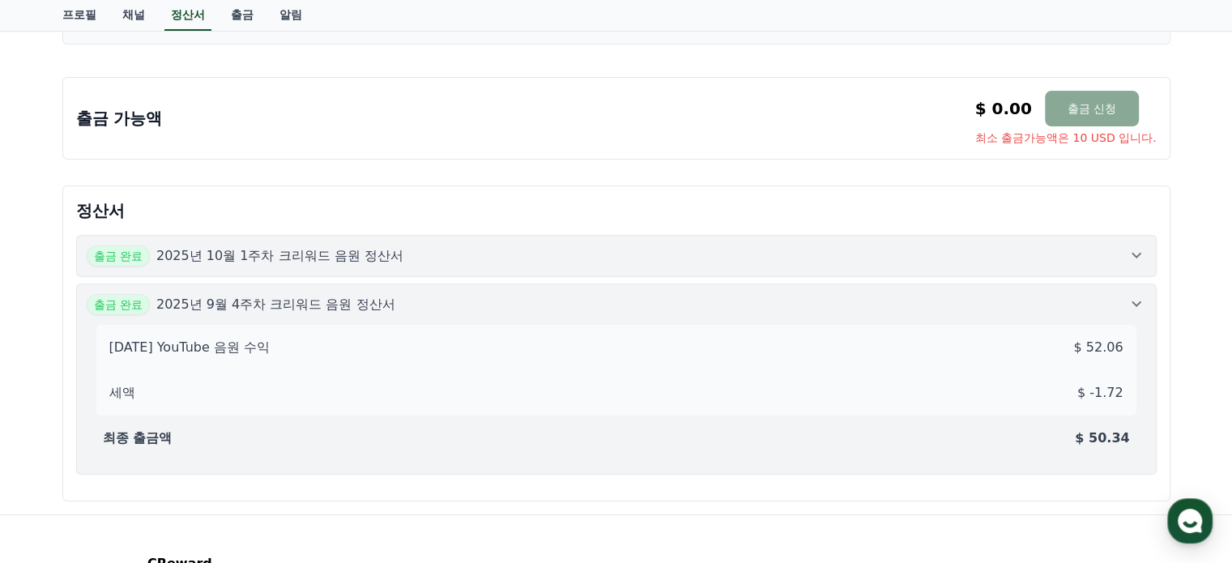
click at [1137, 270] on button "출금 완료 2025년 10월 1주차 크리워드 음원 정산서" at bounding box center [616, 256] width 1081 height 42
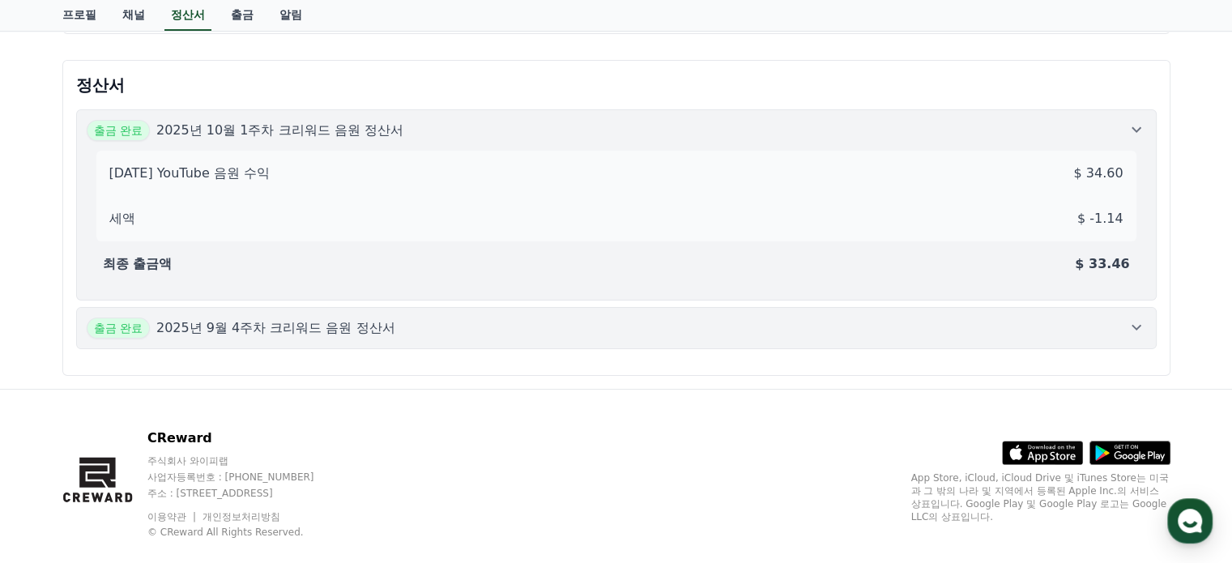
scroll to position [441, 0]
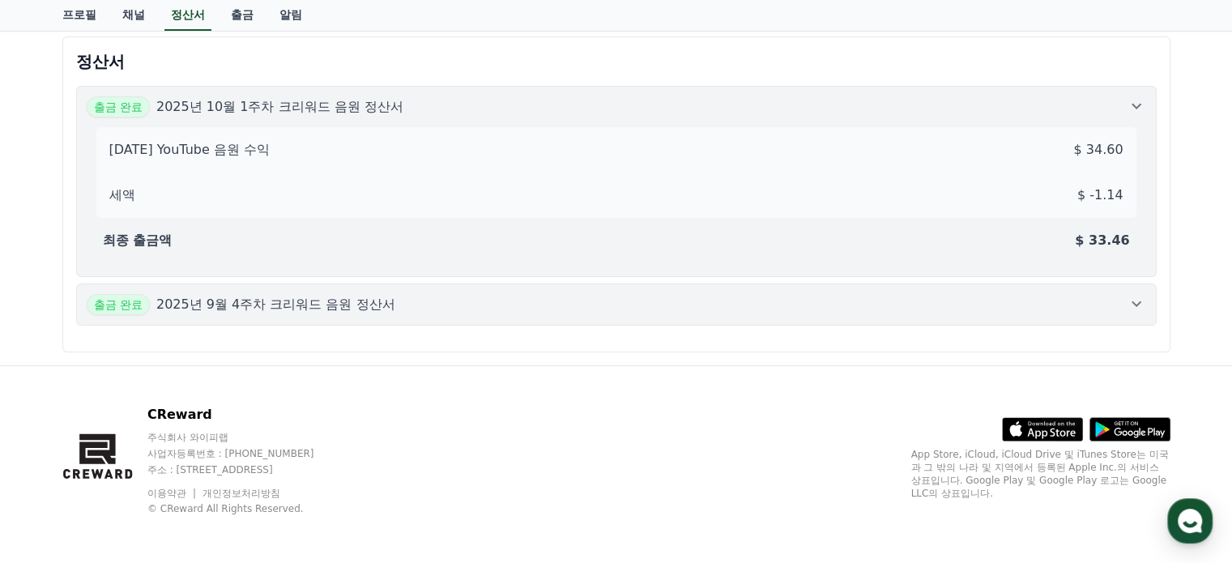
click at [1130, 301] on icon at bounding box center [1136, 303] width 19 height 19
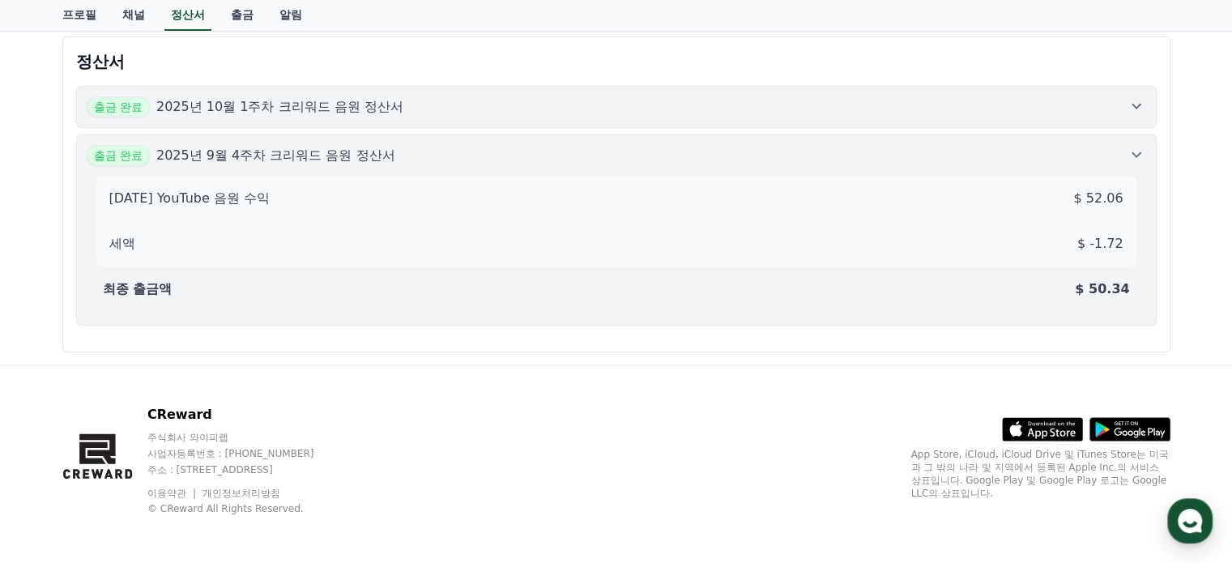
click at [1135, 100] on icon at bounding box center [1136, 105] width 19 height 19
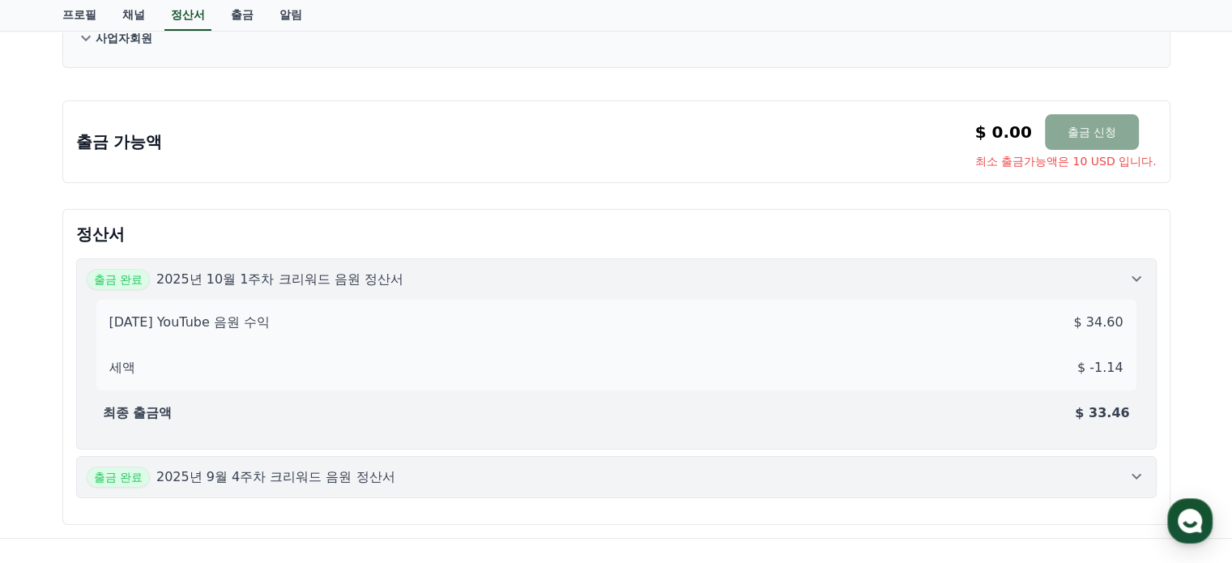
scroll to position [279, 0]
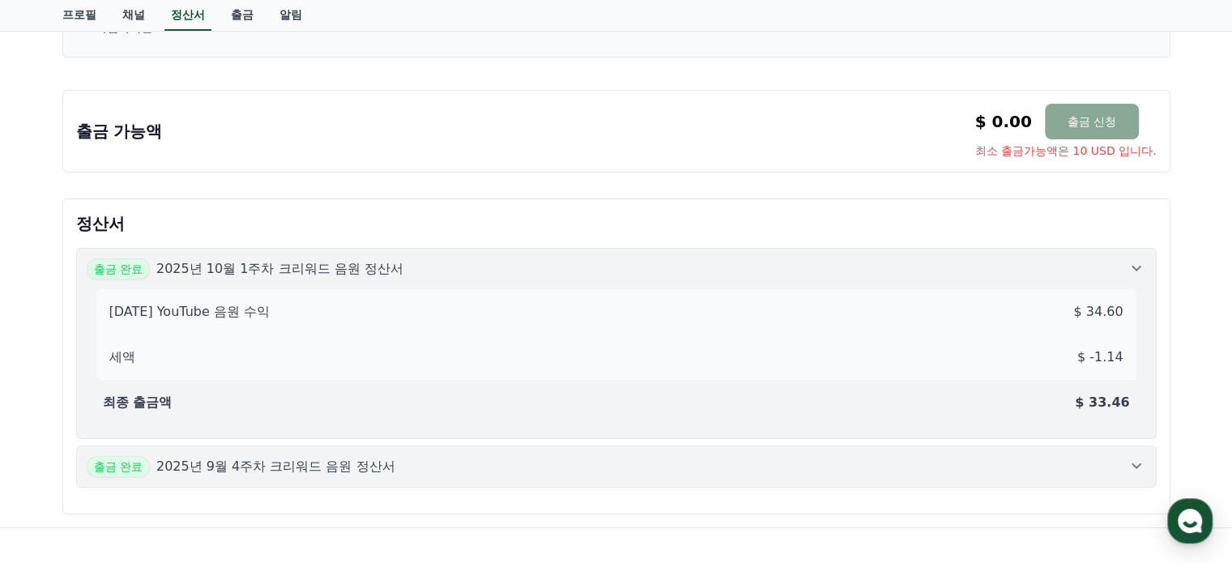
click at [1137, 459] on icon at bounding box center [1136, 465] width 19 height 19
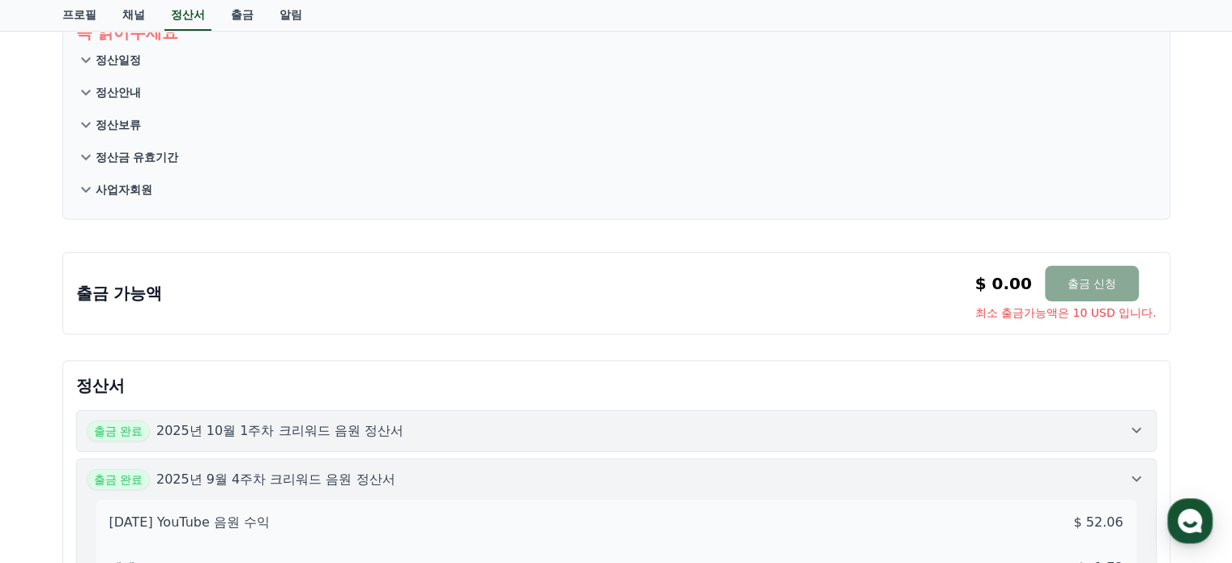
scroll to position [198, 0]
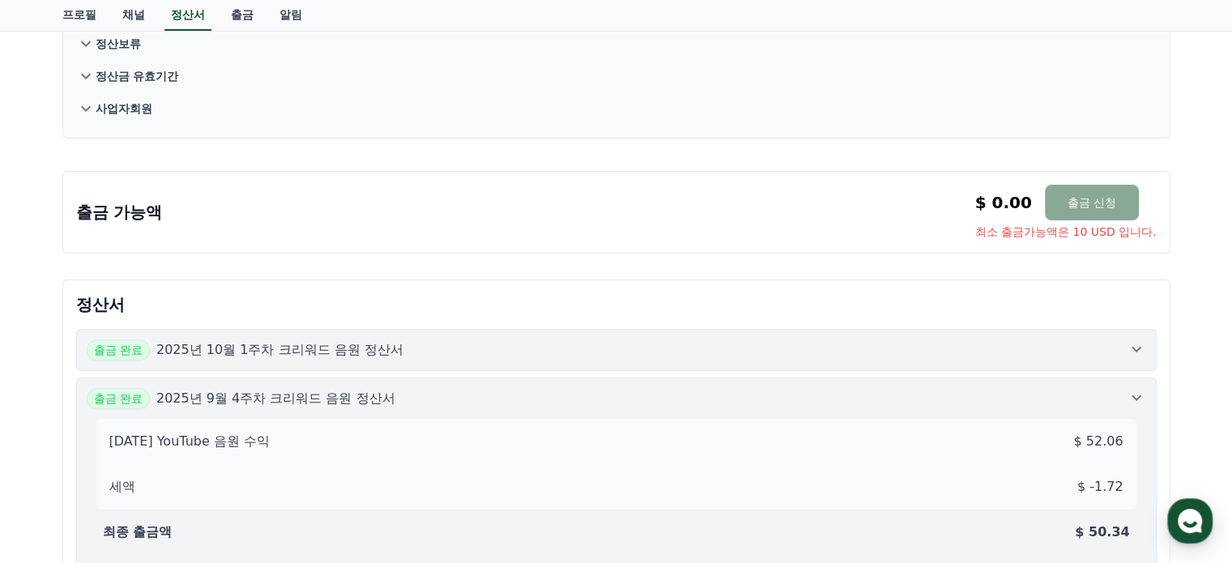
click at [1132, 347] on icon at bounding box center [1137, 350] width 10 height 6
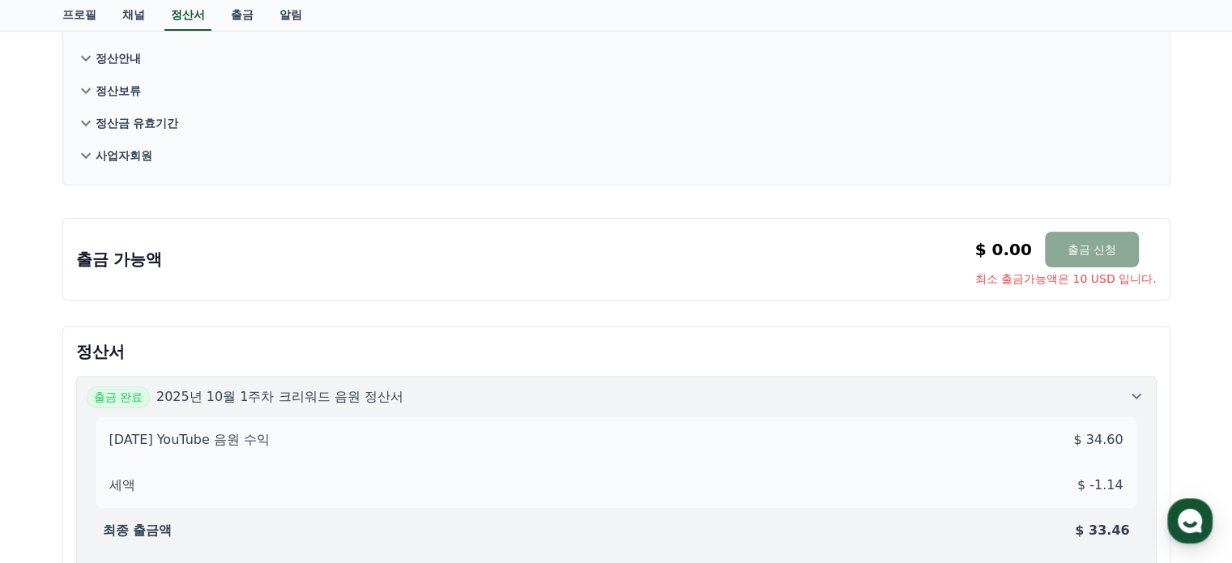
scroll to position [0, 0]
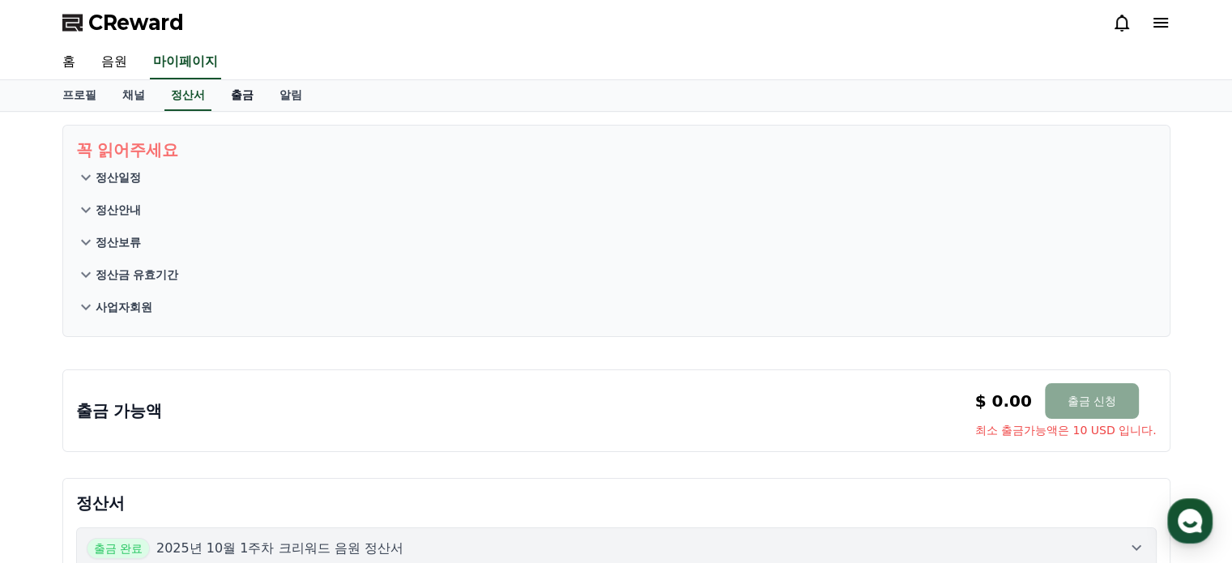
click at [237, 96] on link "출금" at bounding box center [242, 95] width 49 height 31
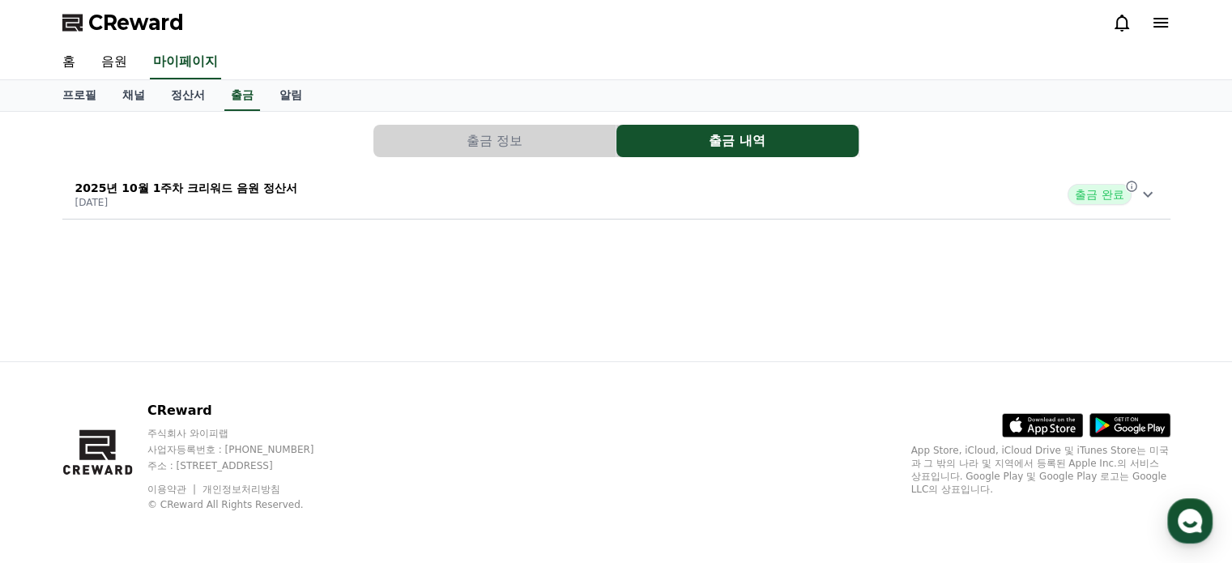
click at [201, 182] on p "2025년 10월 1주차 크리워드 음원 정산서" at bounding box center [186, 188] width 223 height 16
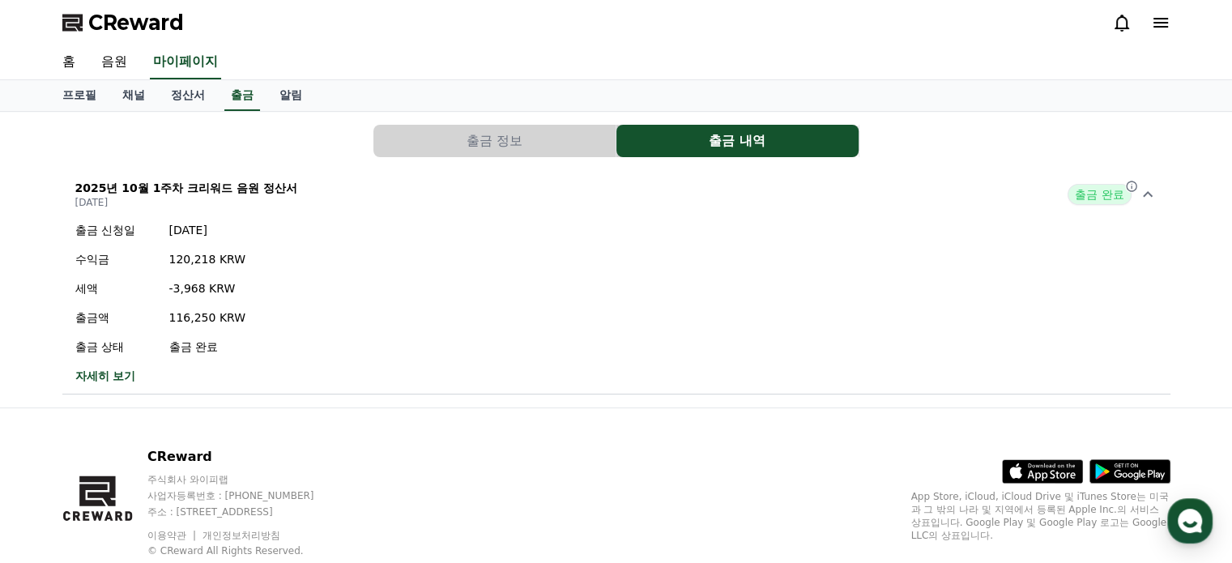
click at [120, 204] on p "[DATE]" at bounding box center [186, 202] width 223 height 13
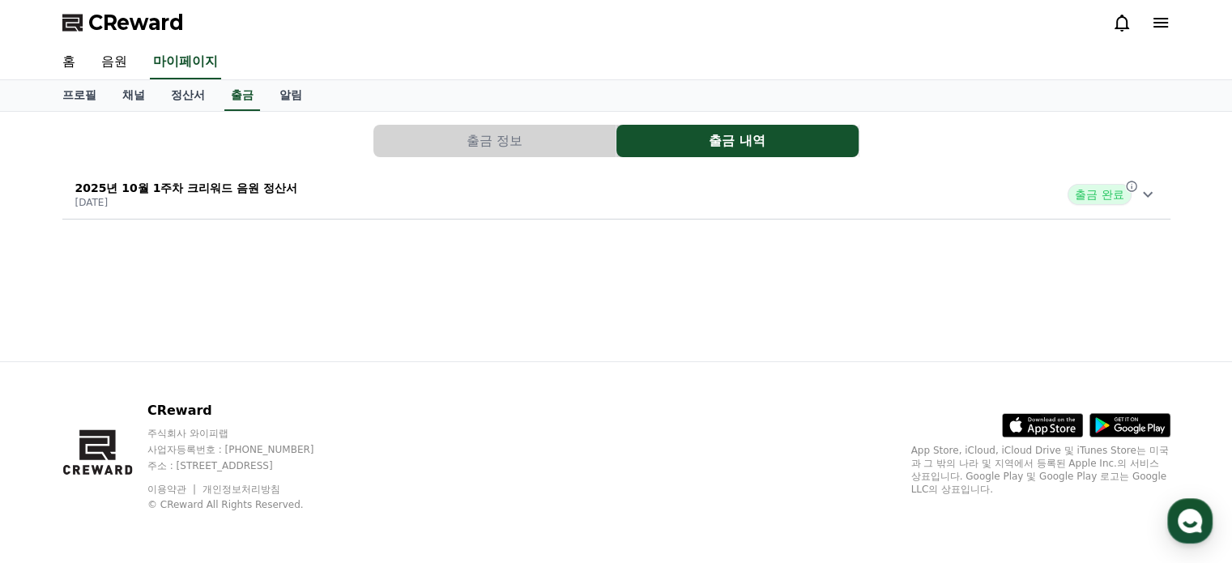
click at [120, 198] on p "[DATE]" at bounding box center [186, 202] width 223 height 13
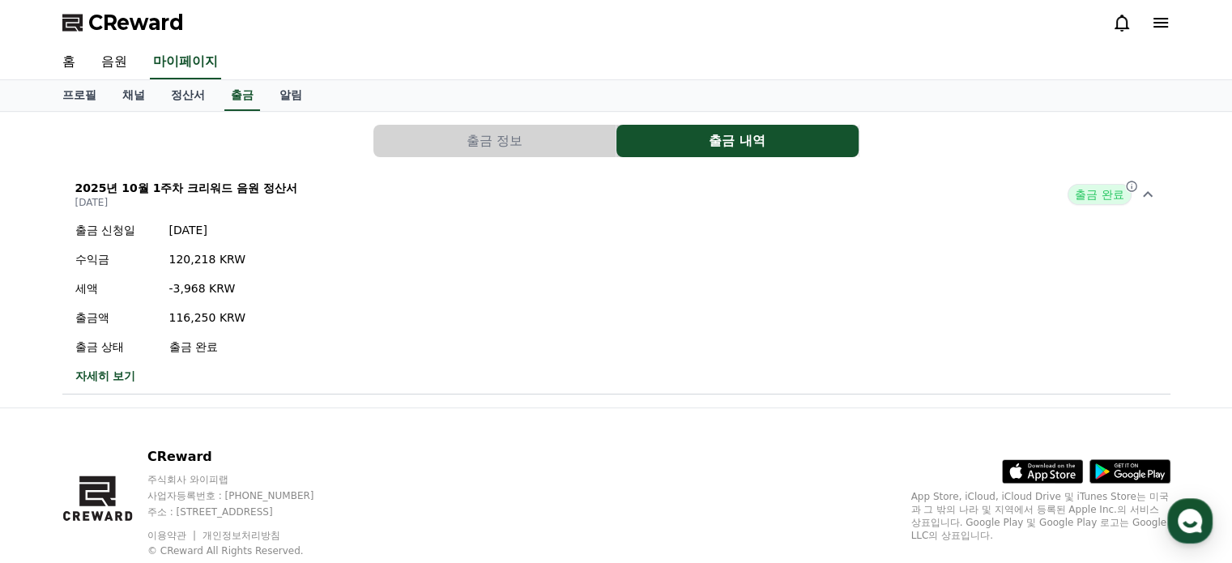
click at [123, 203] on p "[DATE]" at bounding box center [186, 202] width 223 height 13
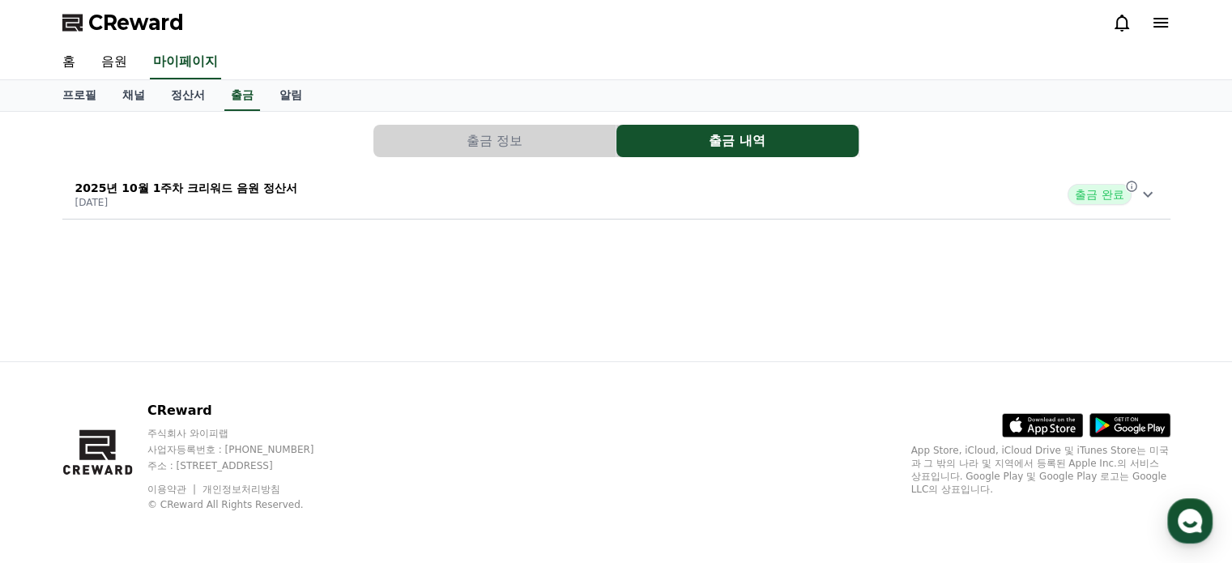
click at [125, 196] on p "[DATE]" at bounding box center [186, 202] width 223 height 13
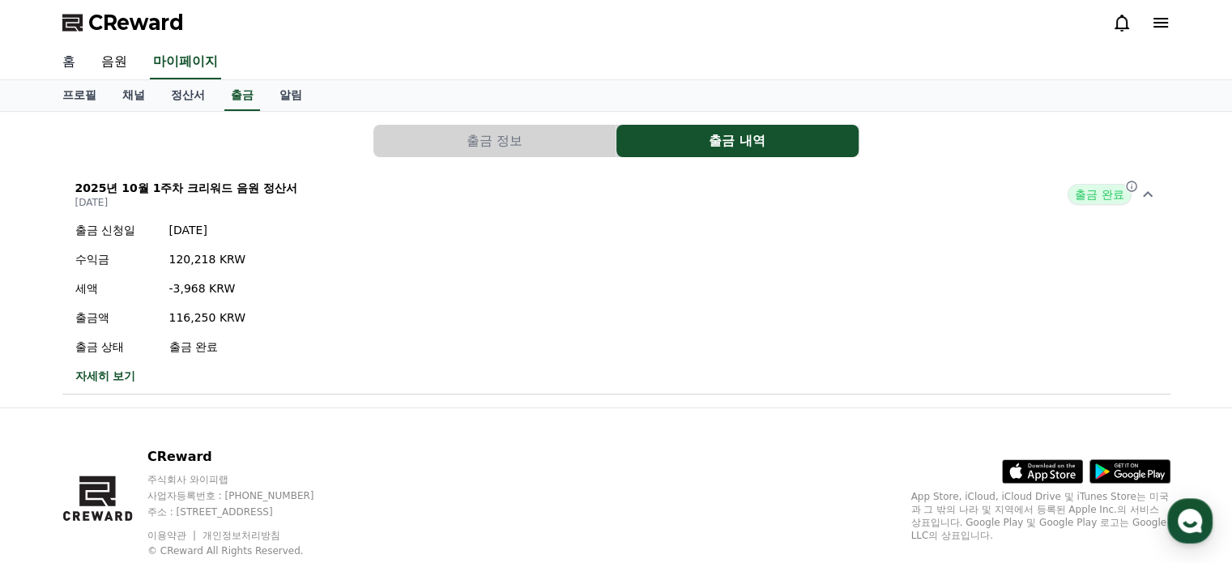
click at [71, 67] on link "홈" at bounding box center [68, 62] width 39 height 34
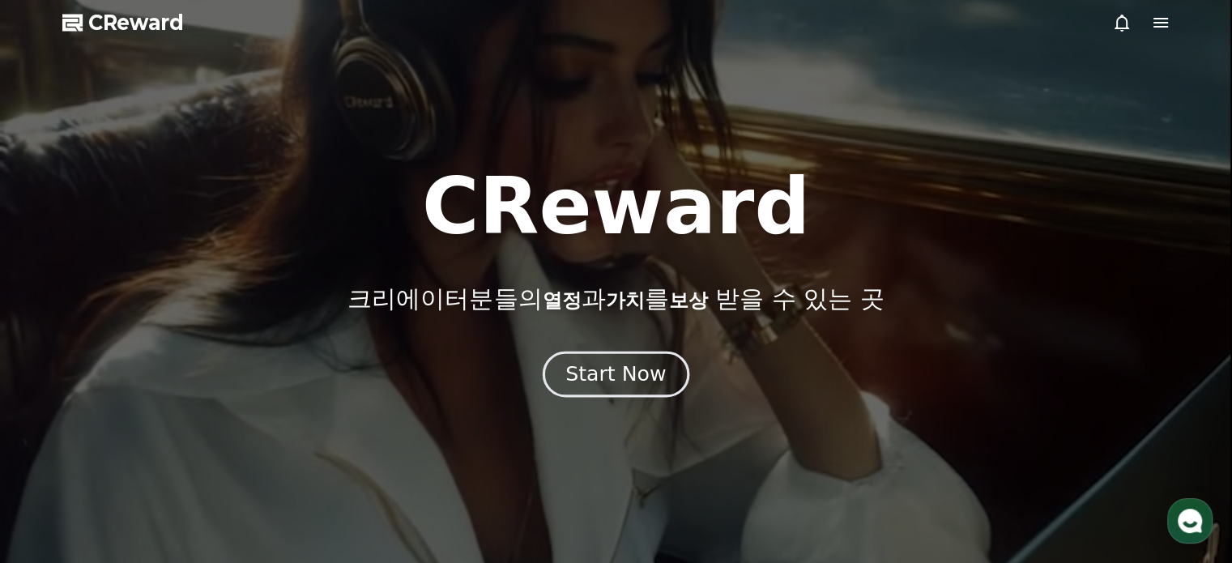
click at [668, 384] on button "Start Now" at bounding box center [616, 374] width 147 height 46
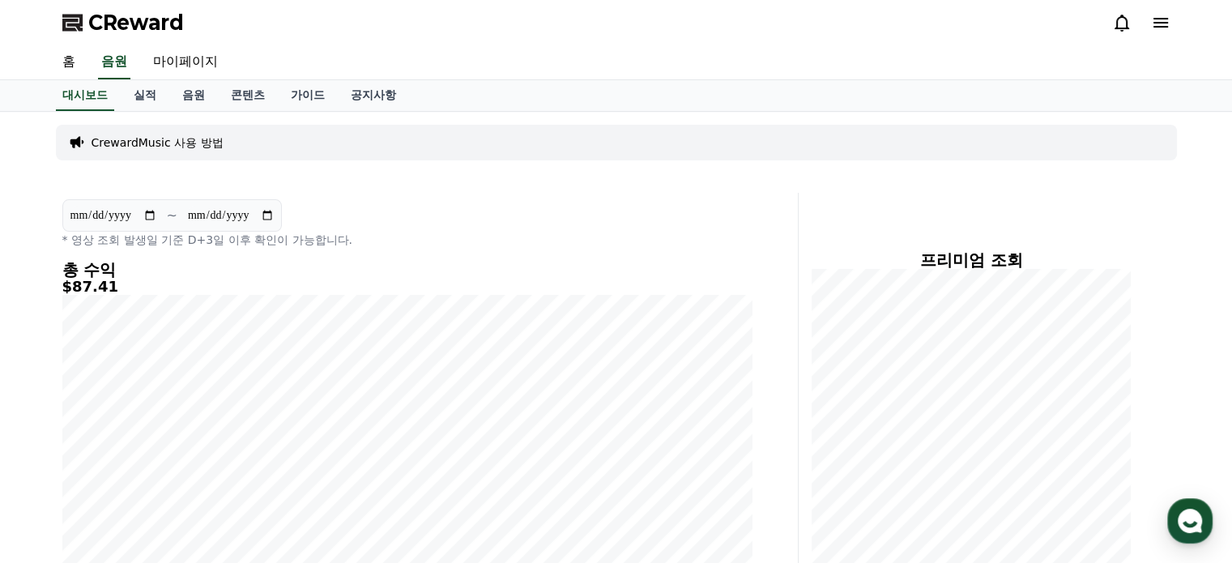
click at [106, 222] on input "**********" at bounding box center [113, 216] width 87 height 18
click at [110, 216] on input "**********" at bounding box center [113, 216] width 87 height 18
click at [149, 211] on input "**********" at bounding box center [113, 216] width 87 height 18
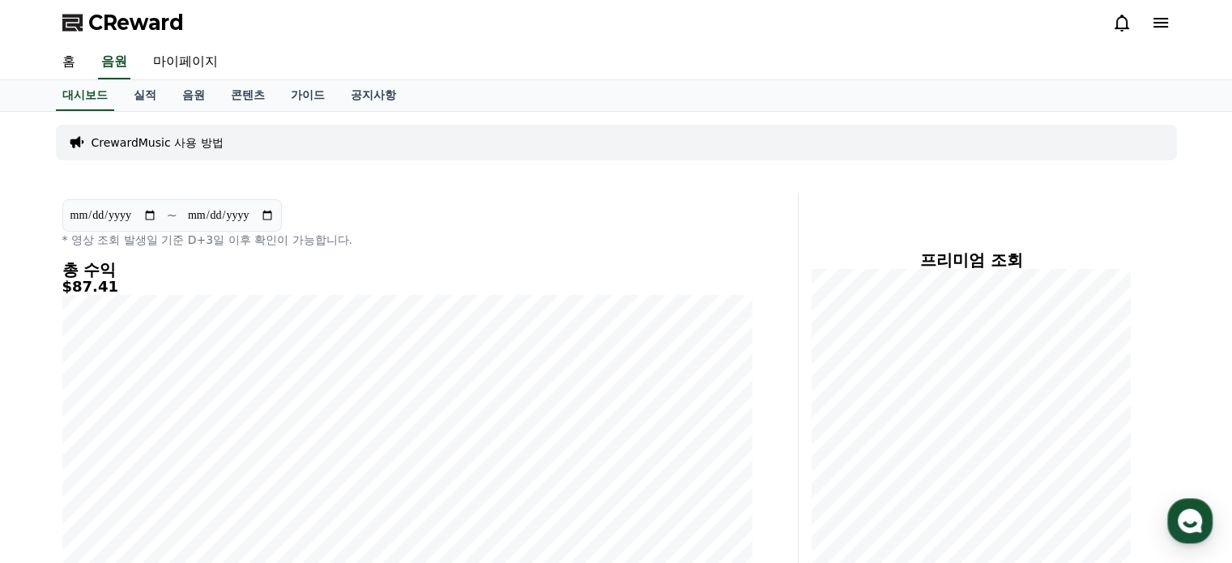
click at [97, 279] on h5 "$87.41" at bounding box center [407, 287] width 690 height 16
click at [143, 94] on link "실적" at bounding box center [145, 95] width 49 height 31
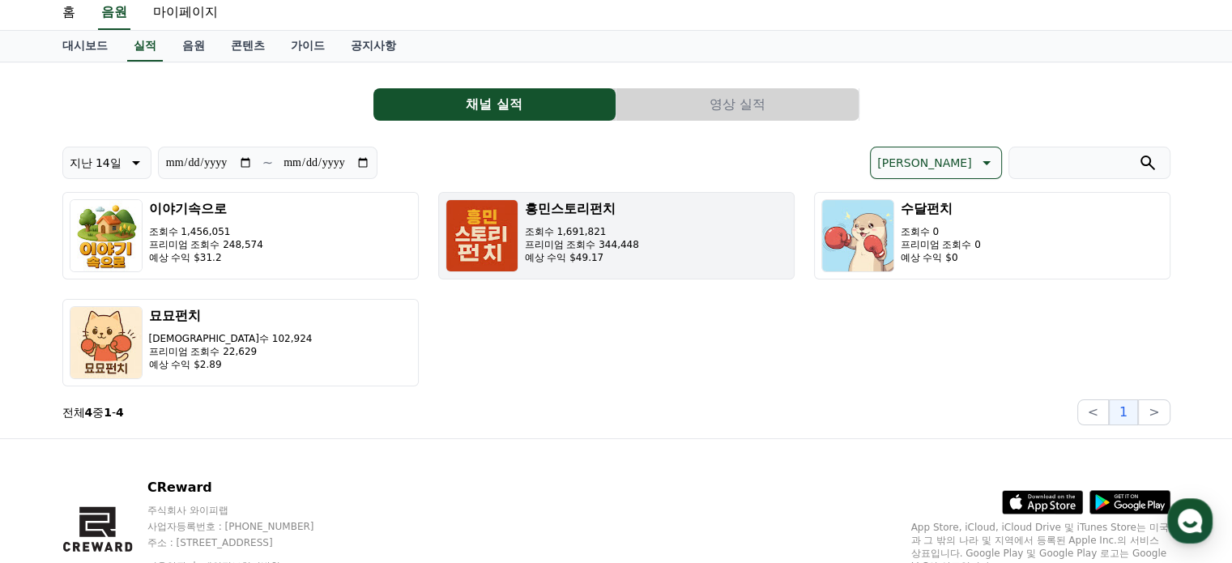
scroll to position [43, 0]
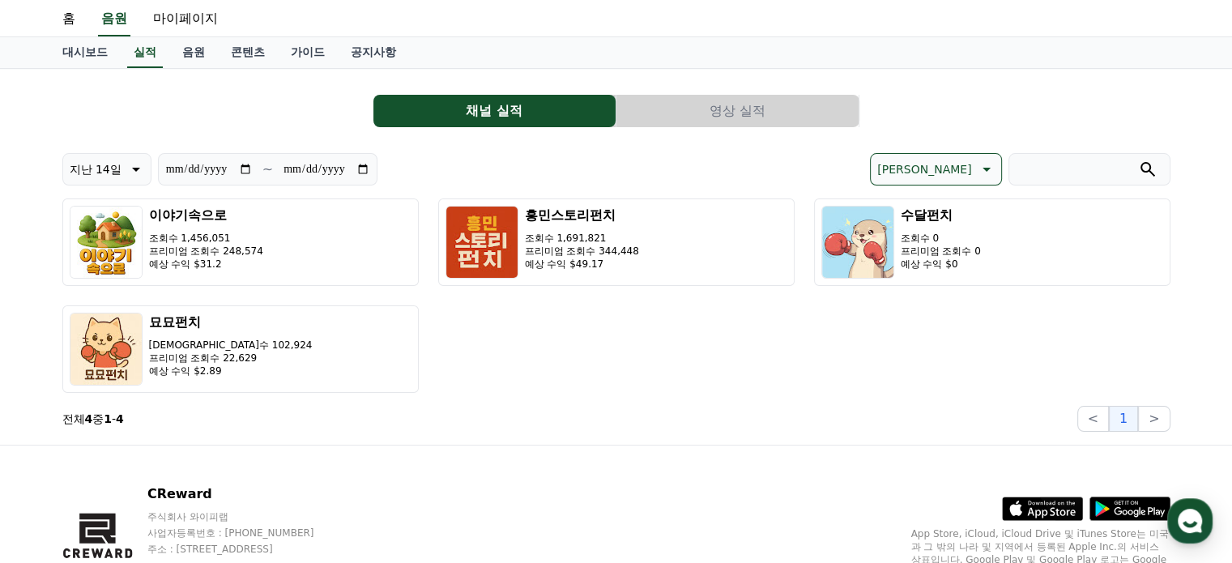
click at [1013, 164] on input "search" at bounding box center [1090, 169] width 162 height 32
click at [986, 173] on icon at bounding box center [984, 169] width 19 height 19
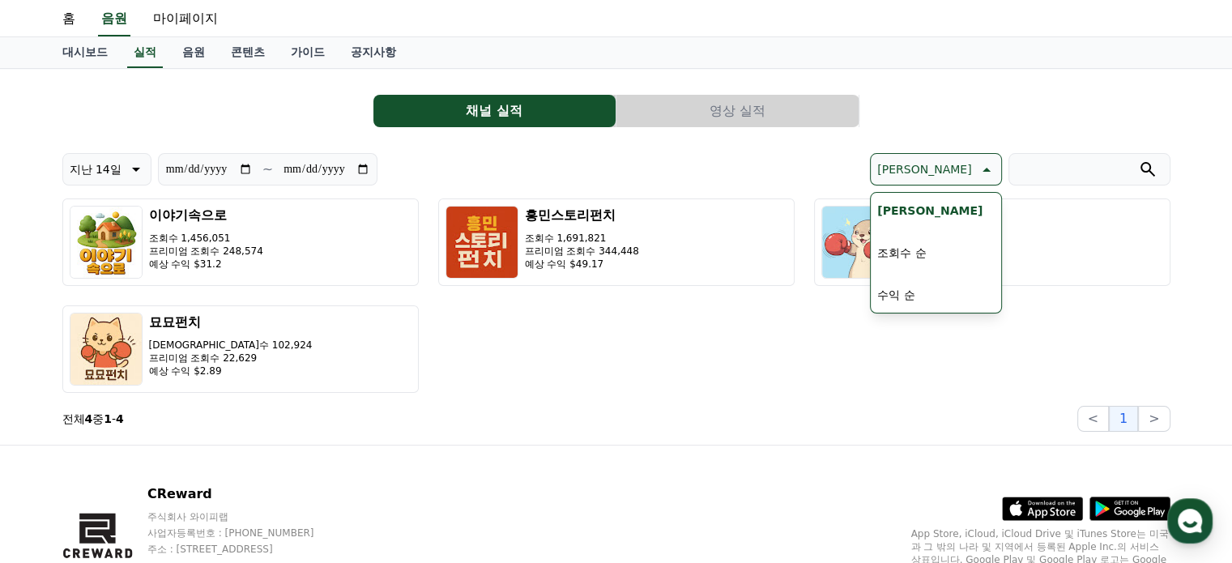
click at [921, 297] on button "수익 순" at bounding box center [896, 295] width 50 height 36
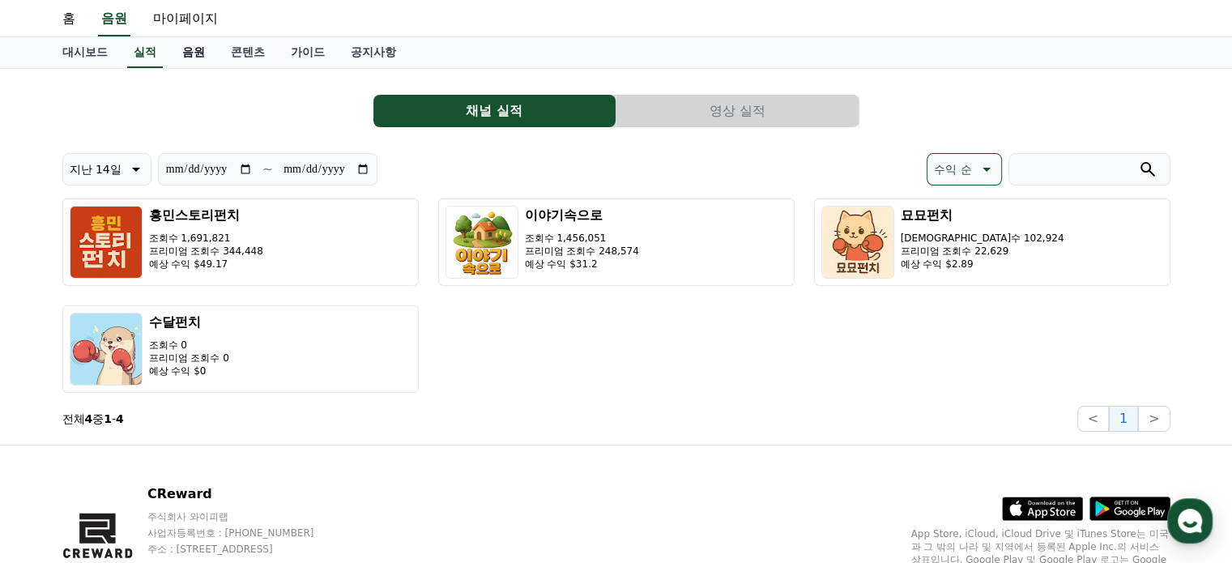
click at [186, 61] on link "음원" at bounding box center [193, 52] width 49 height 31
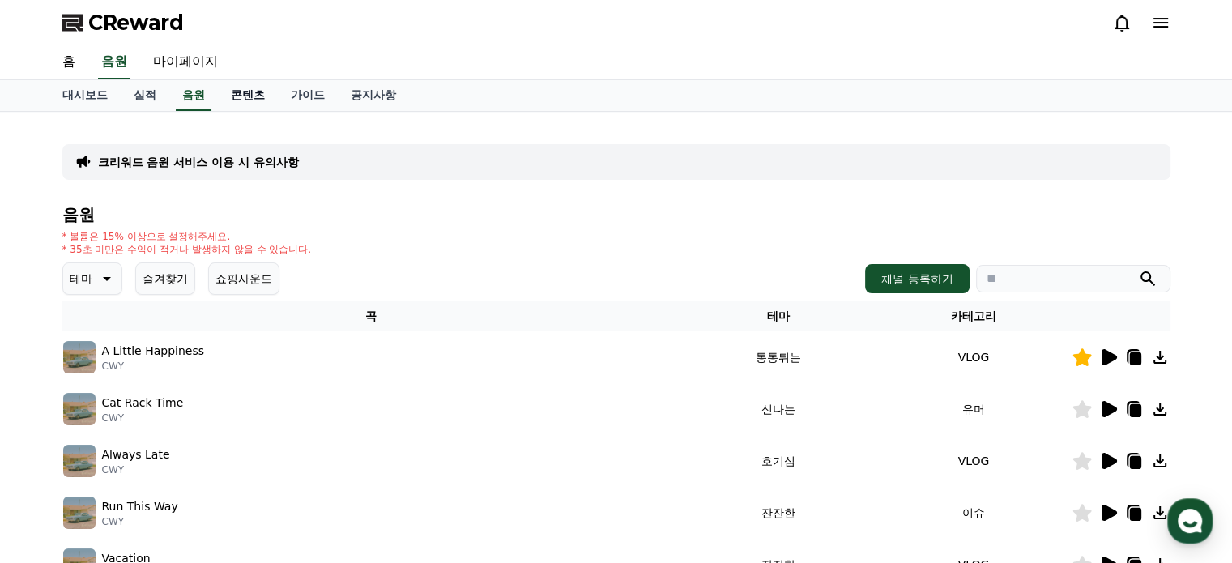
click at [237, 104] on link "콘텐츠" at bounding box center [248, 95] width 60 height 31
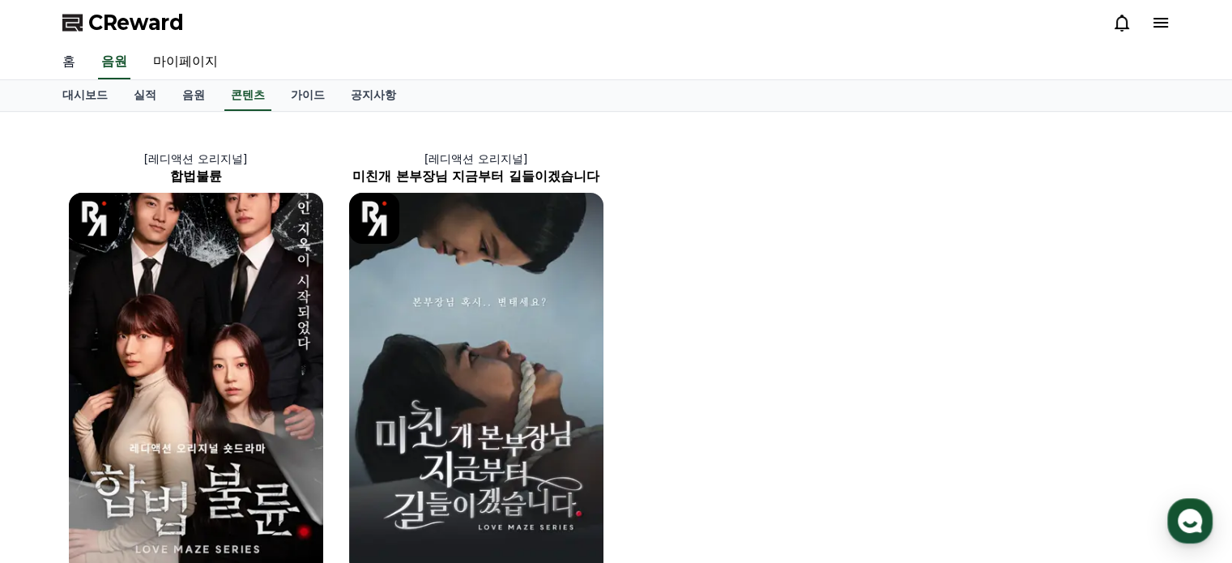
click at [71, 66] on link "홈" at bounding box center [68, 62] width 39 height 34
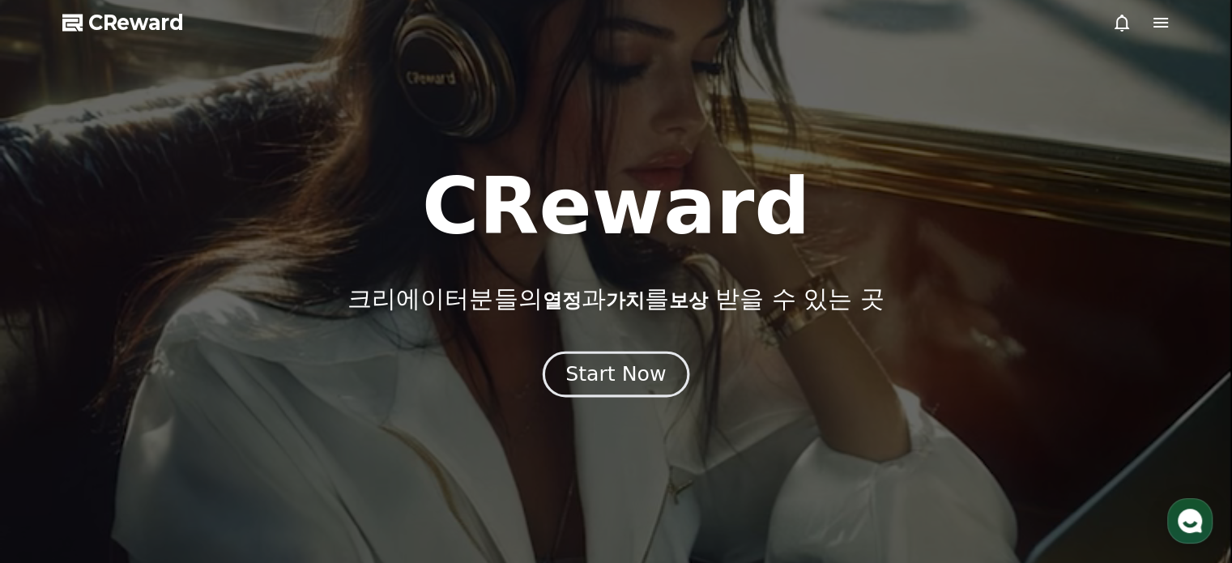
drag, startPoint x: 620, startPoint y: 344, endPoint x: 672, endPoint y: 388, distance: 68.5
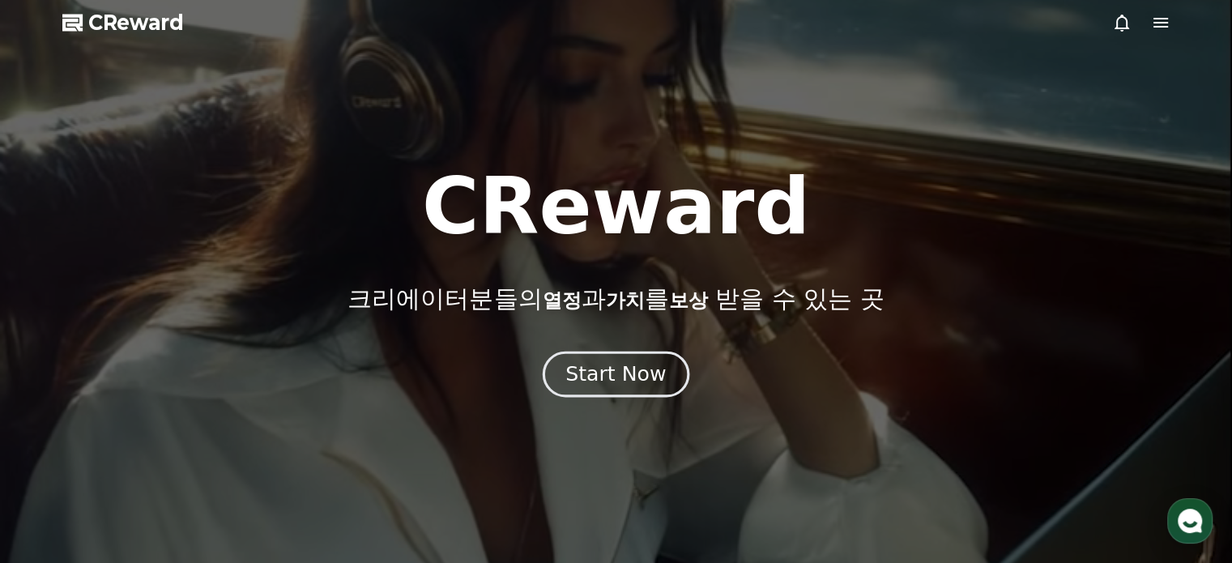
click at [622, 345] on div "CReward 크리에이터분들의 열정 과 가치 를 보상 받을 수 있는 곳 Start Now" at bounding box center [616, 282] width 1232 height 228
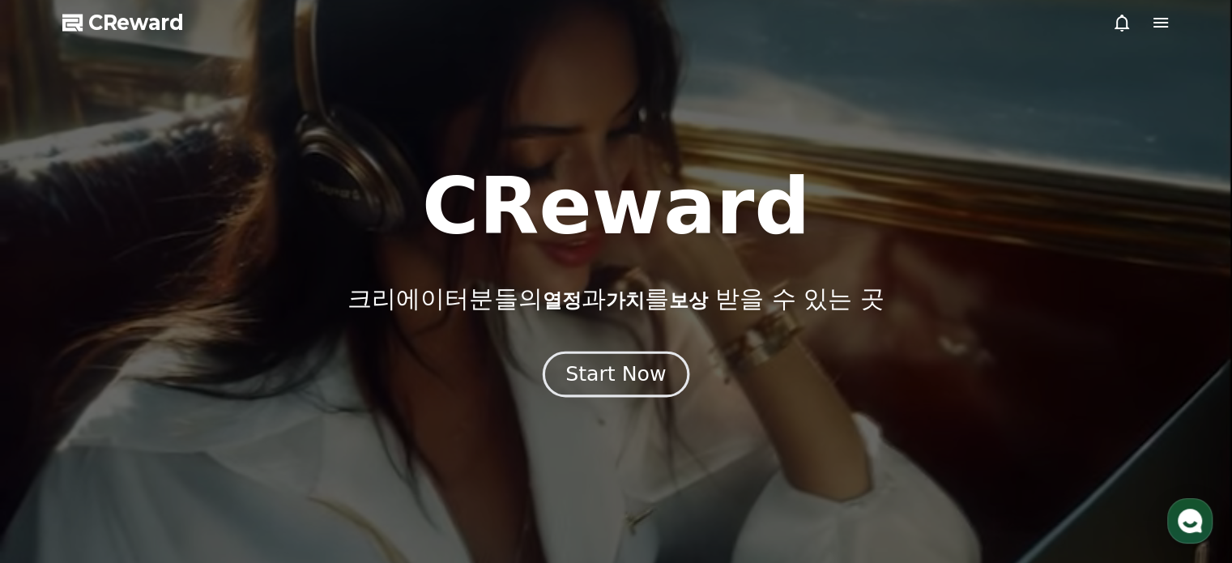
click at [666, 378] on button "Start Now" at bounding box center [616, 374] width 147 height 46
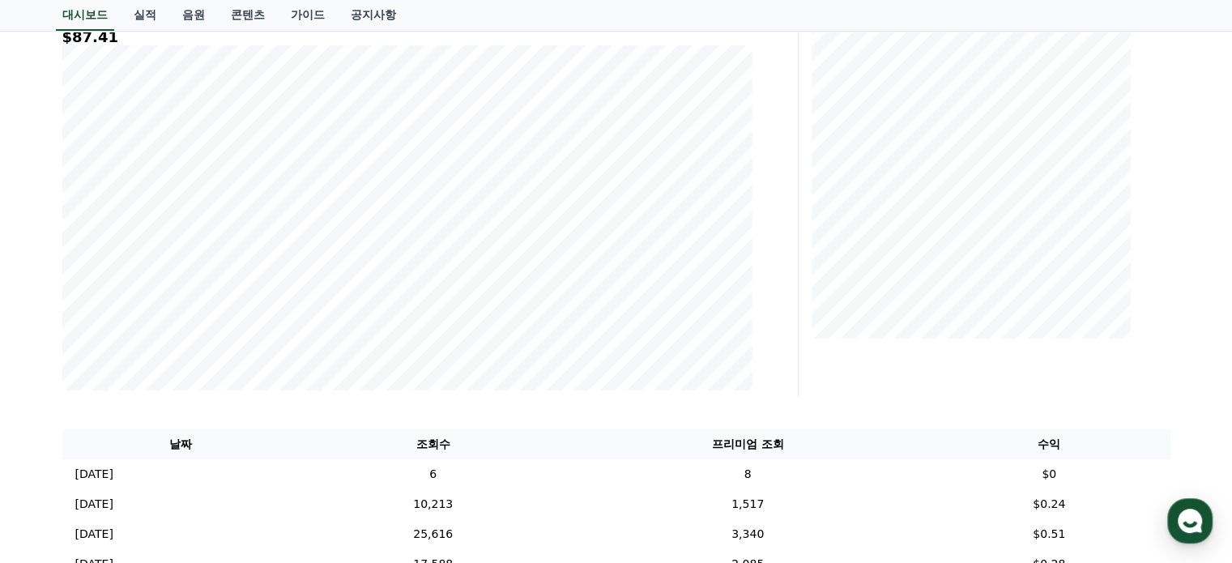
scroll to position [243, 0]
